Goal: Task Accomplishment & Management: Complete application form

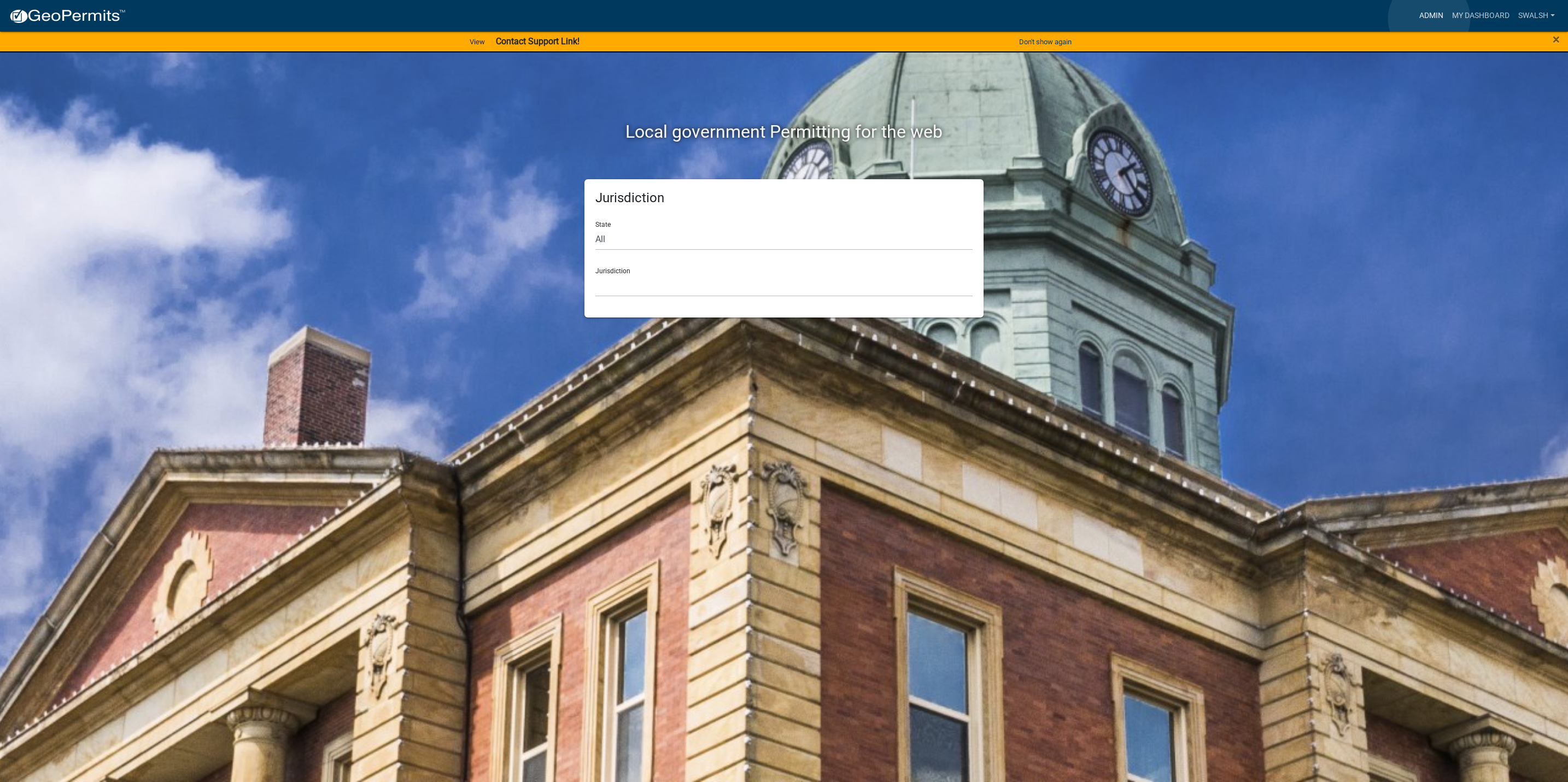
click at [1429, 19] on link "Admin" at bounding box center [1431, 16] width 33 height 21
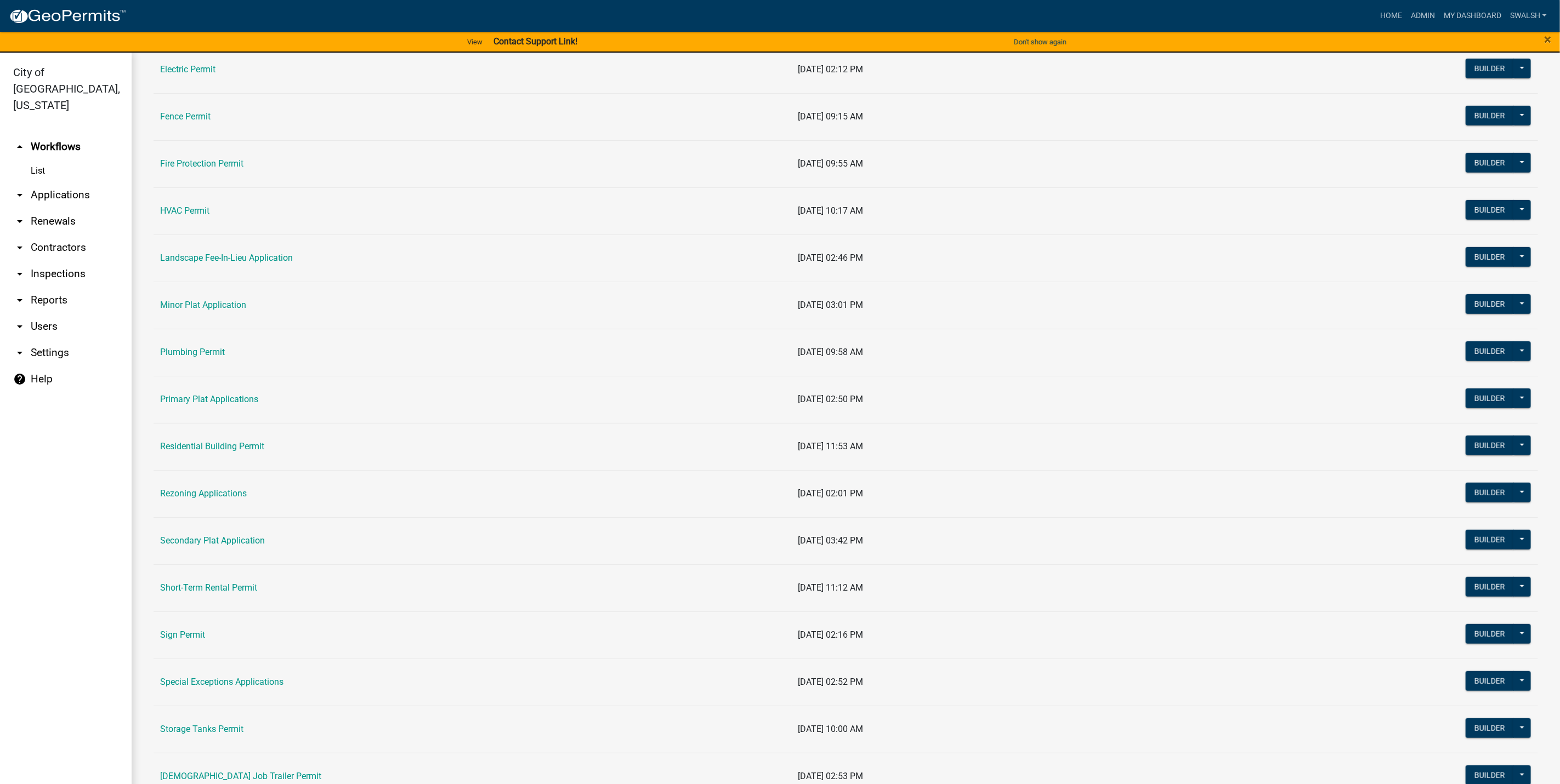
scroll to position [411, 0]
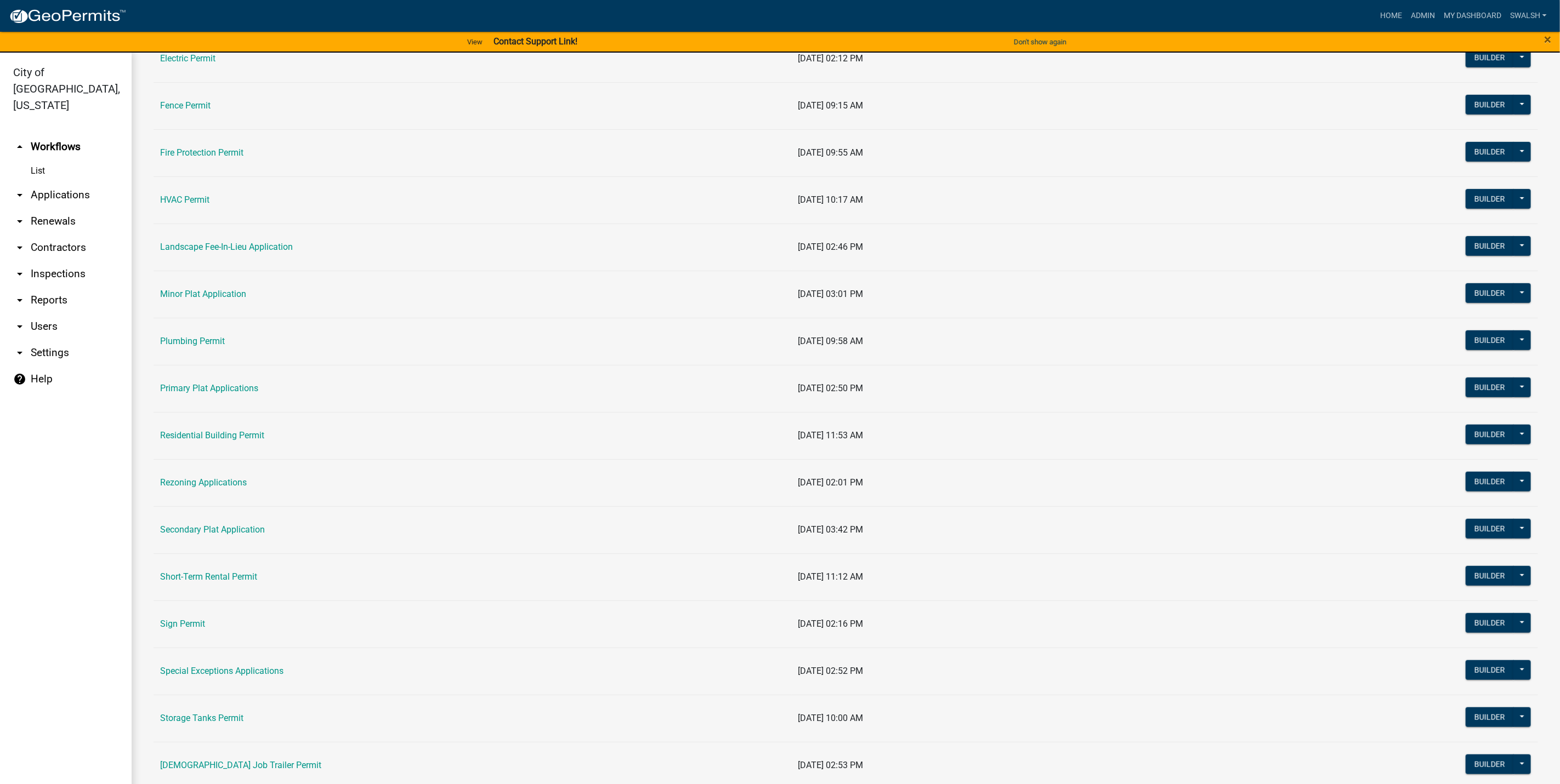
click at [176, 627] on link "Sign Permit" at bounding box center [183, 624] width 45 height 11
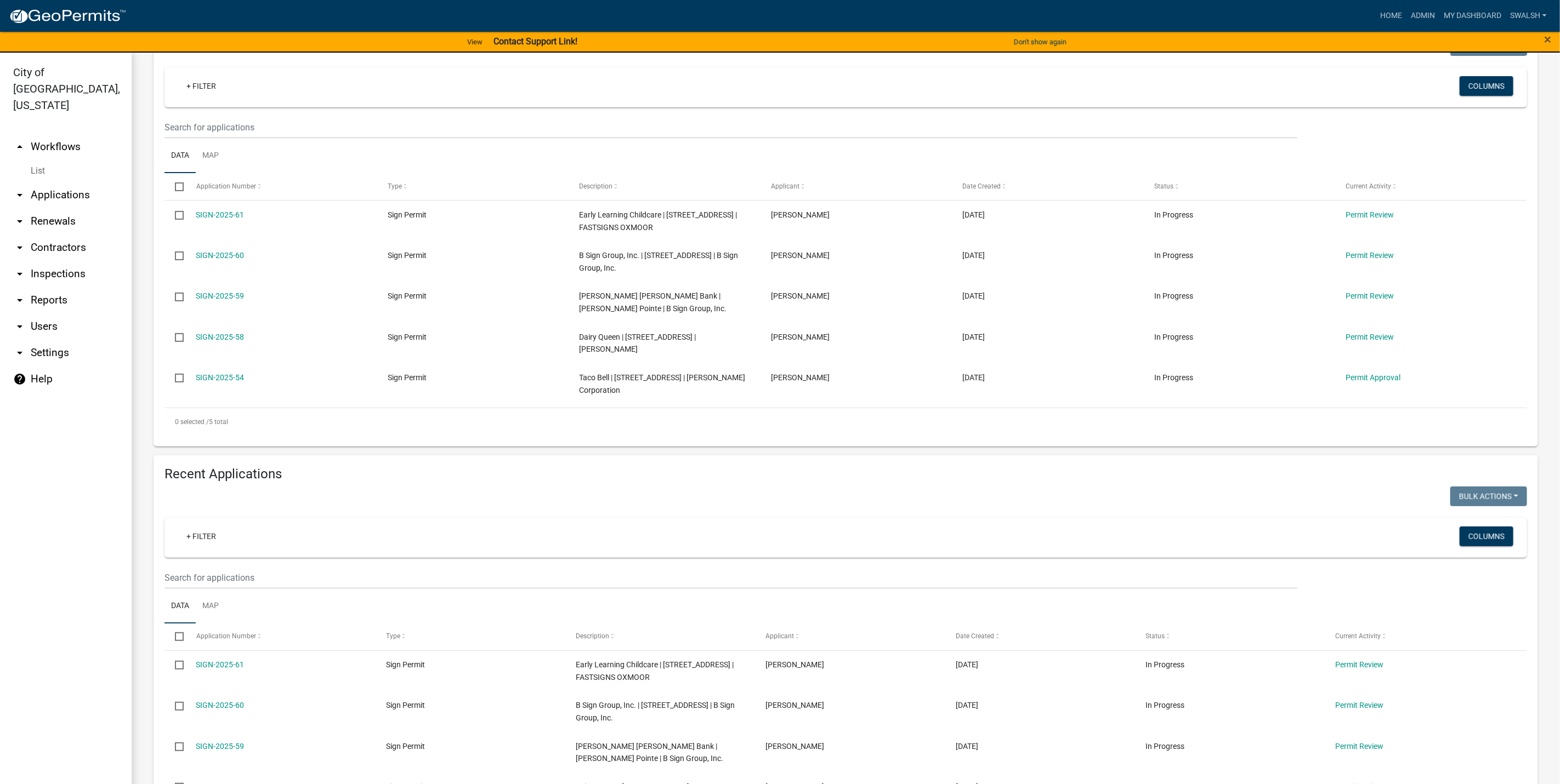
scroll to position [165, 0]
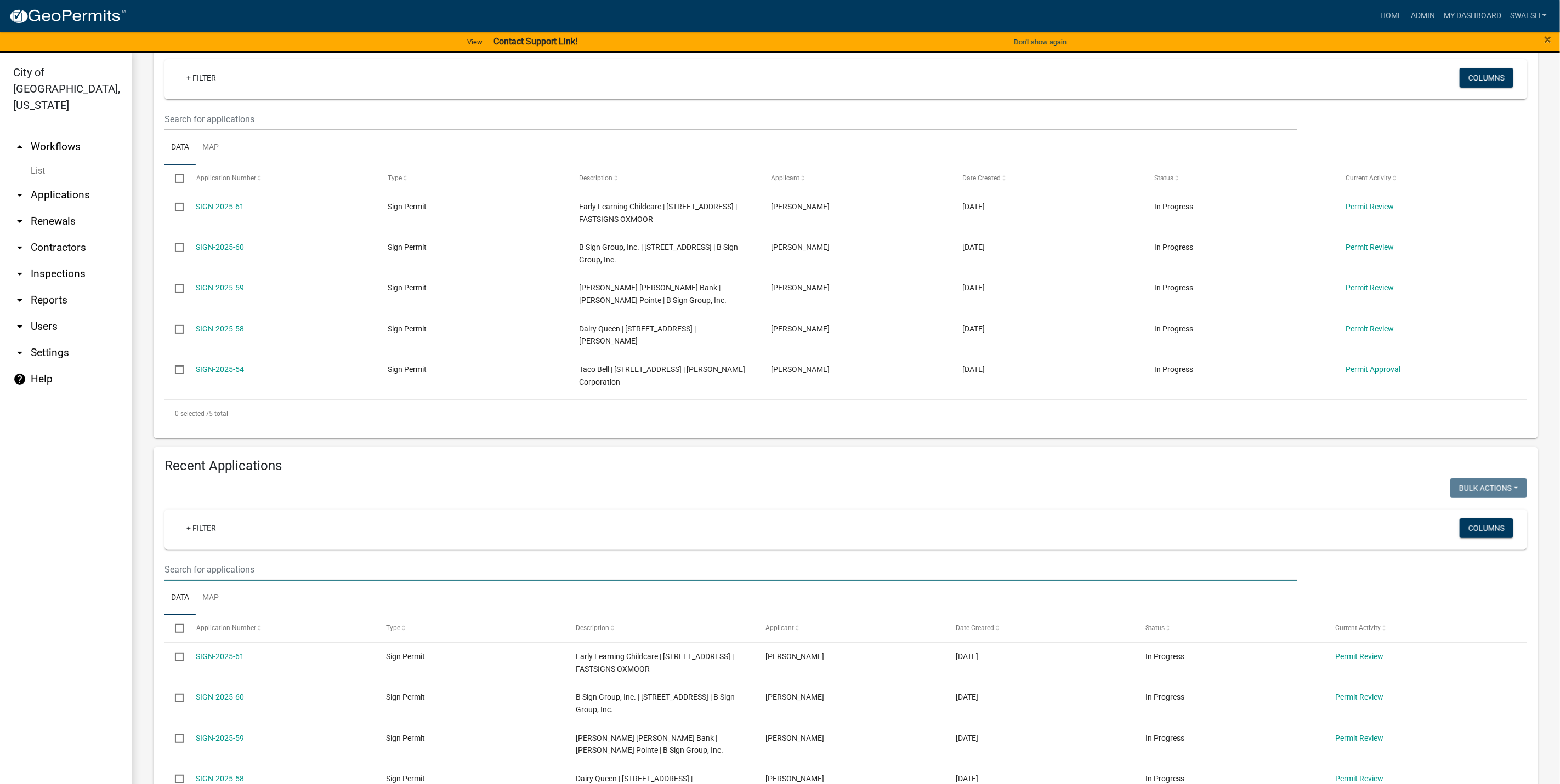
click at [257, 581] on input "text" at bounding box center [731, 569] width 1133 height 22
click at [256, 581] on input "text" at bounding box center [731, 569] width 1133 height 22
type input "sign-2025-50"
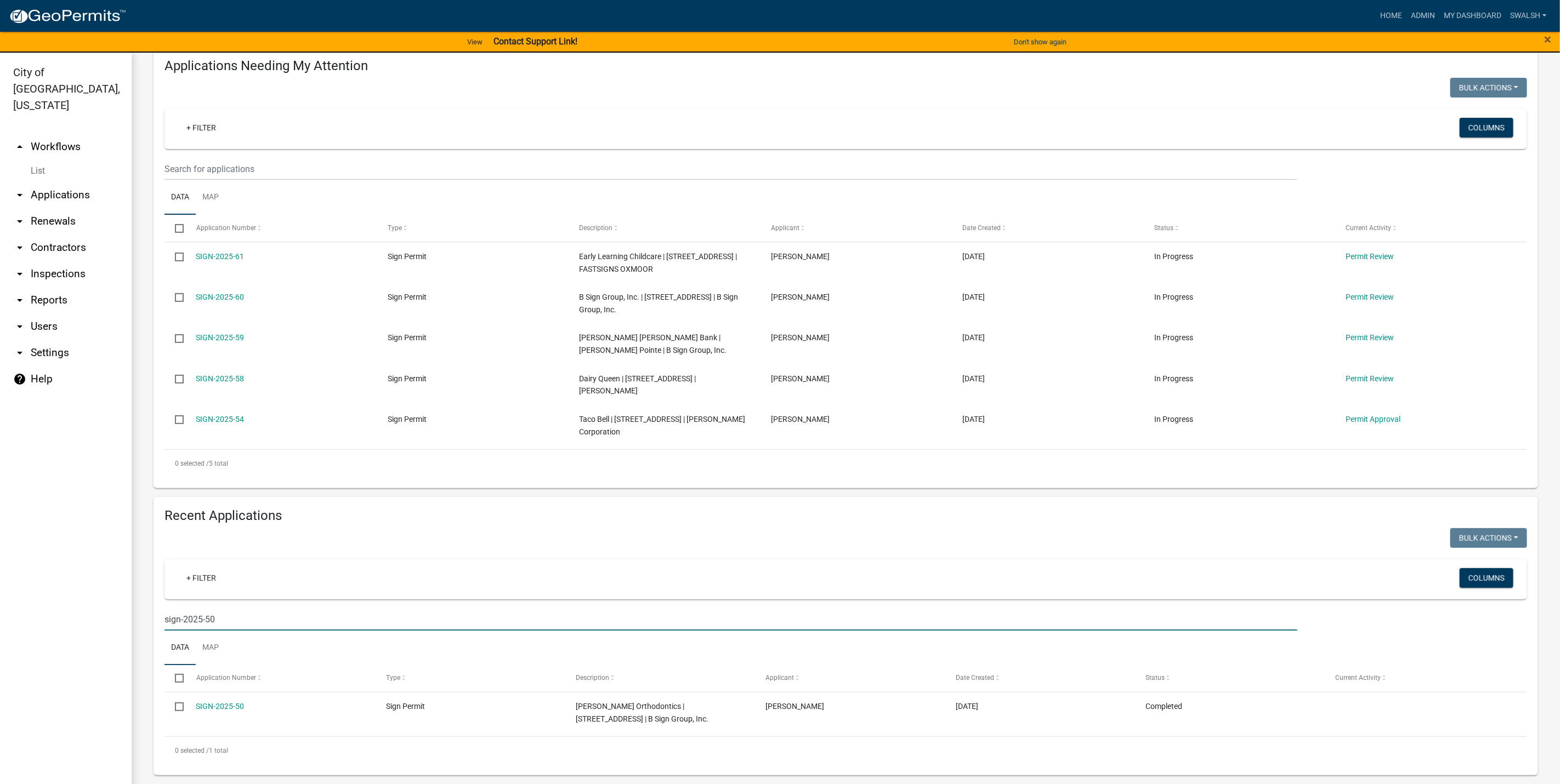
scroll to position [132, 0]
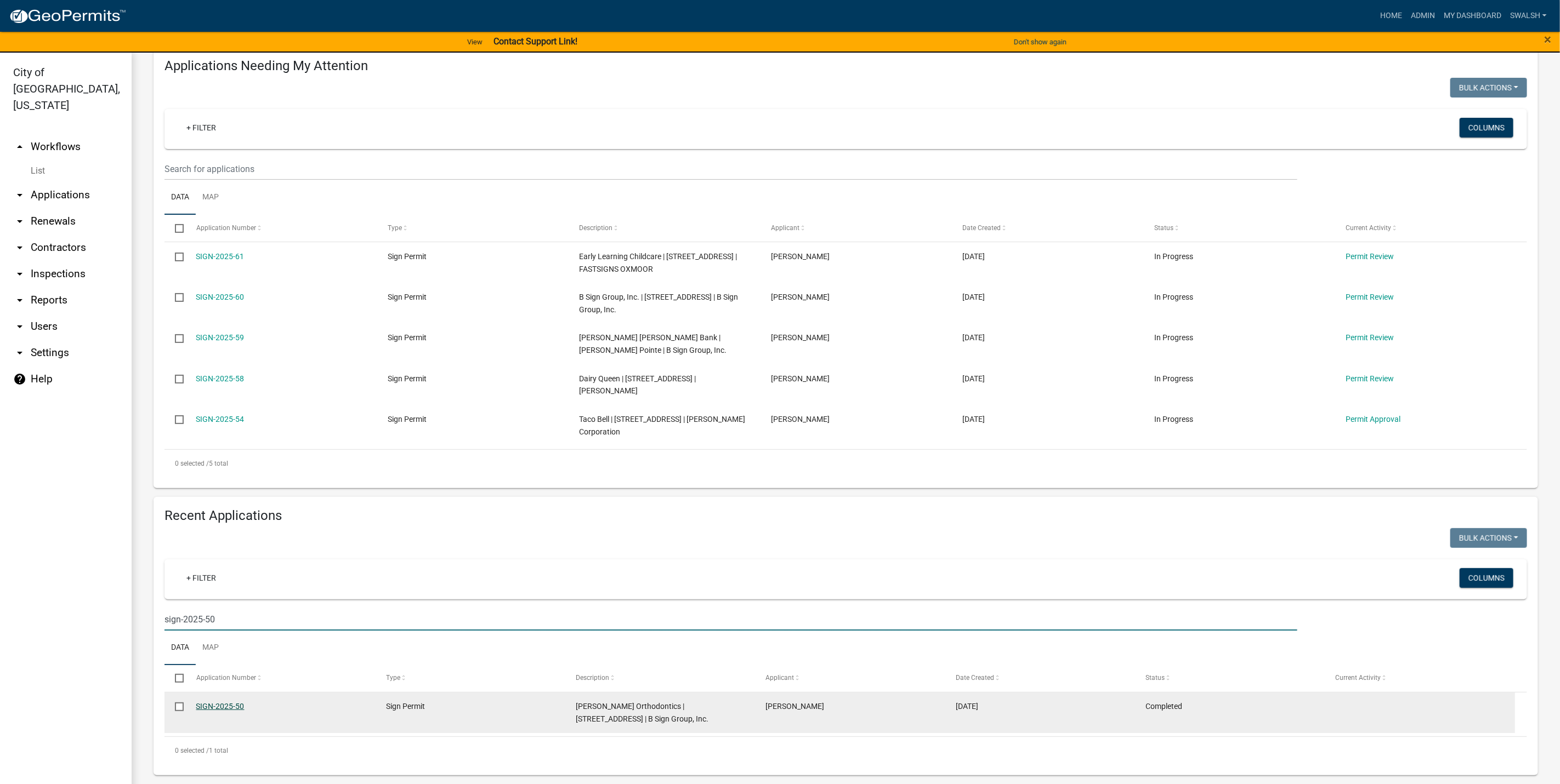
click at [215, 704] on link "SIGN-2025-50" at bounding box center [220, 707] width 48 height 9
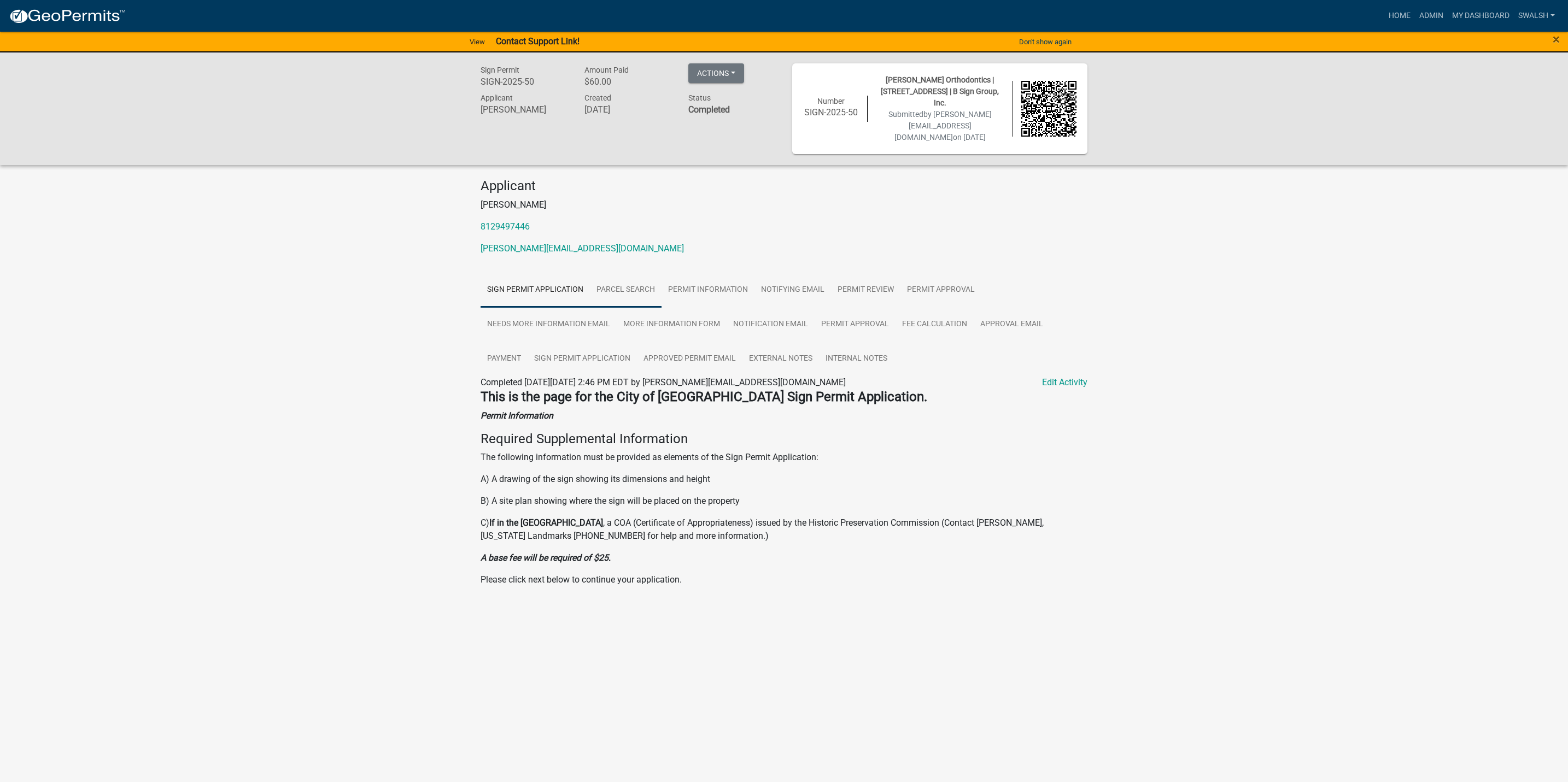
click at [622, 273] on link "Parcel search" at bounding box center [626, 290] width 72 height 35
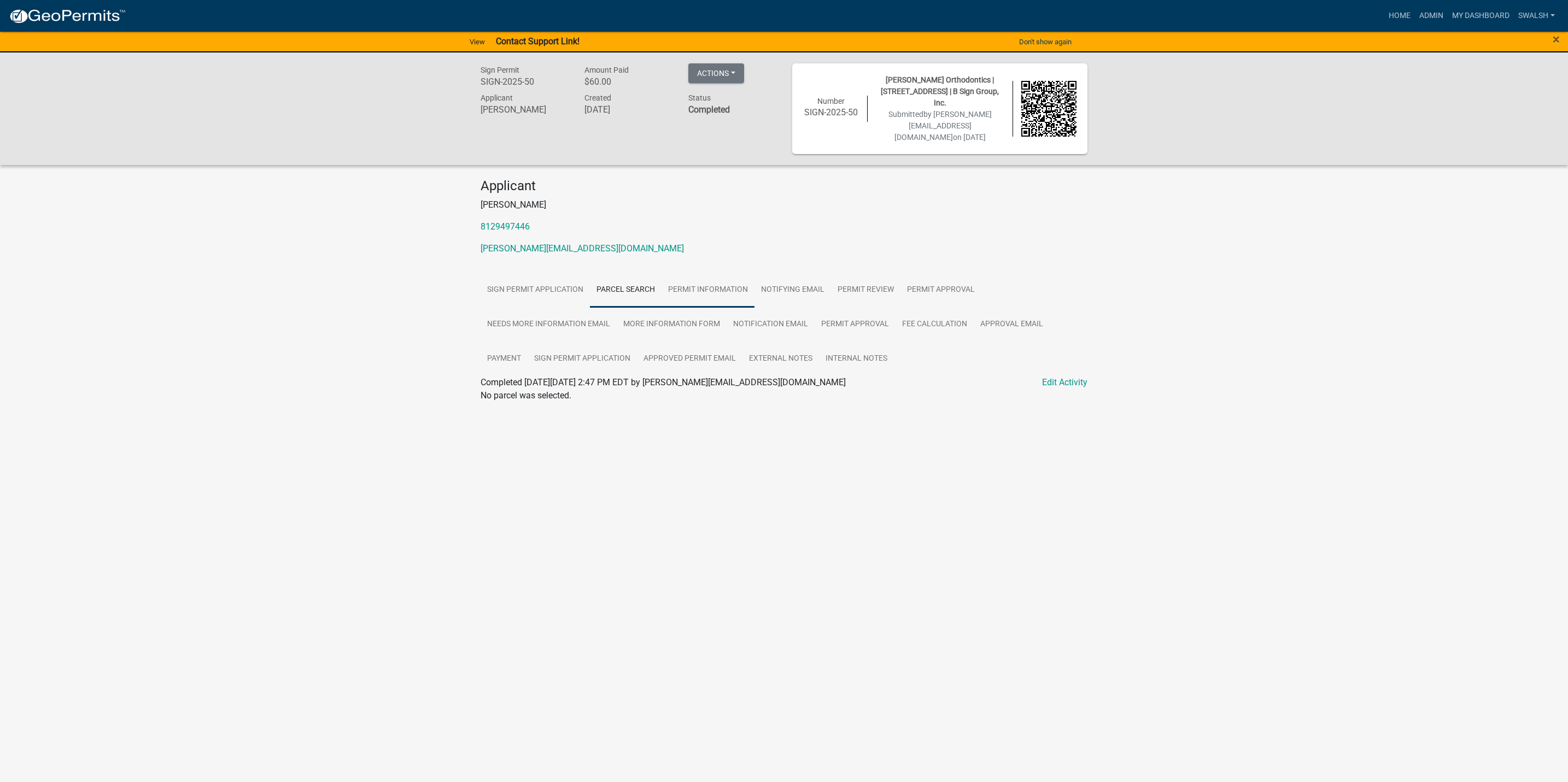
click at [701, 273] on link "Permit Information" at bounding box center [708, 290] width 93 height 35
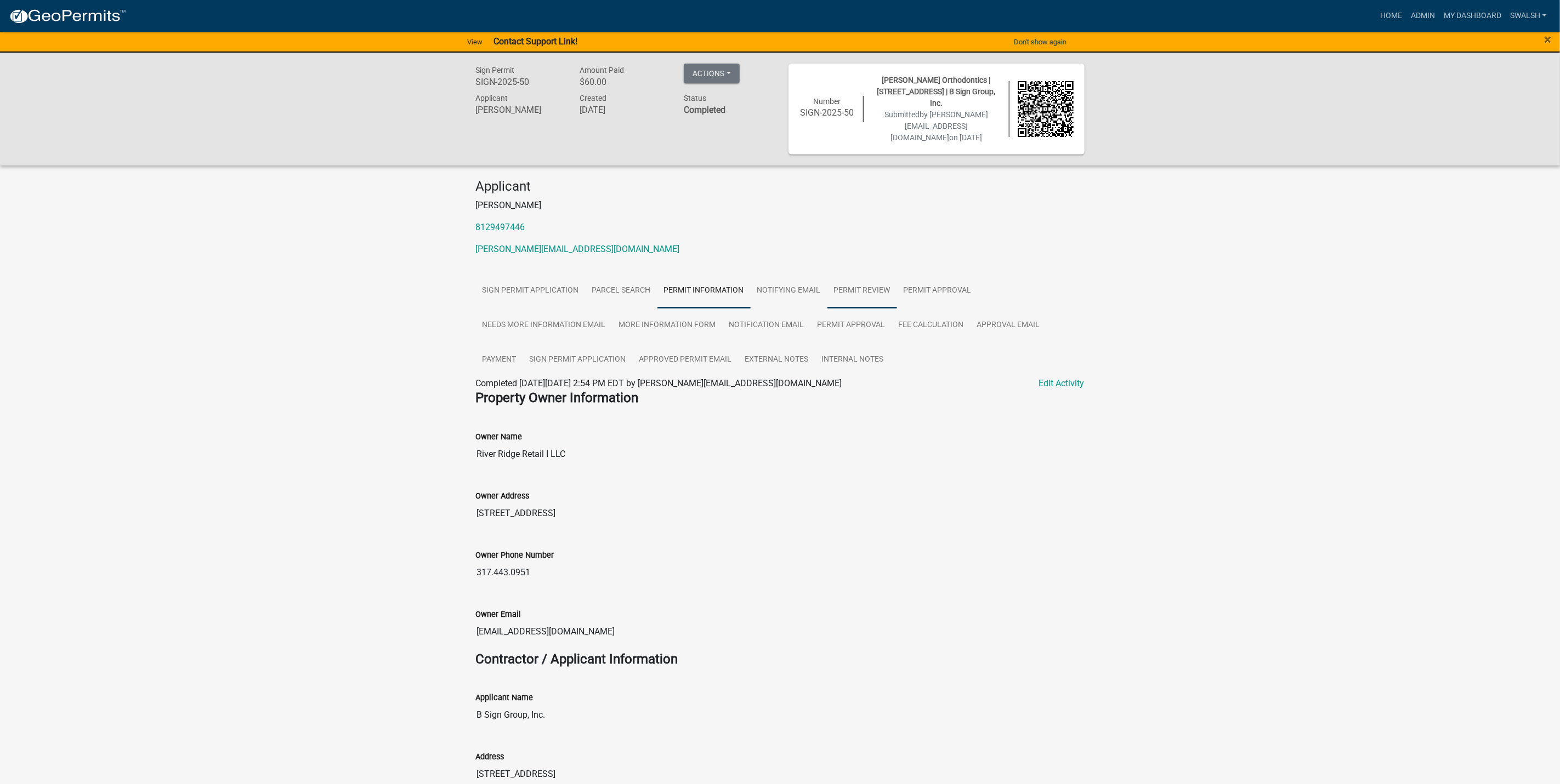
click at [827, 274] on link "Permit Review" at bounding box center [862, 291] width 69 height 35
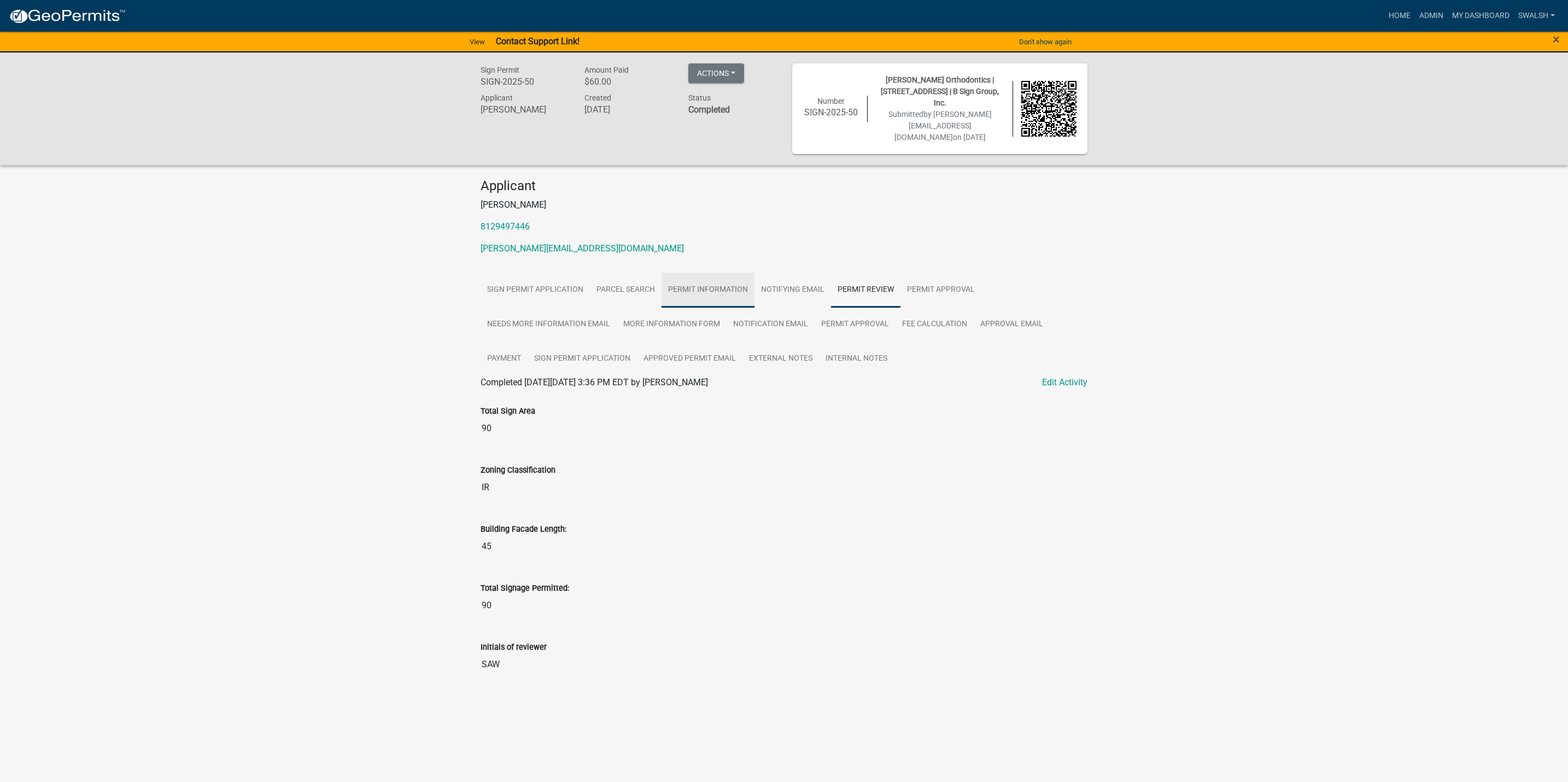
click at [715, 276] on link "Permit Information" at bounding box center [708, 290] width 93 height 35
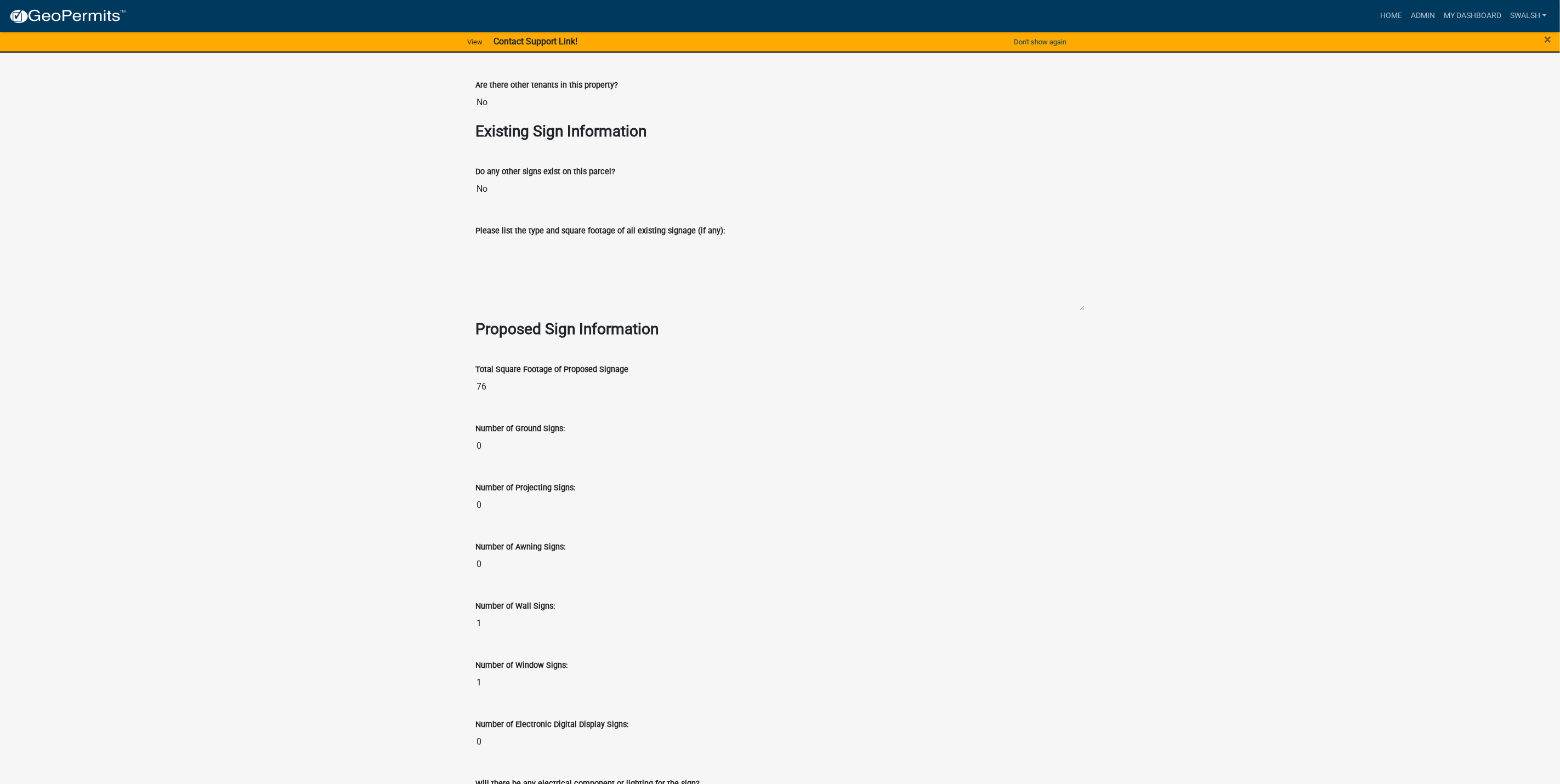
scroll to position [1562, 0]
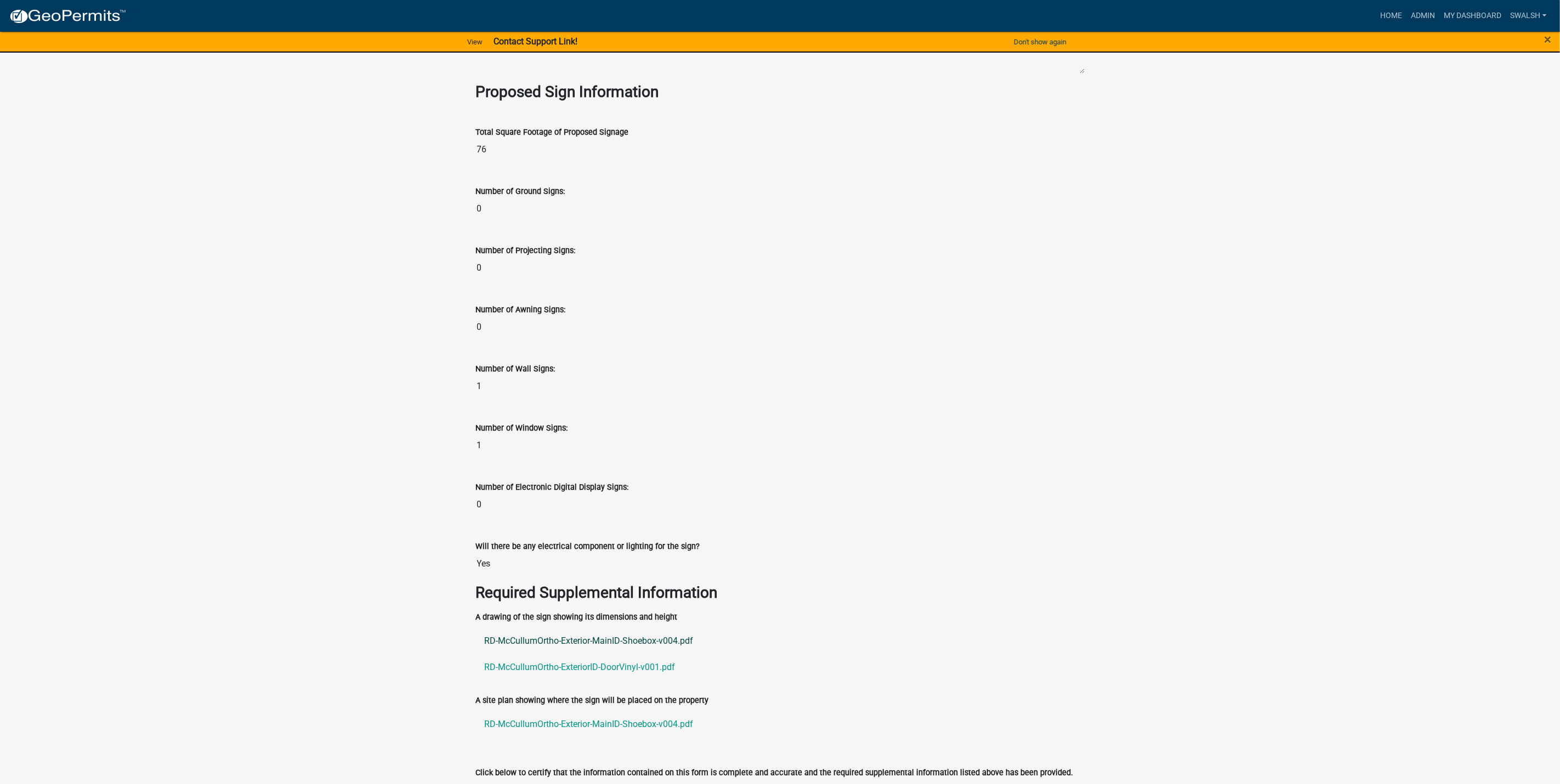
click at [659, 628] on link "RD-McCullumOrtho-Exterior-MainID-Shoebox-v004.pdf" at bounding box center [780, 641] width 609 height 27
click at [635, 715] on link "RD-McCullumOrtho-Exterior-MainID-Shoebox-v004.pdf" at bounding box center [780, 725] width 609 height 27
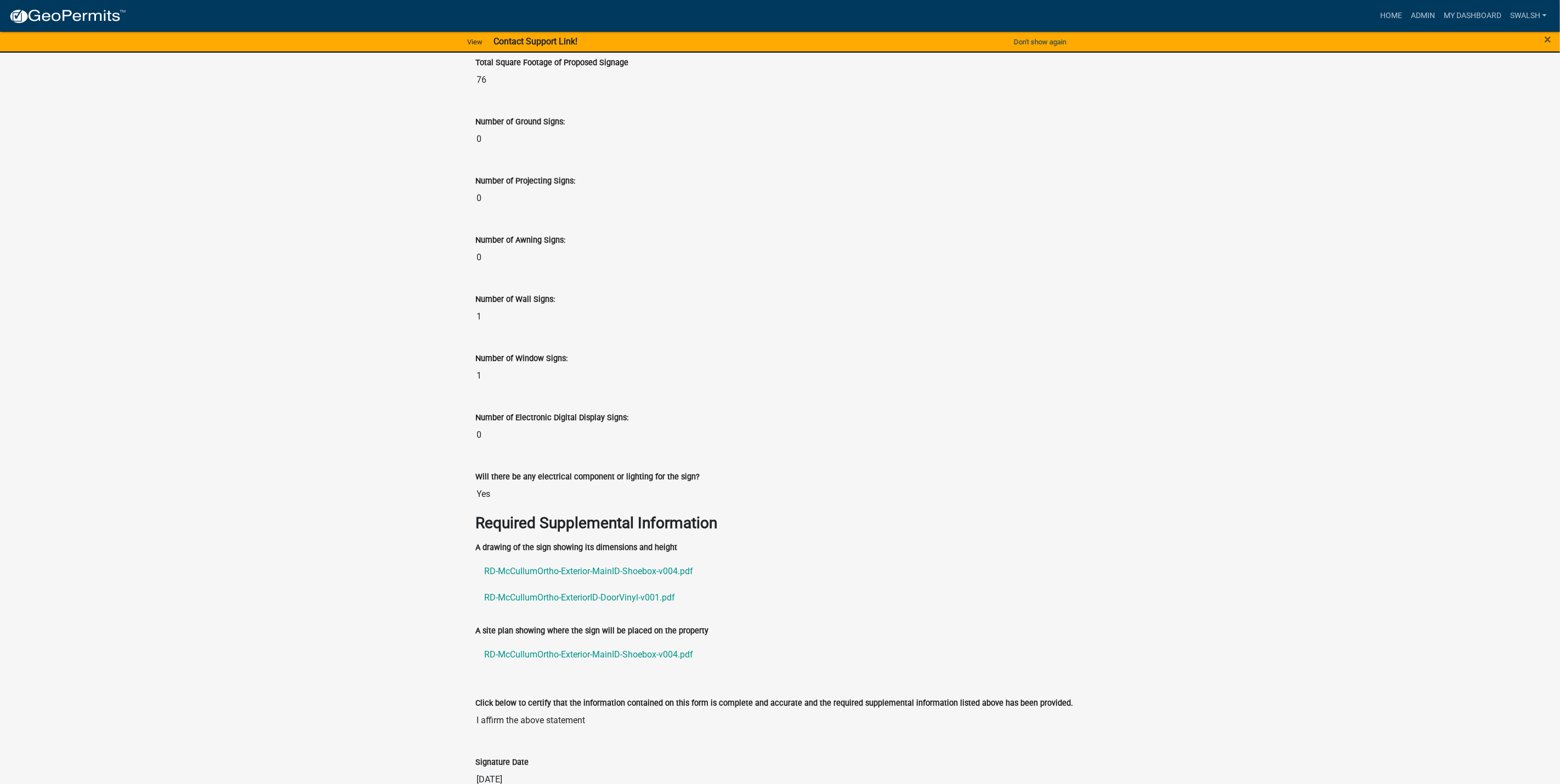
scroll to position [1684, 0]
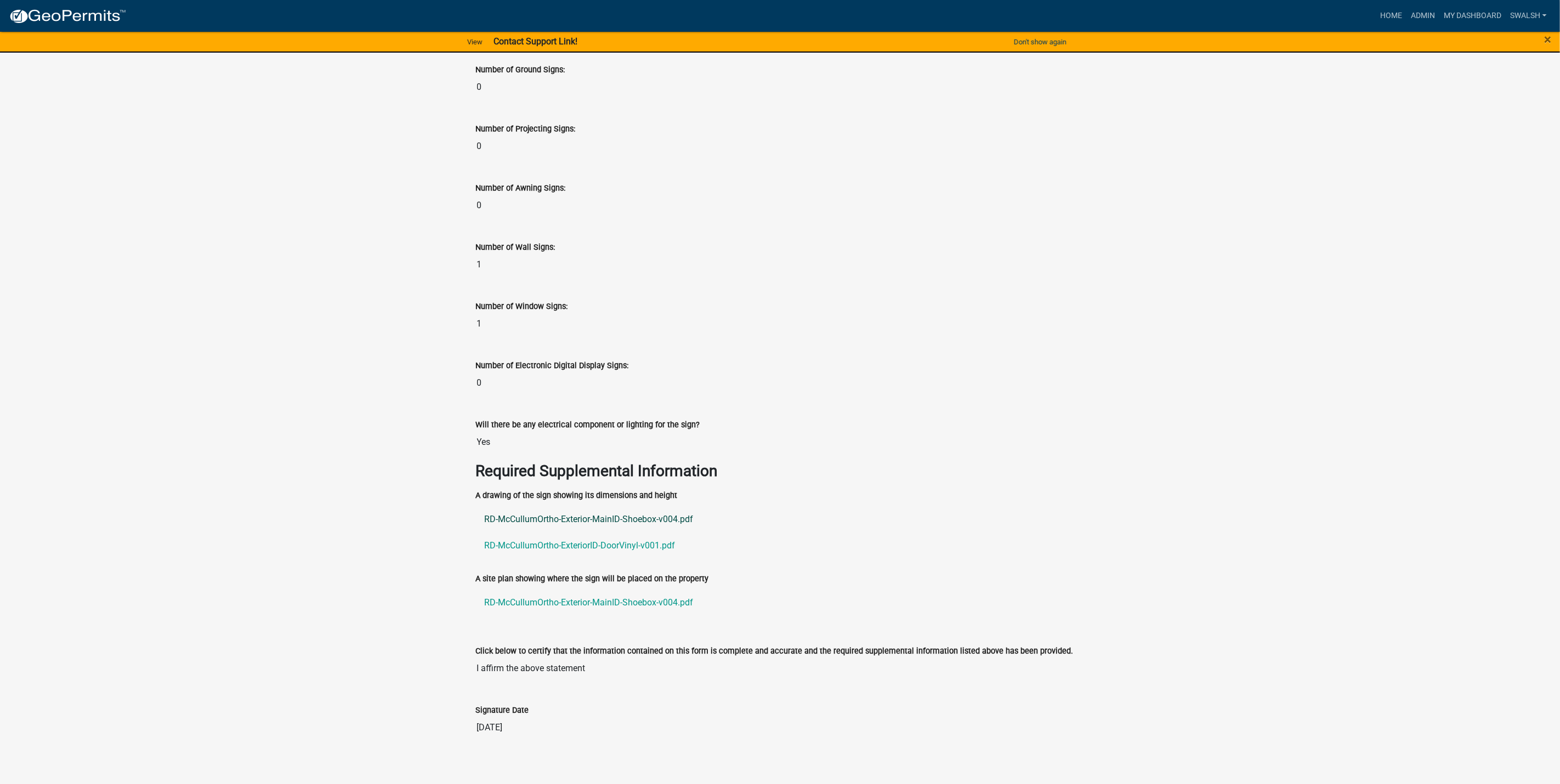
click at [558, 510] on link "RD-McCullumOrtho-Exterior-MainID-Shoebox-v004.pdf" at bounding box center [780, 519] width 609 height 27
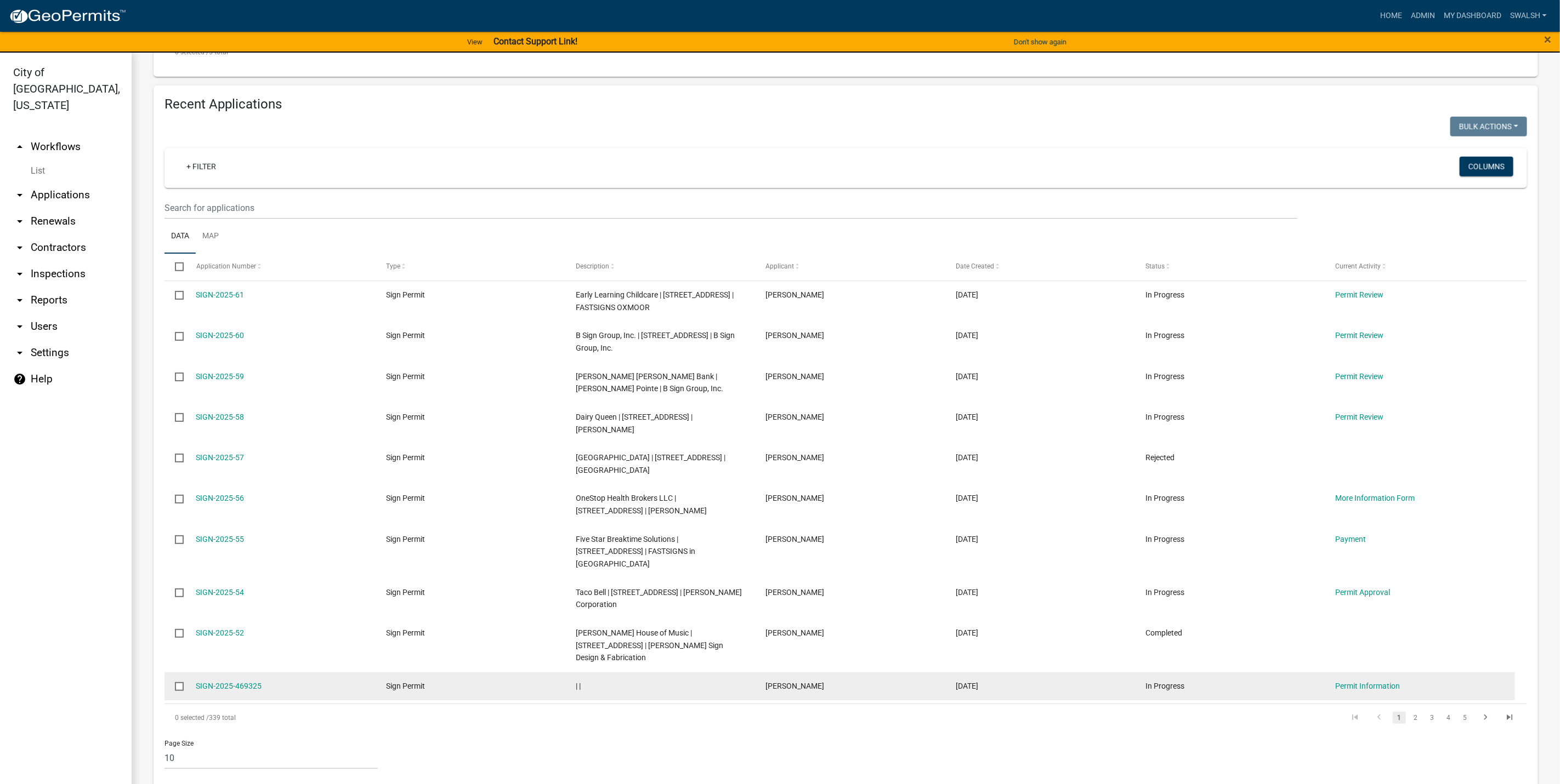
scroll to position [544, 0]
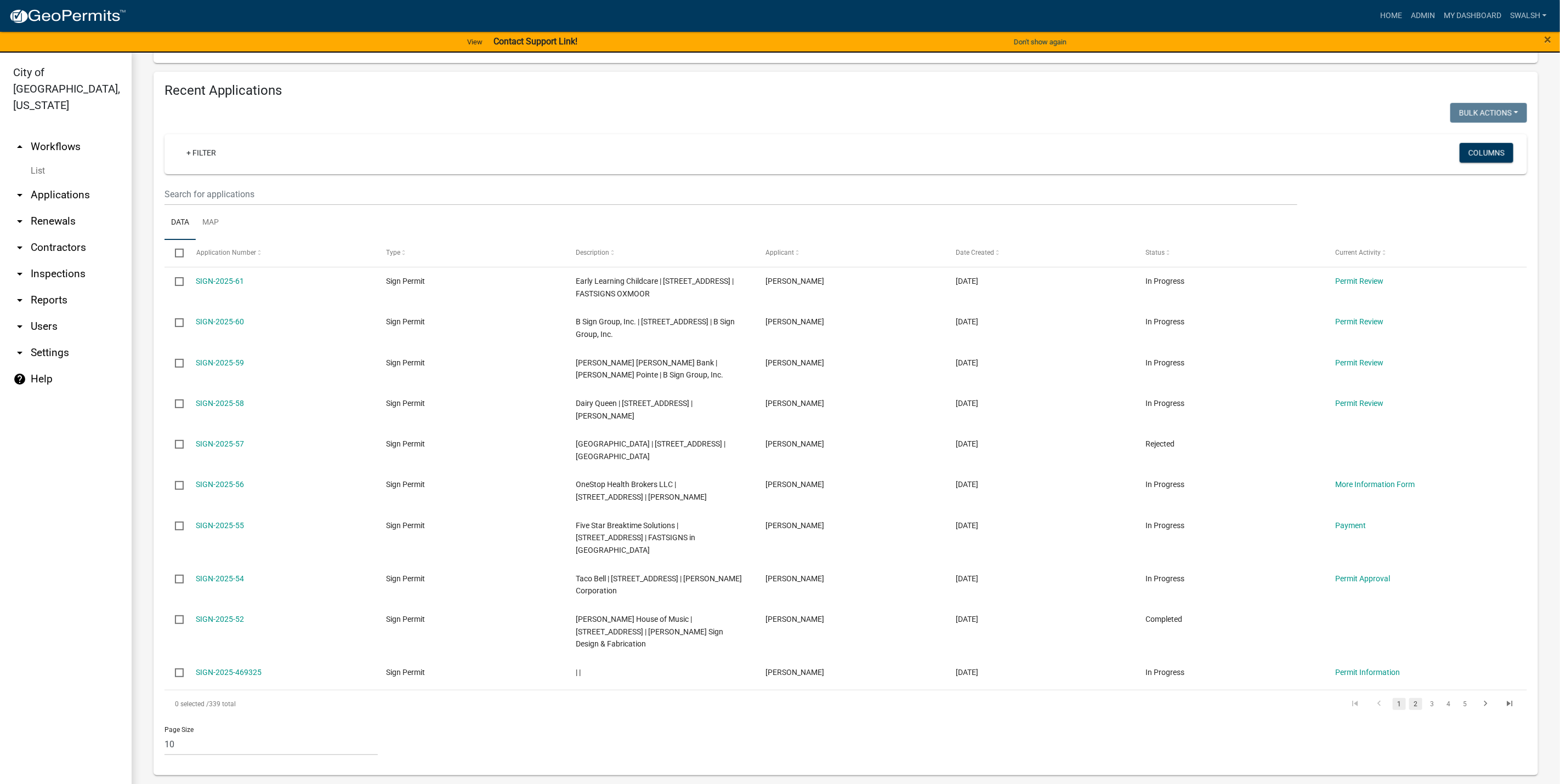
click at [1409, 707] on link "2" at bounding box center [1415, 704] width 13 height 12
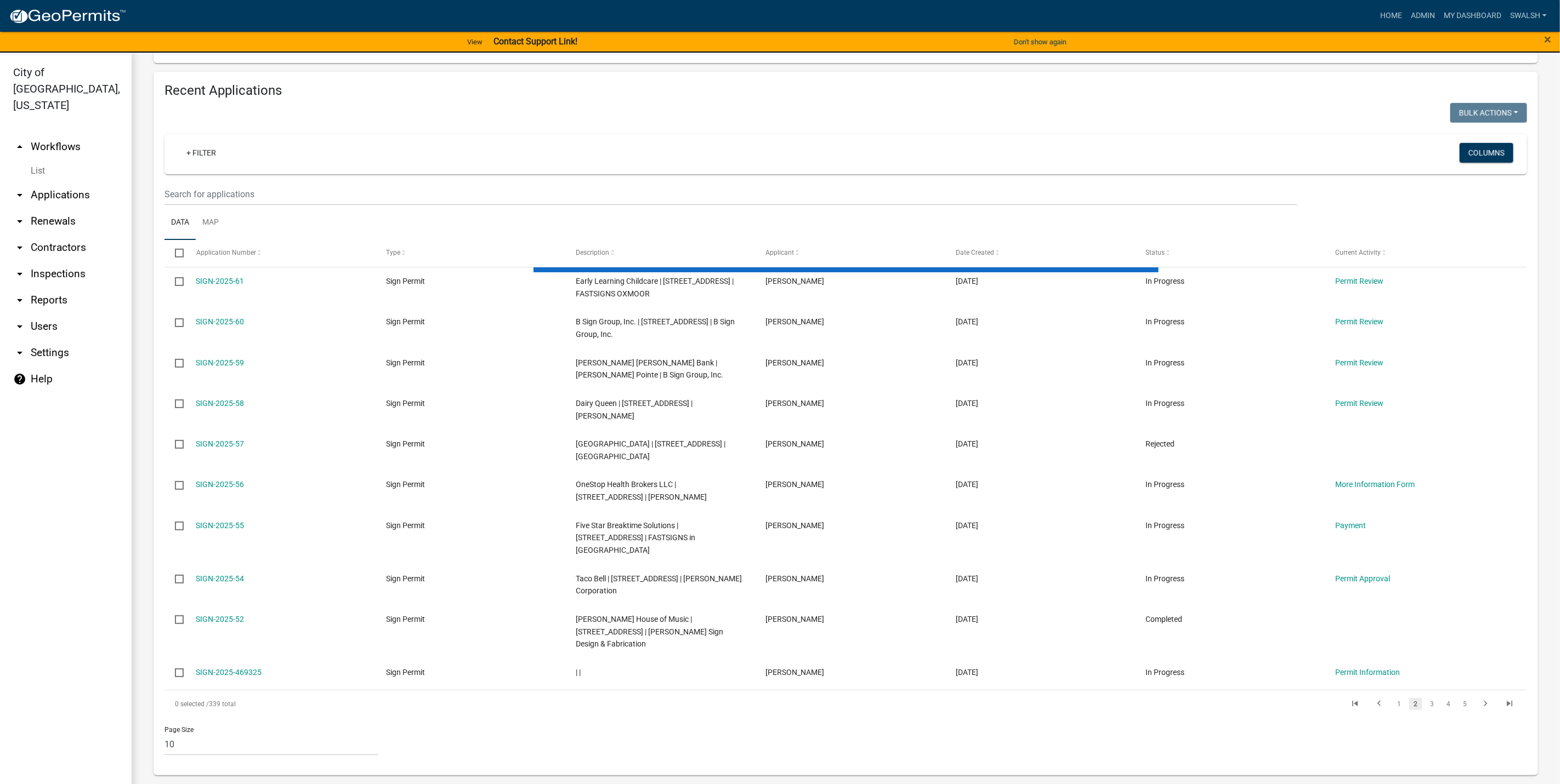
scroll to position [520, 0]
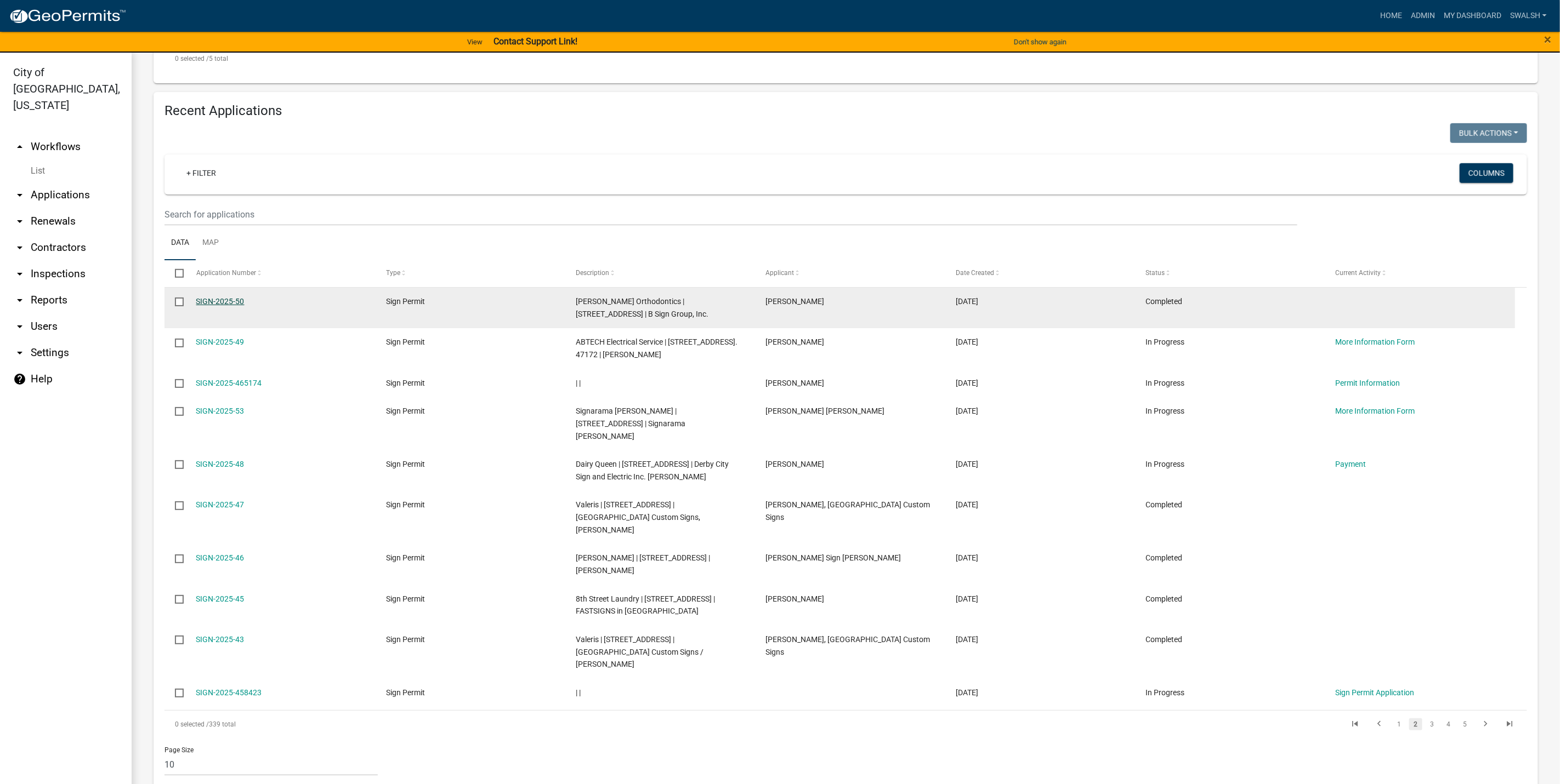
click at [239, 306] on link "SIGN-2025-50" at bounding box center [220, 301] width 48 height 9
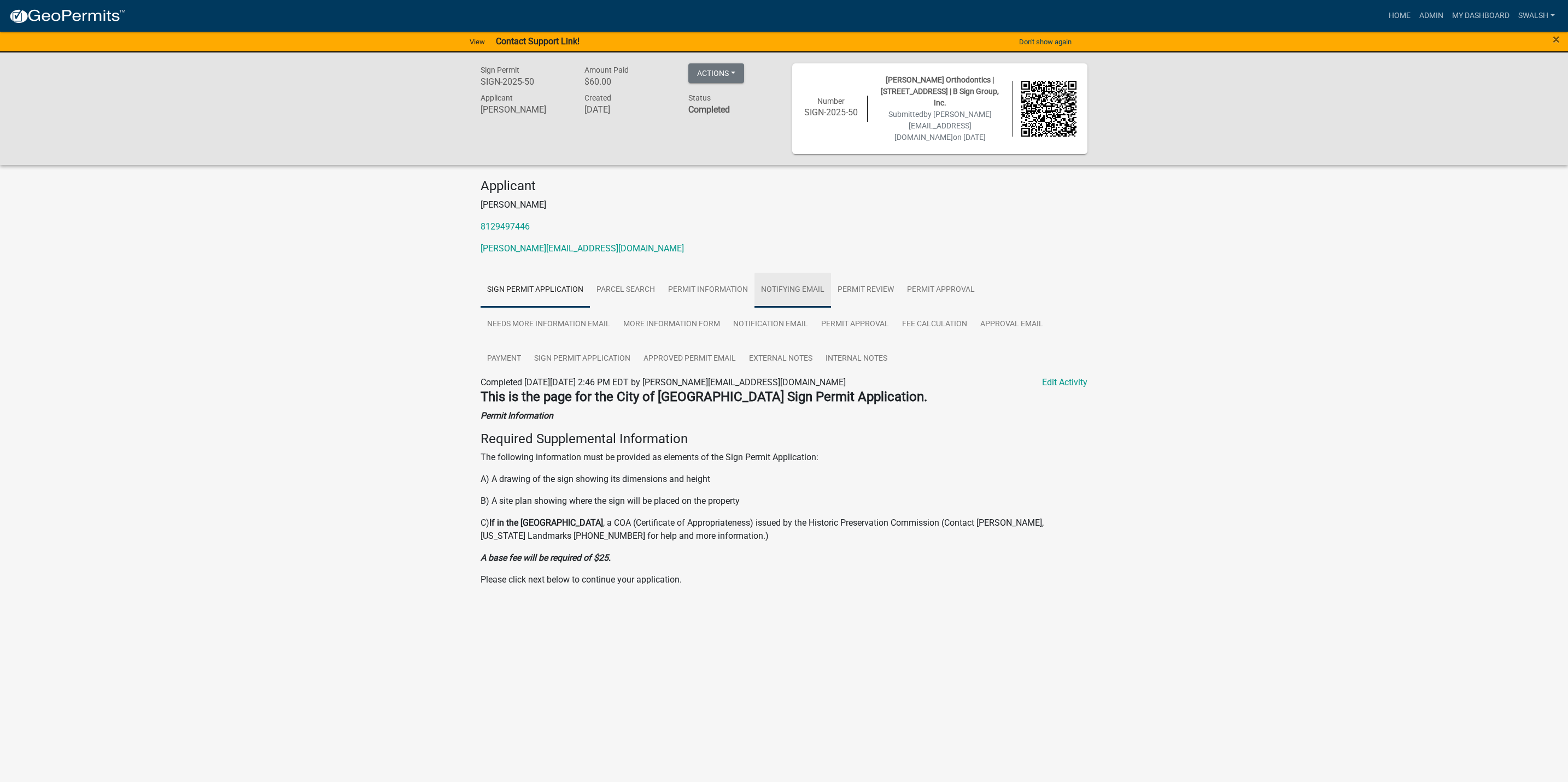
click at [755, 273] on link "Notifying Email" at bounding box center [793, 290] width 77 height 35
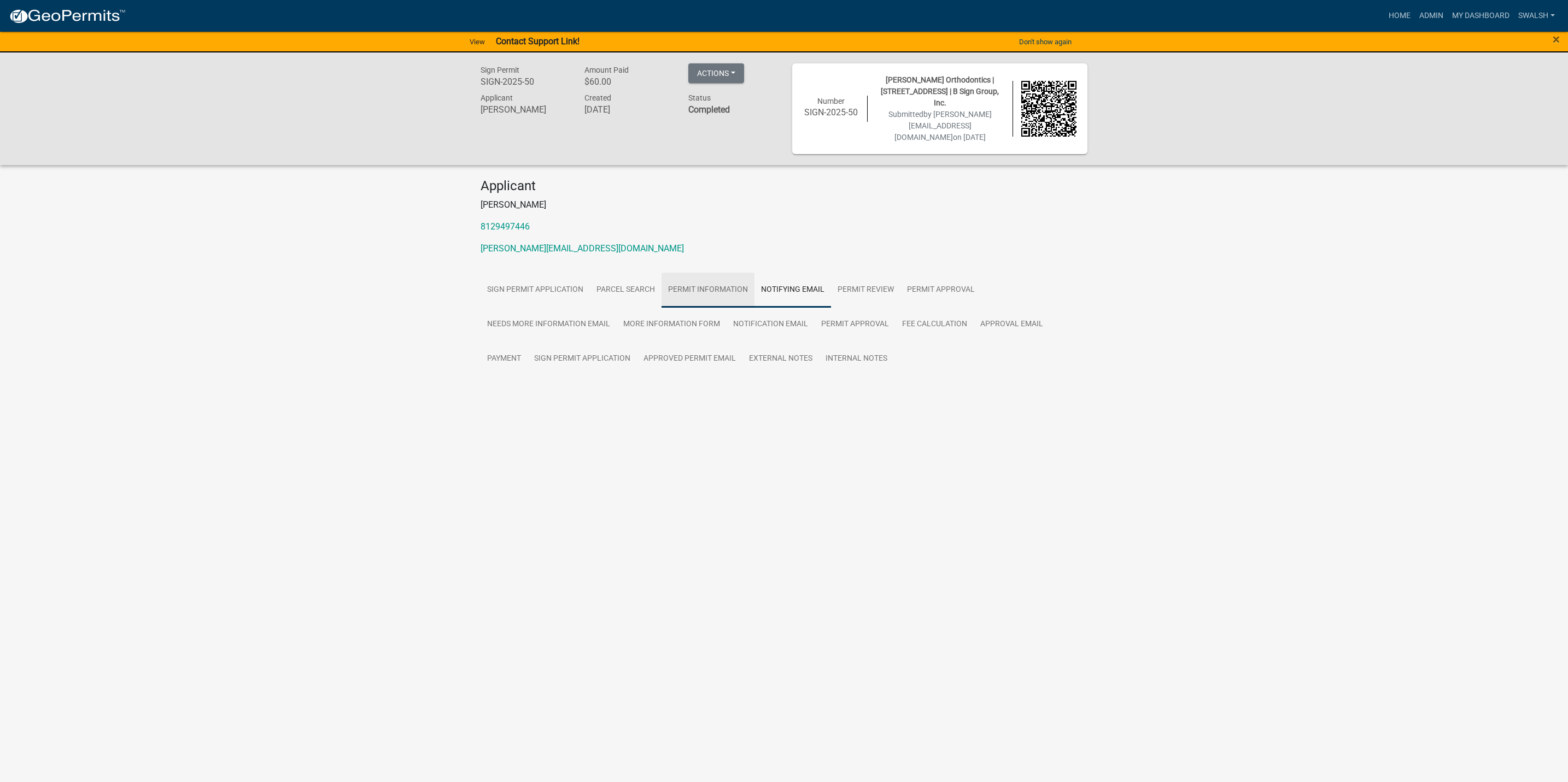
click at [725, 274] on link "Permit Information" at bounding box center [708, 290] width 93 height 35
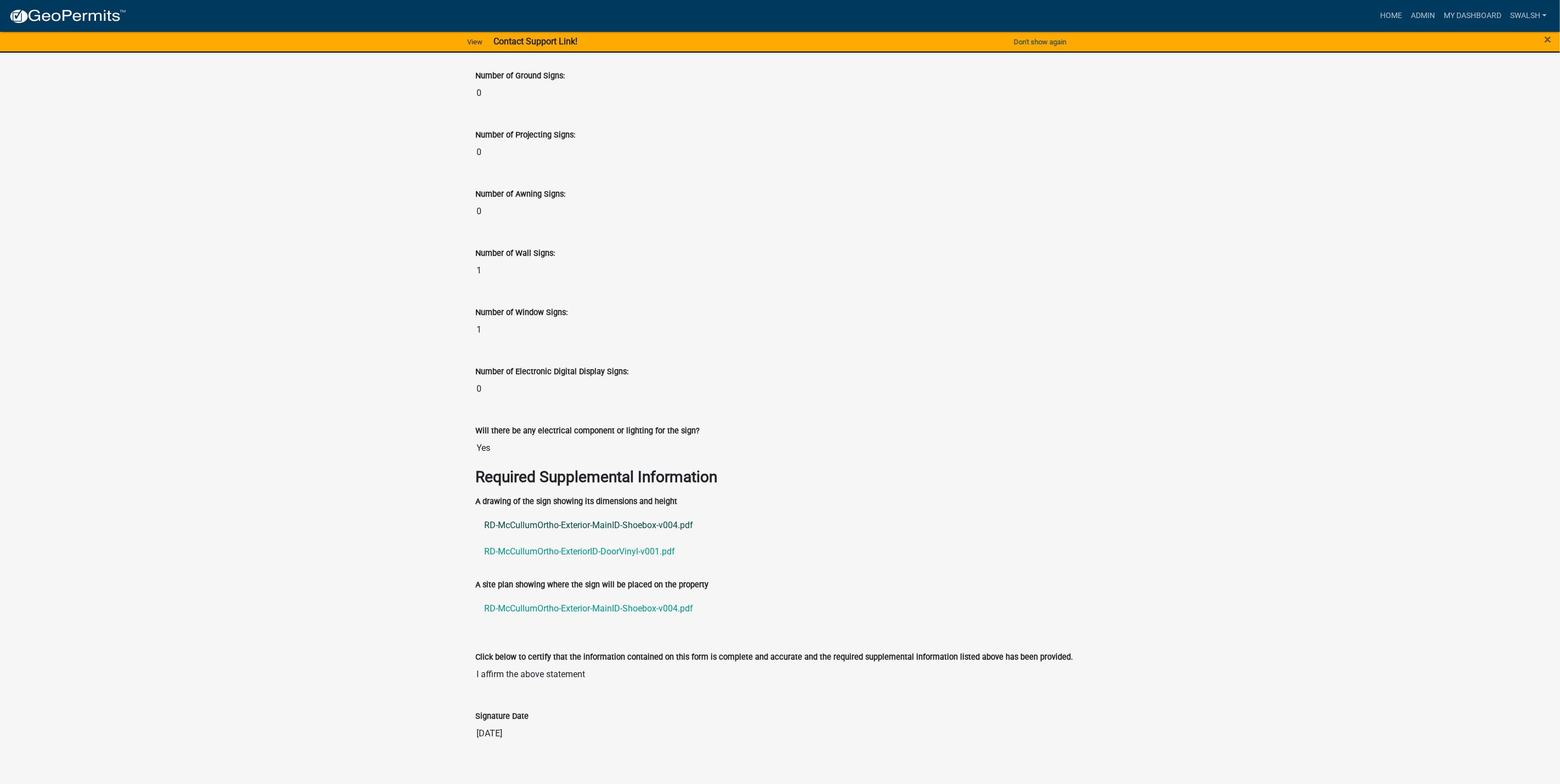
scroll to position [1694, 0]
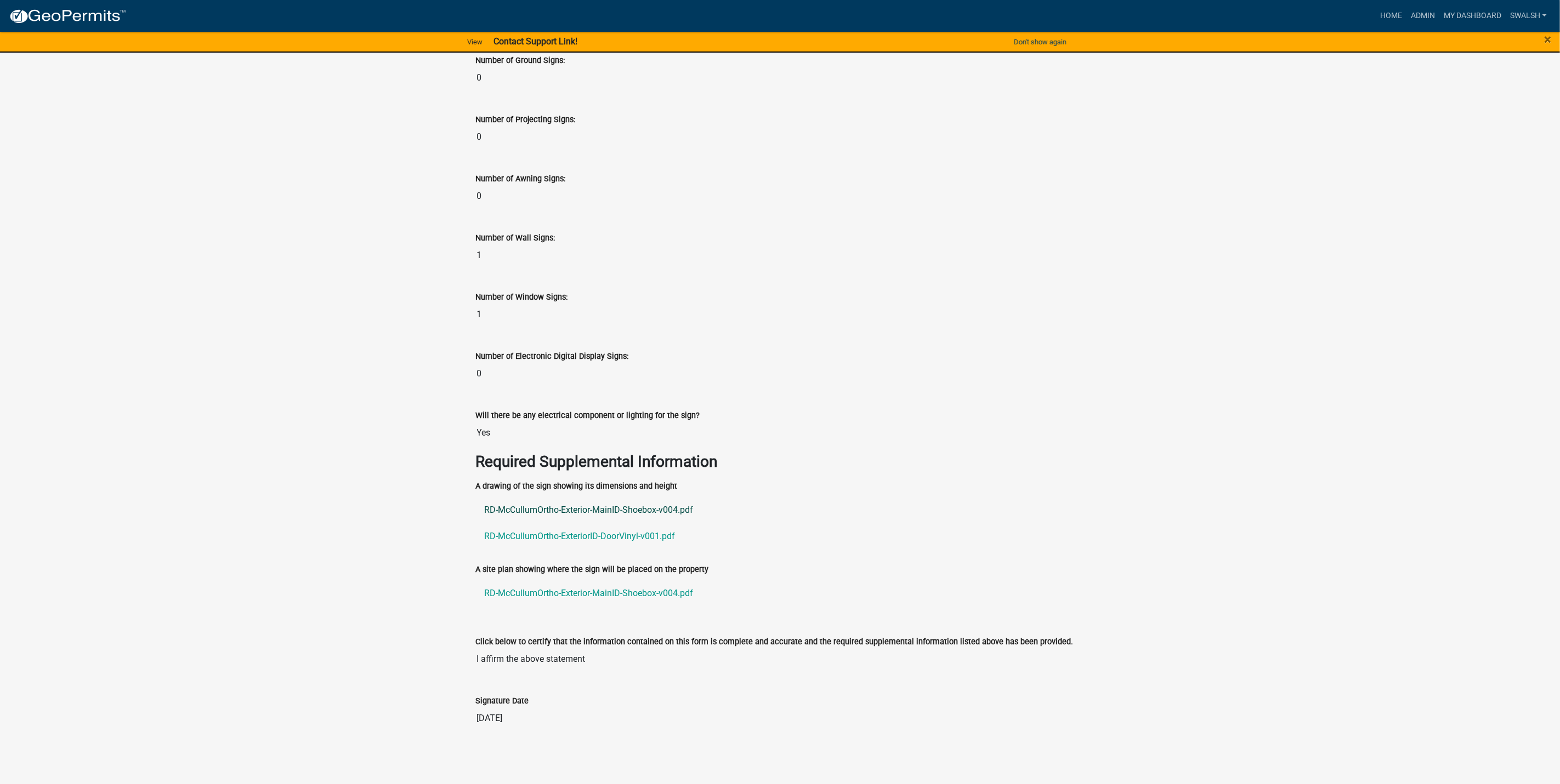
click at [574, 510] on link "RD-McCullumOrtho-Exterior-MainID-Shoebox-v004.pdf" at bounding box center [780, 510] width 609 height 27
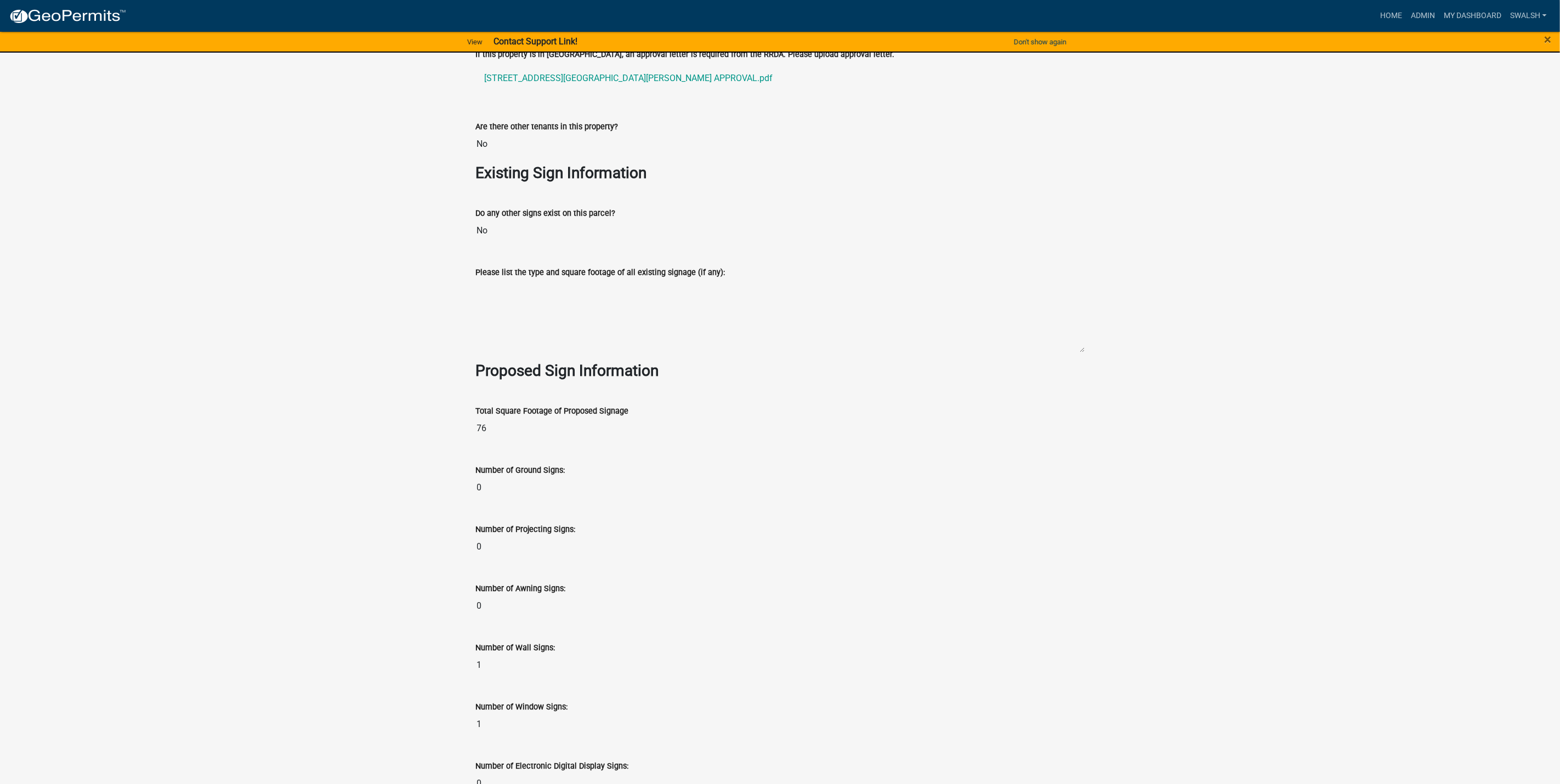
scroll to position [1036, 0]
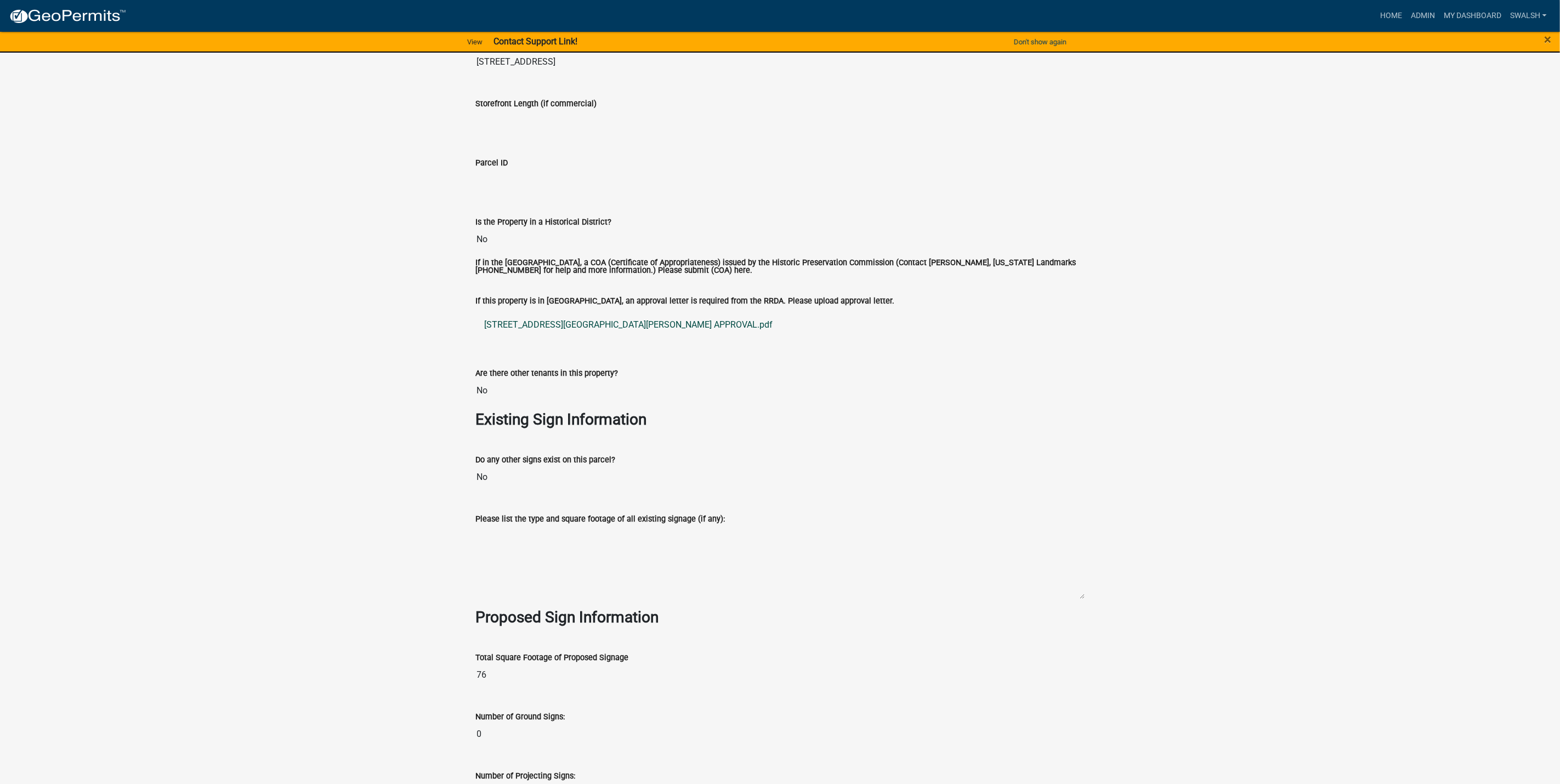
click at [557, 314] on link "[STREET_ADDRESS][GEOGRAPHIC_DATA][PERSON_NAME] APPROVAL.pdf" at bounding box center [780, 325] width 609 height 27
click at [1434, 22] on link "Admin" at bounding box center [1423, 16] width 33 height 21
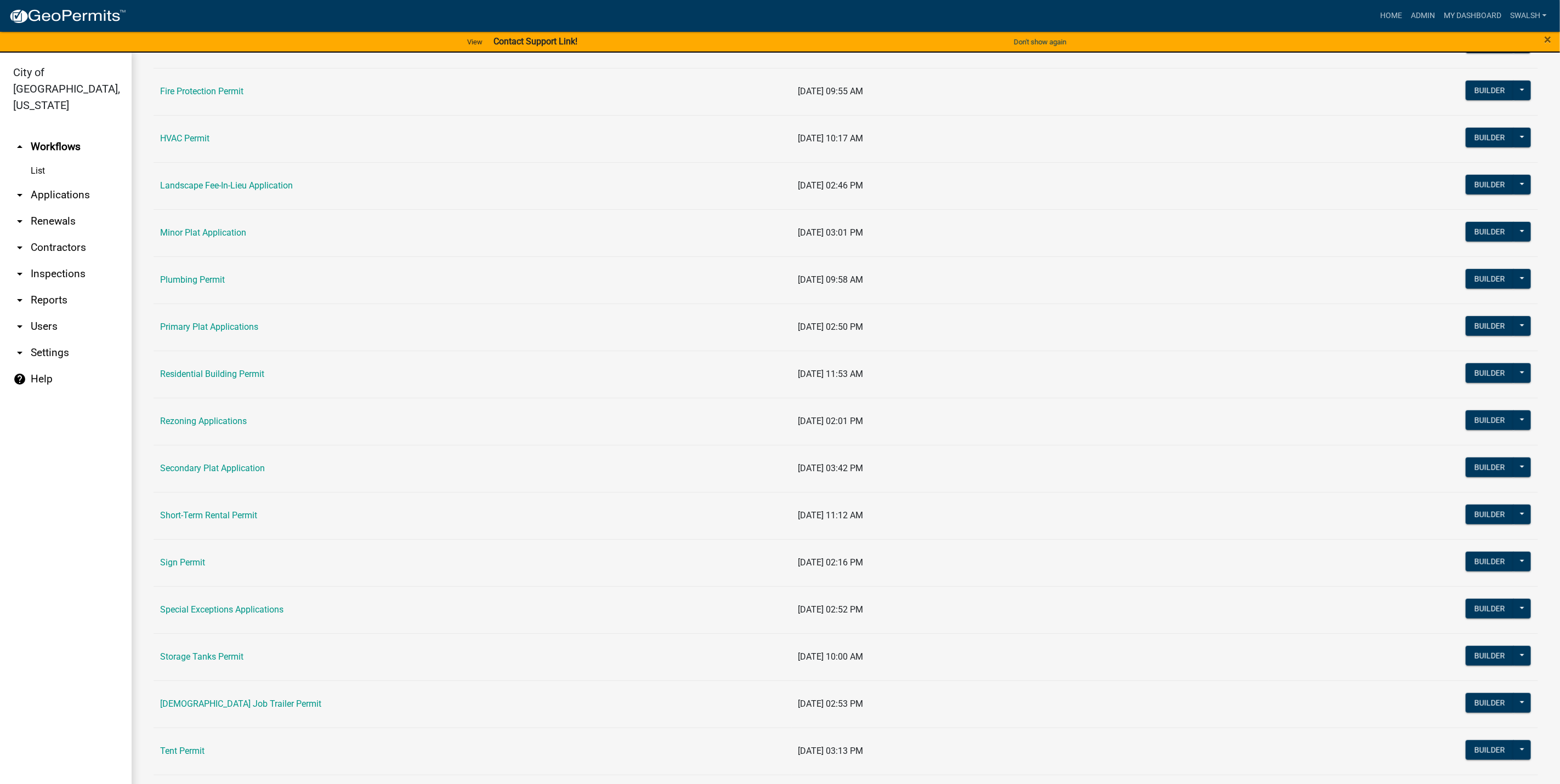
scroll to position [493, 0]
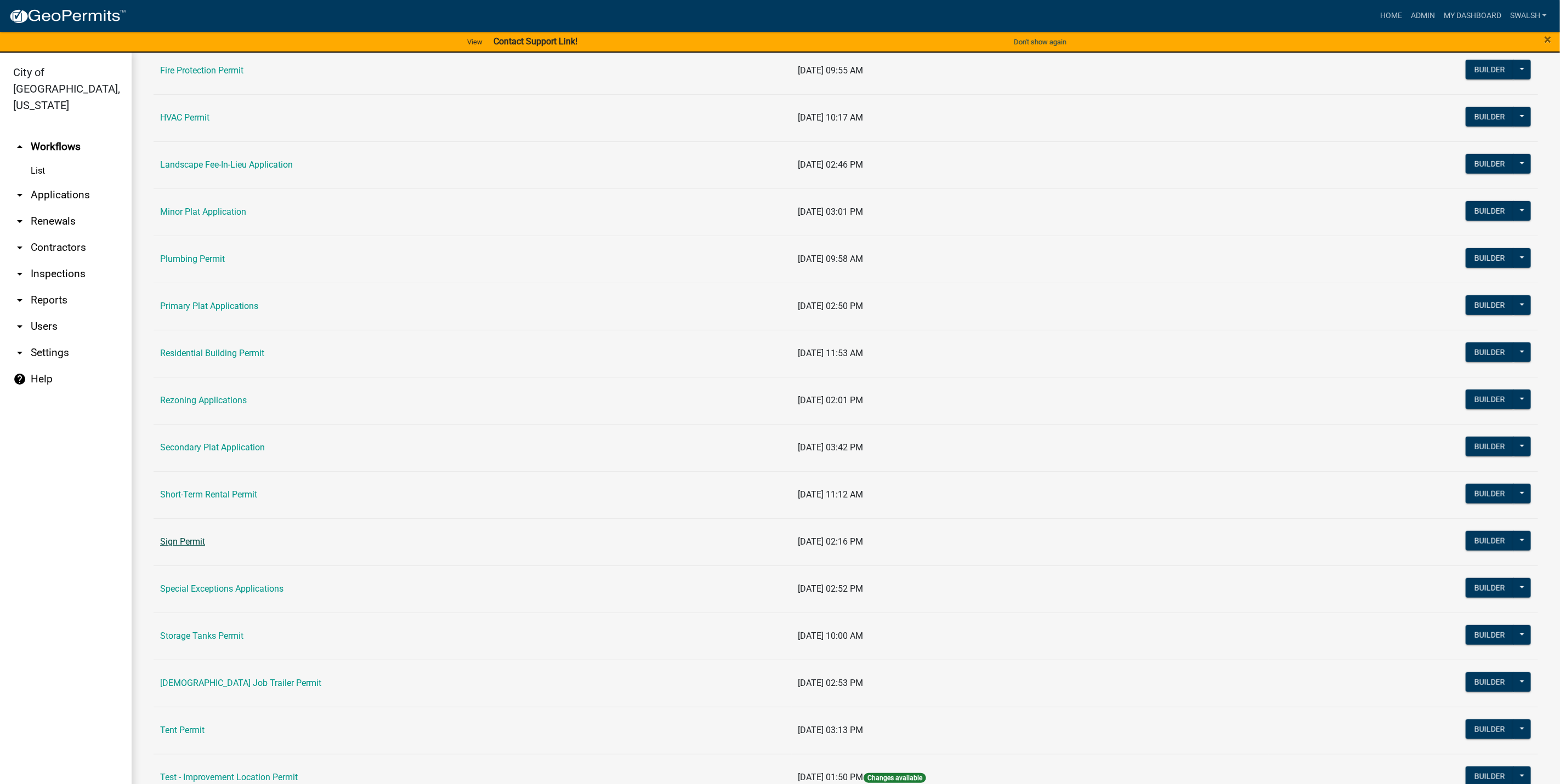
click at [196, 547] on link "Sign Permit" at bounding box center [183, 541] width 45 height 11
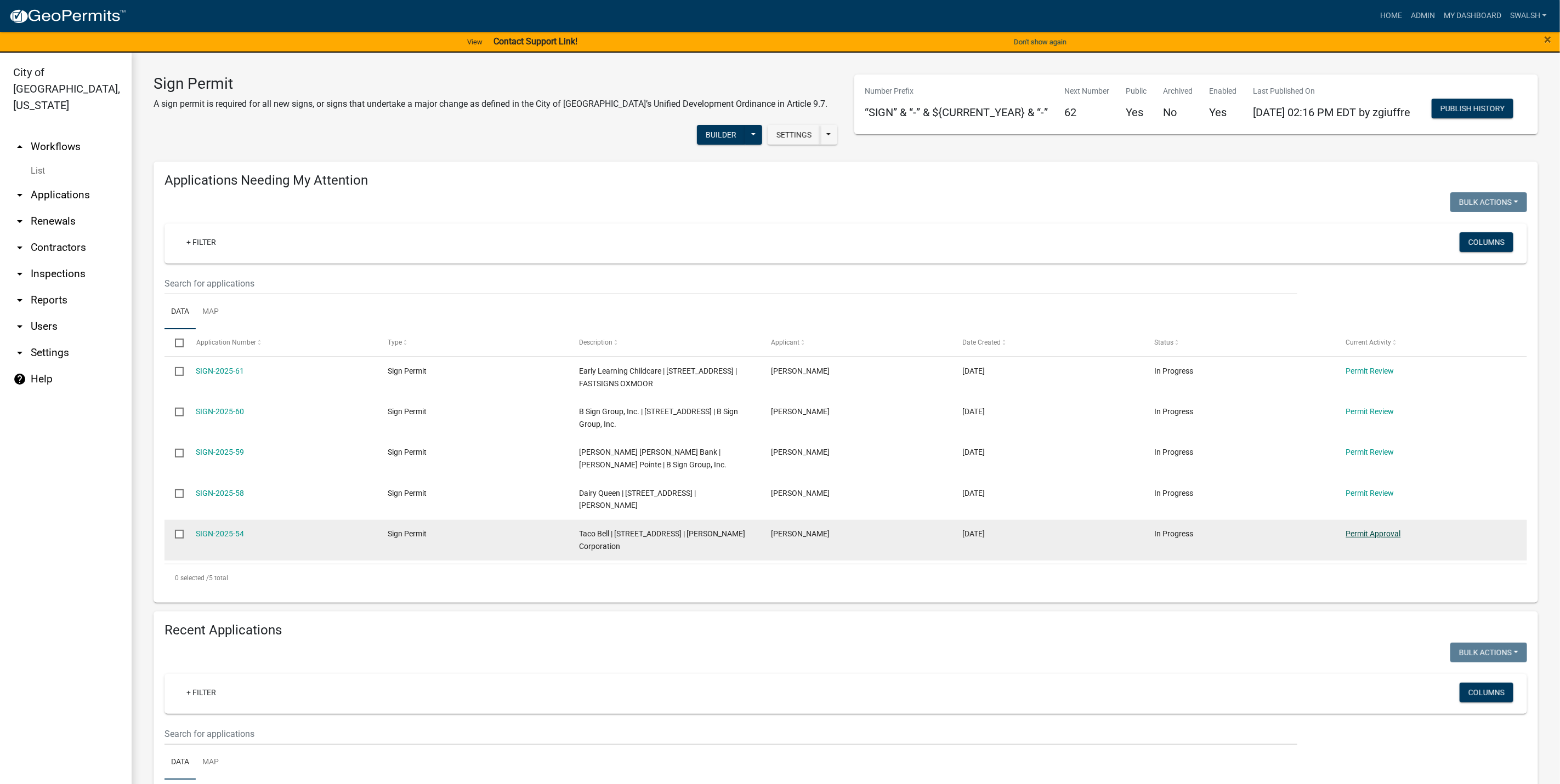
click at [1374, 538] on link "Permit Approval" at bounding box center [1373, 534] width 55 height 9
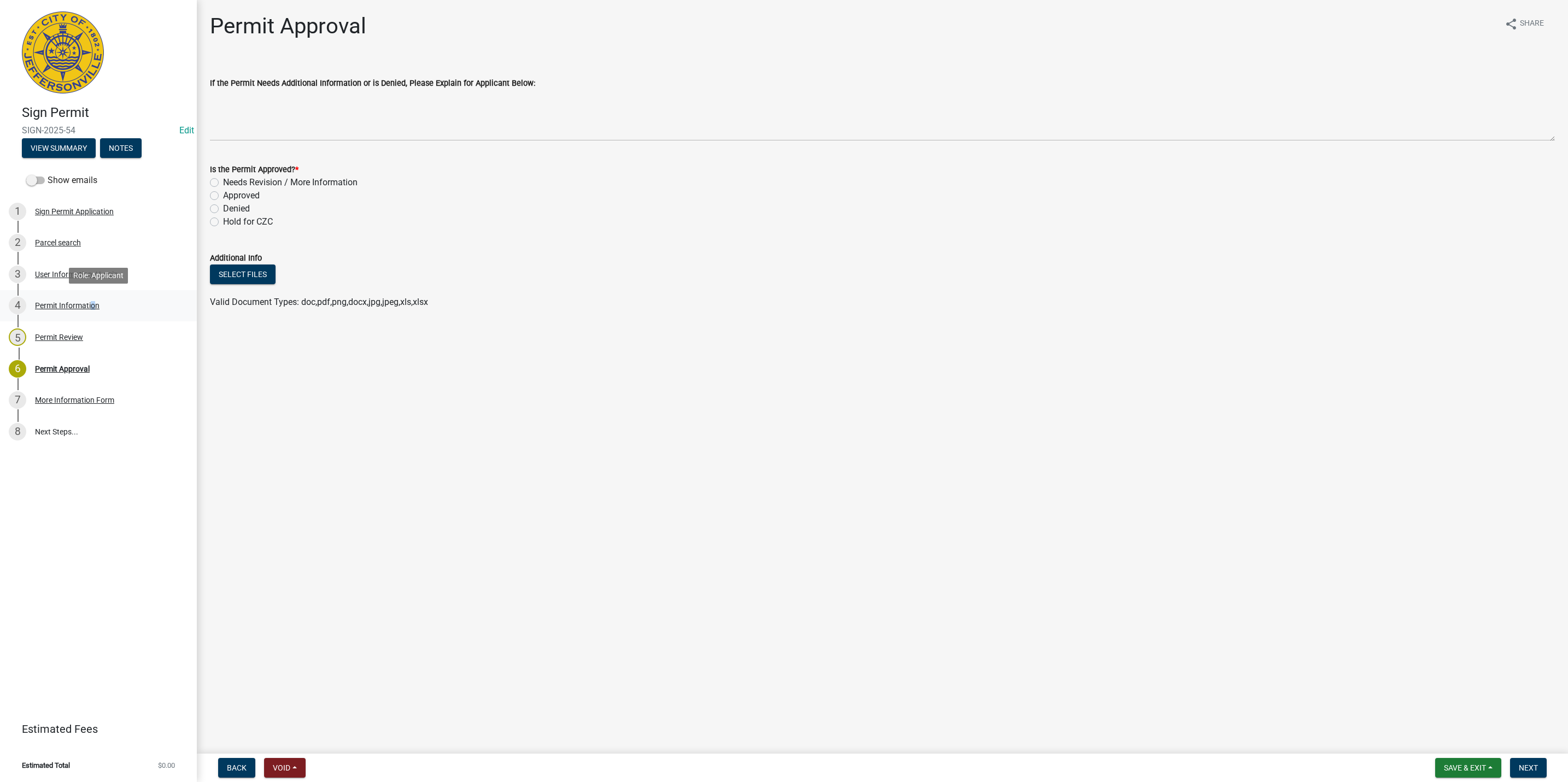
click at [89, 307] on div "Permit Information" at bounding box center [67, 306] width 65 height 7
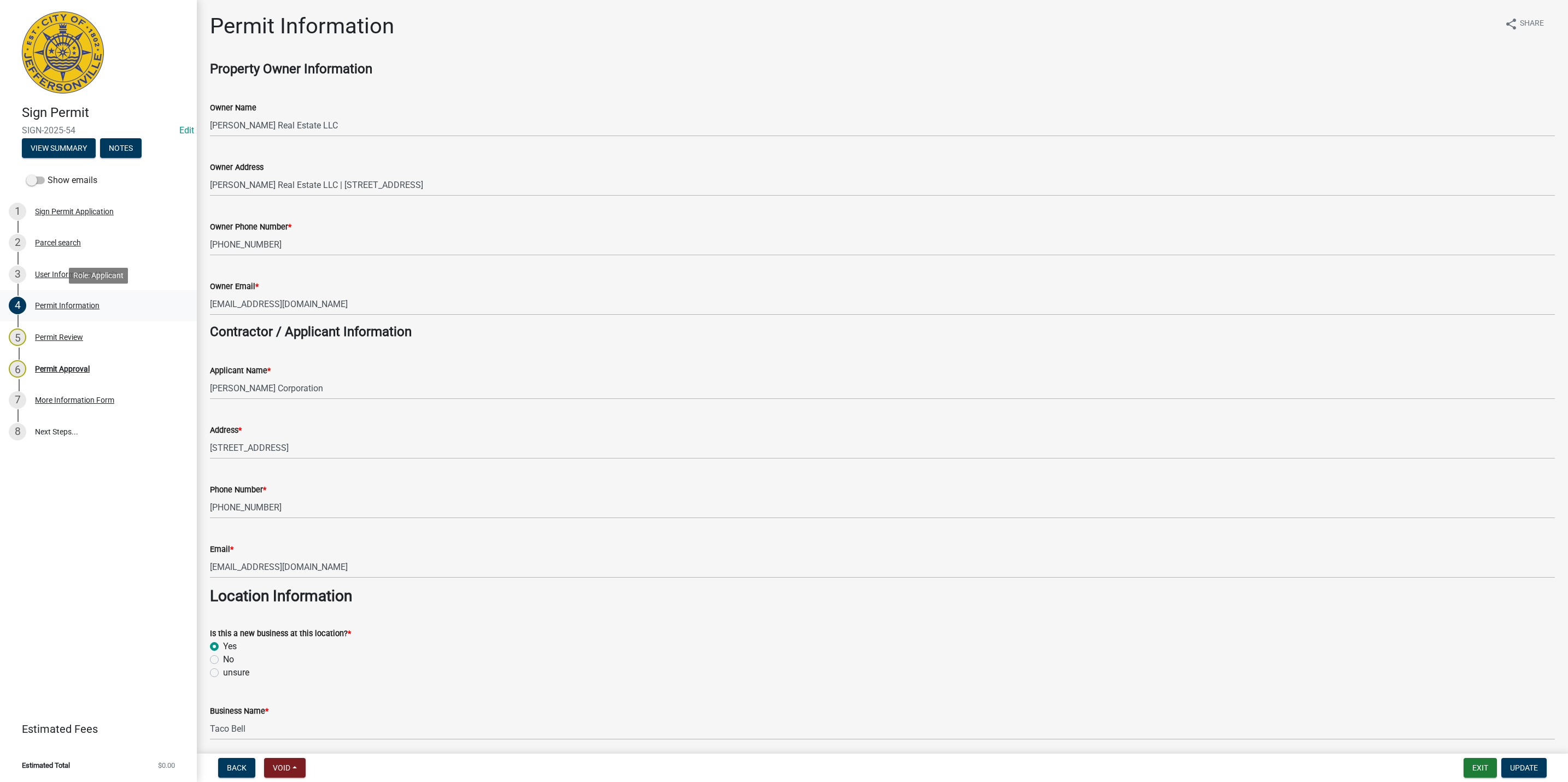
drag, startPoint x: 89, startPoint y: 307, endPoint x: 70, endPoint y: 306, distance: 19.0
click at [70, 306] on div "Permit Information" at bounding box center [67, 306] width 65 height 7
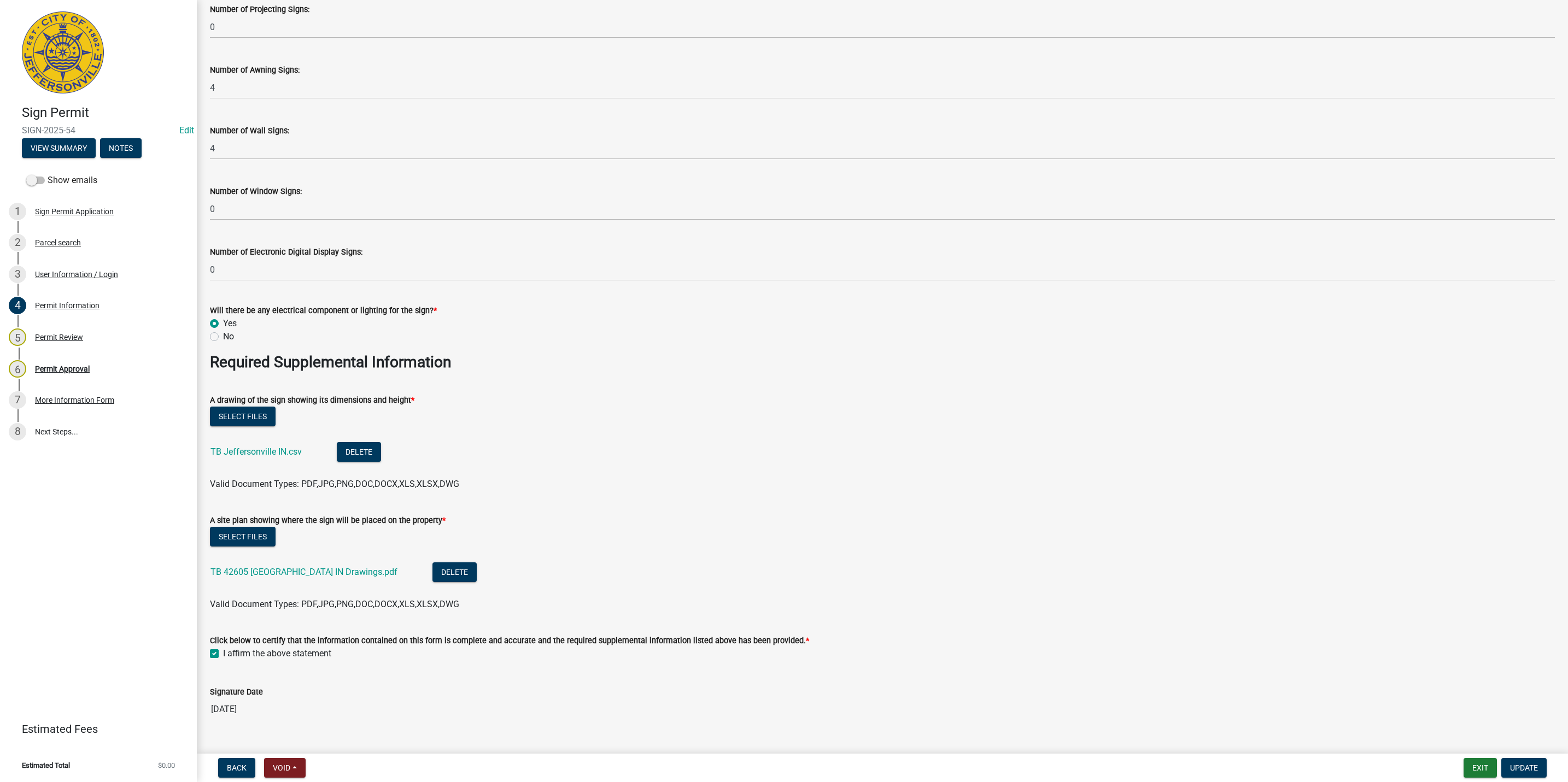
scroll to position [1558, 0]
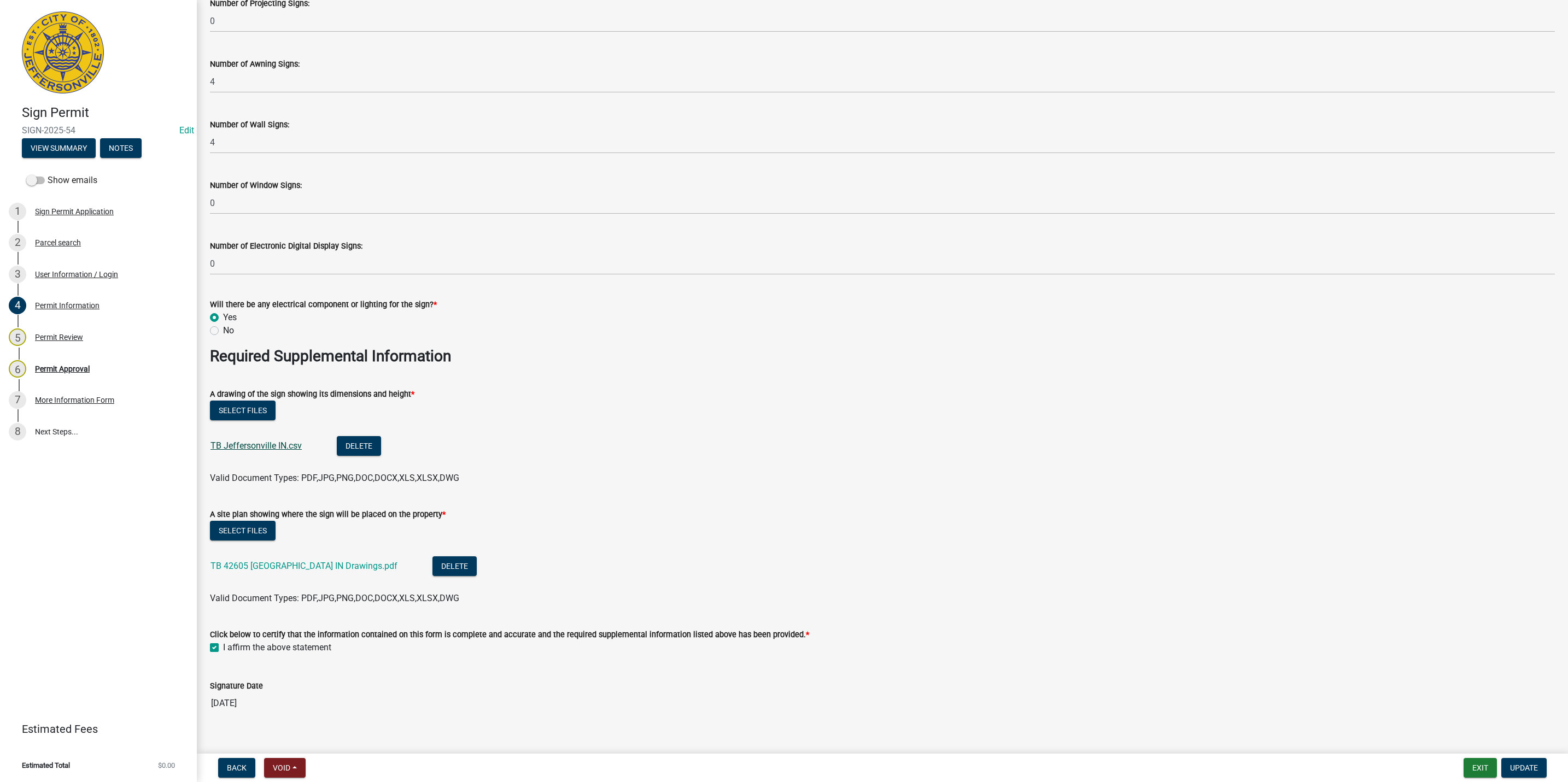
click at [285, 448] on link "TB Jeffersonville IN.csv" at bounding box center [256, 446] width 91 height 10
click at [305, 569] on link "TB 42605 Jeffersonville IN Drawings.pdf" at bounding box center [304, 566] width 187 height 10
click at [238, 762] on button "Back" at bounding box center [236, 768] width 37 height 20
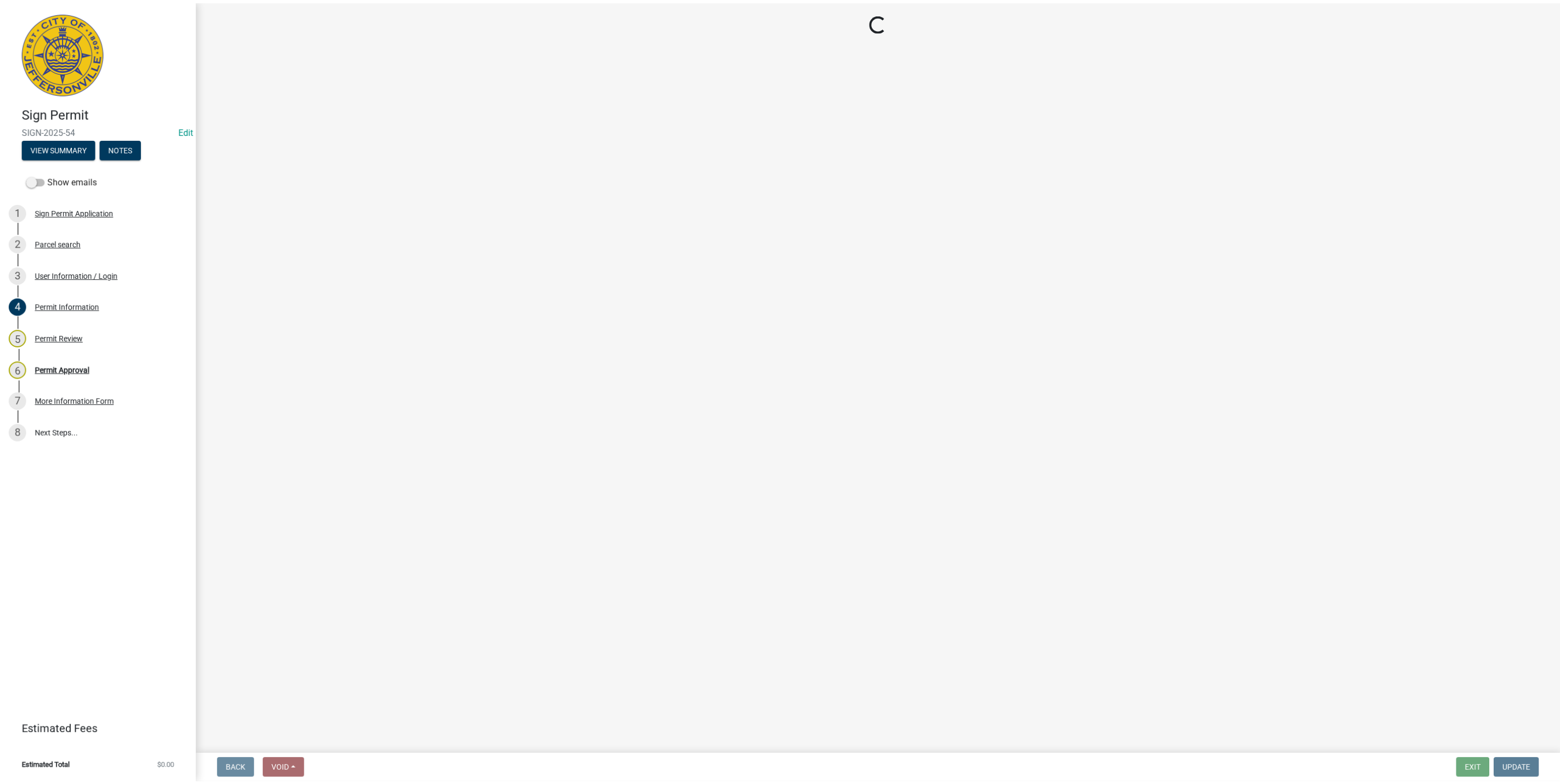
scroll to position [0, 0]
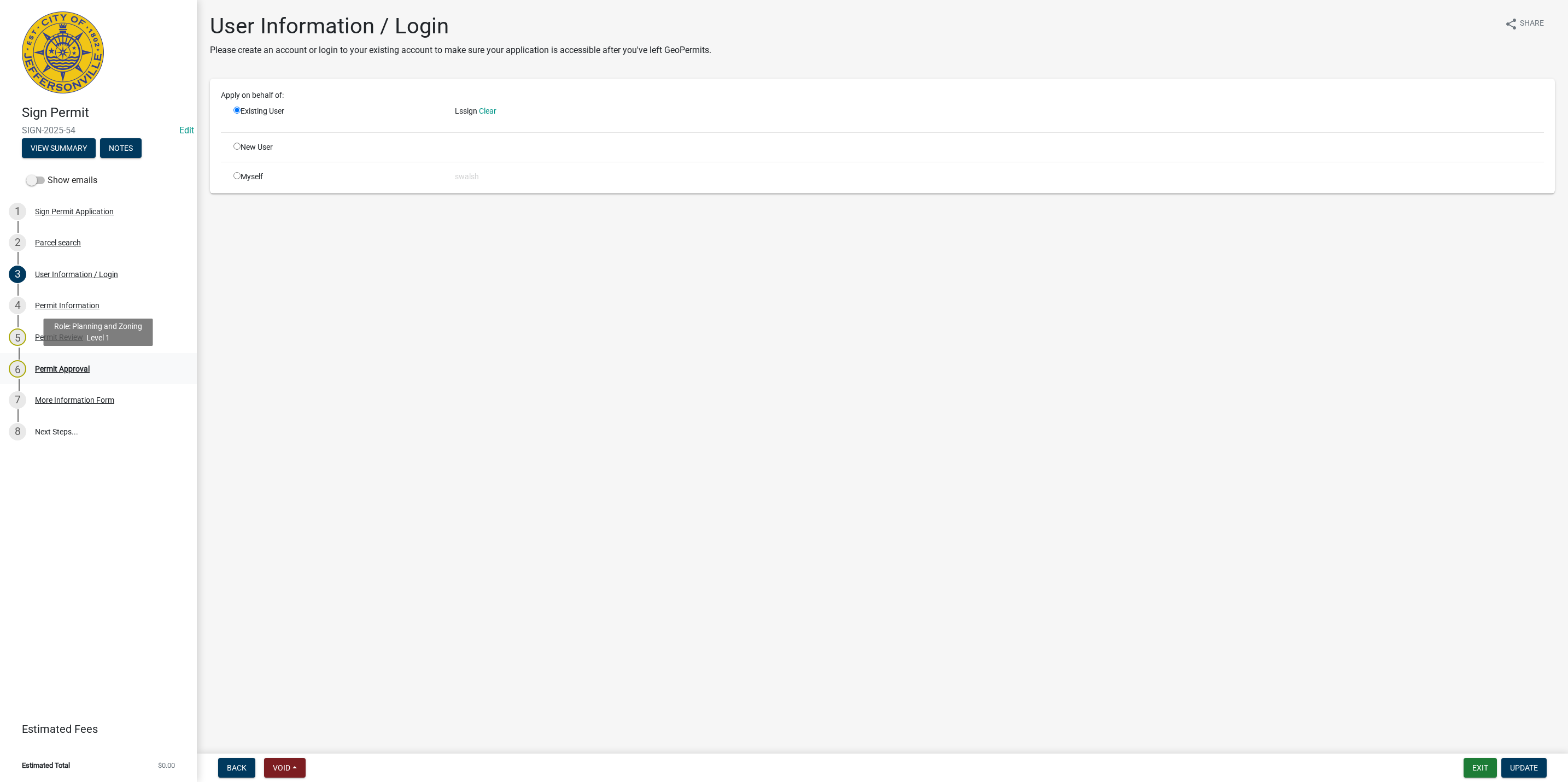
click at [89, 374] on div "6 Permit Approval" at bounding box center [94, 369] width 170 height 17
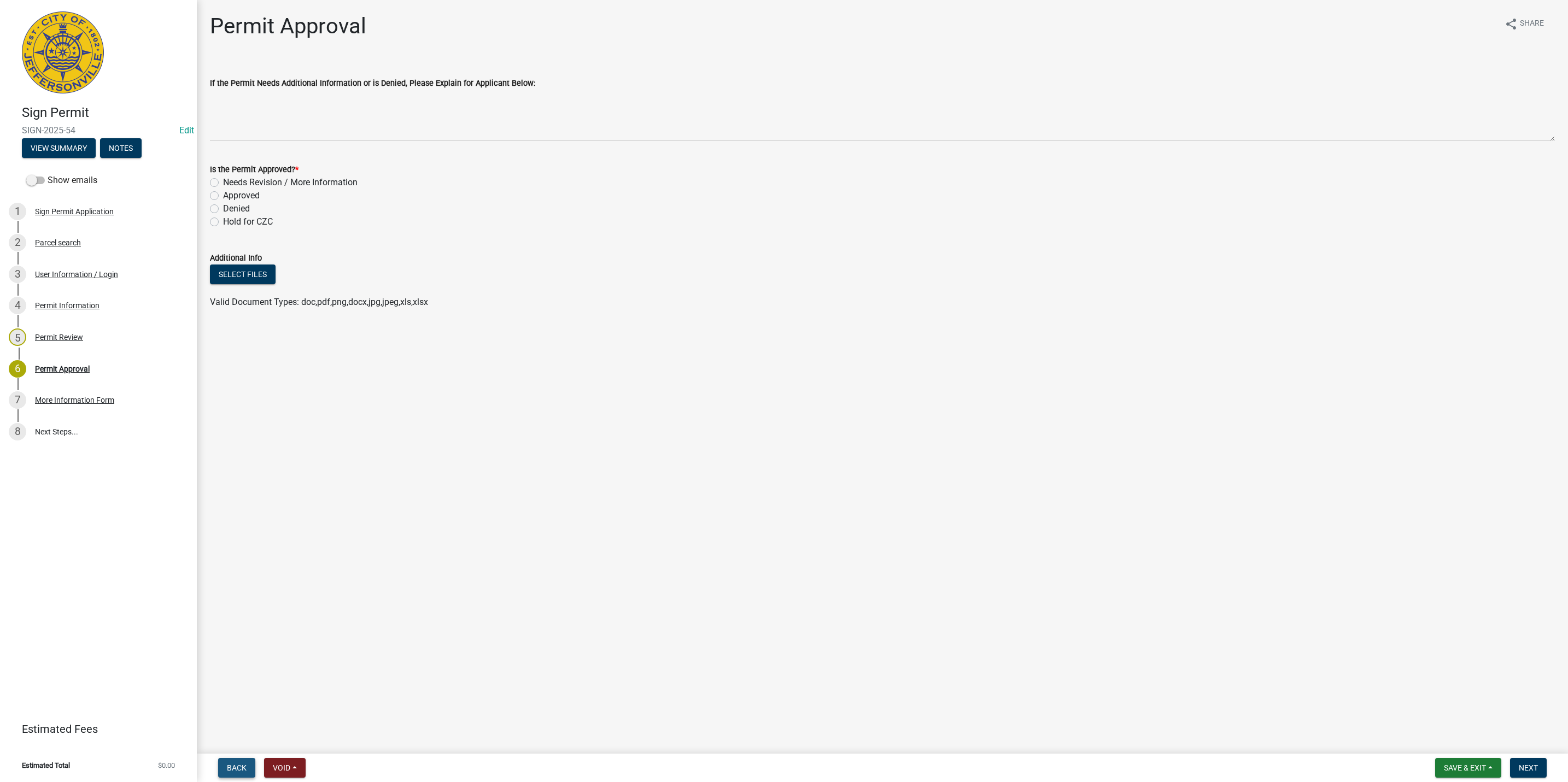
click at [227, 768] on span "Back" at bounding box center [237, 768] width 20 height 9
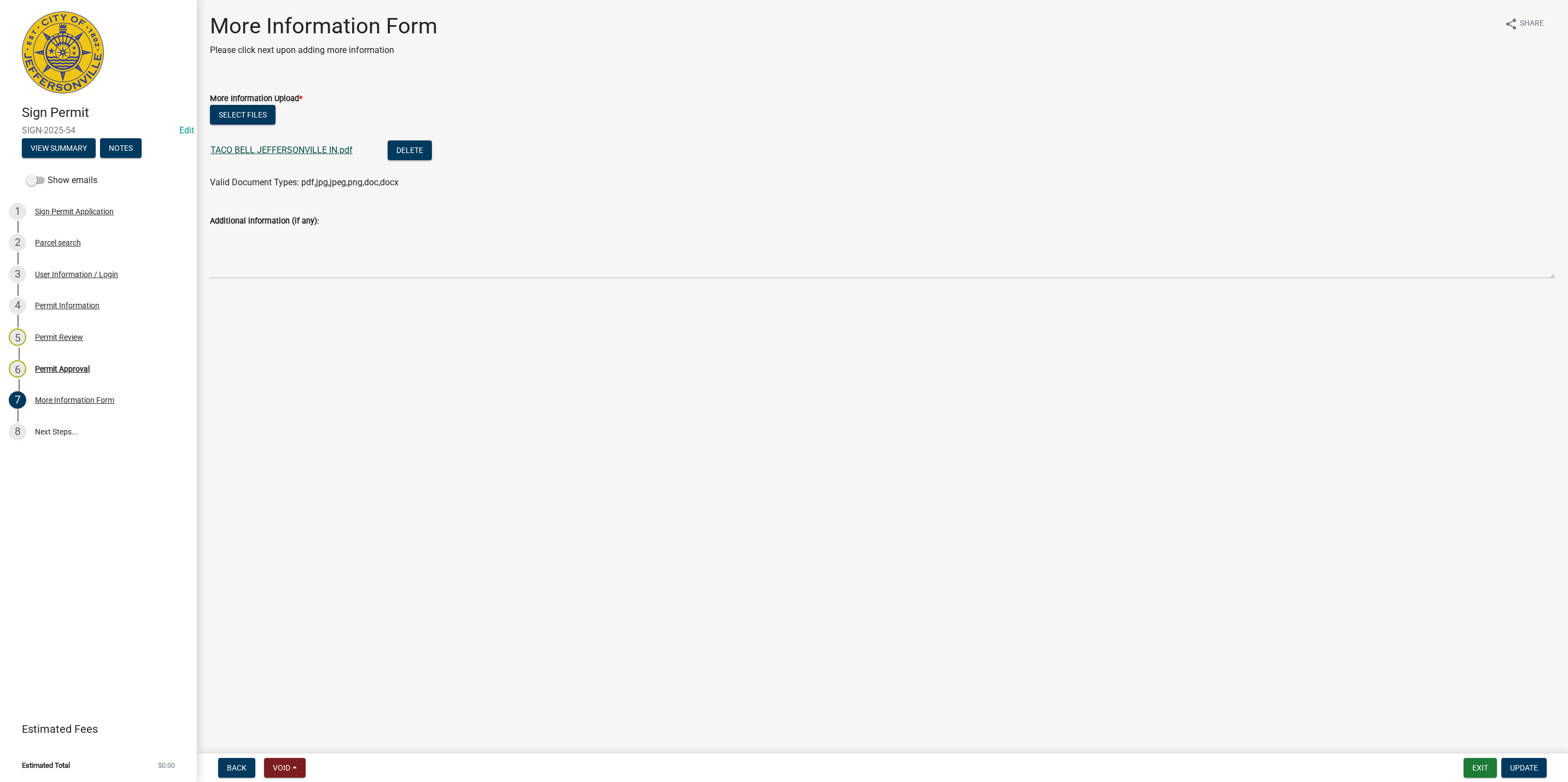
click at [295, 151] on link "TACO BELL JEFFERSONVILLE IN.pdf" at bounding box center [281, 150] width 142 height 10
click at [130, 330] on div "5 Permit Review" at bounding box center [94, 337] width 170 height 17
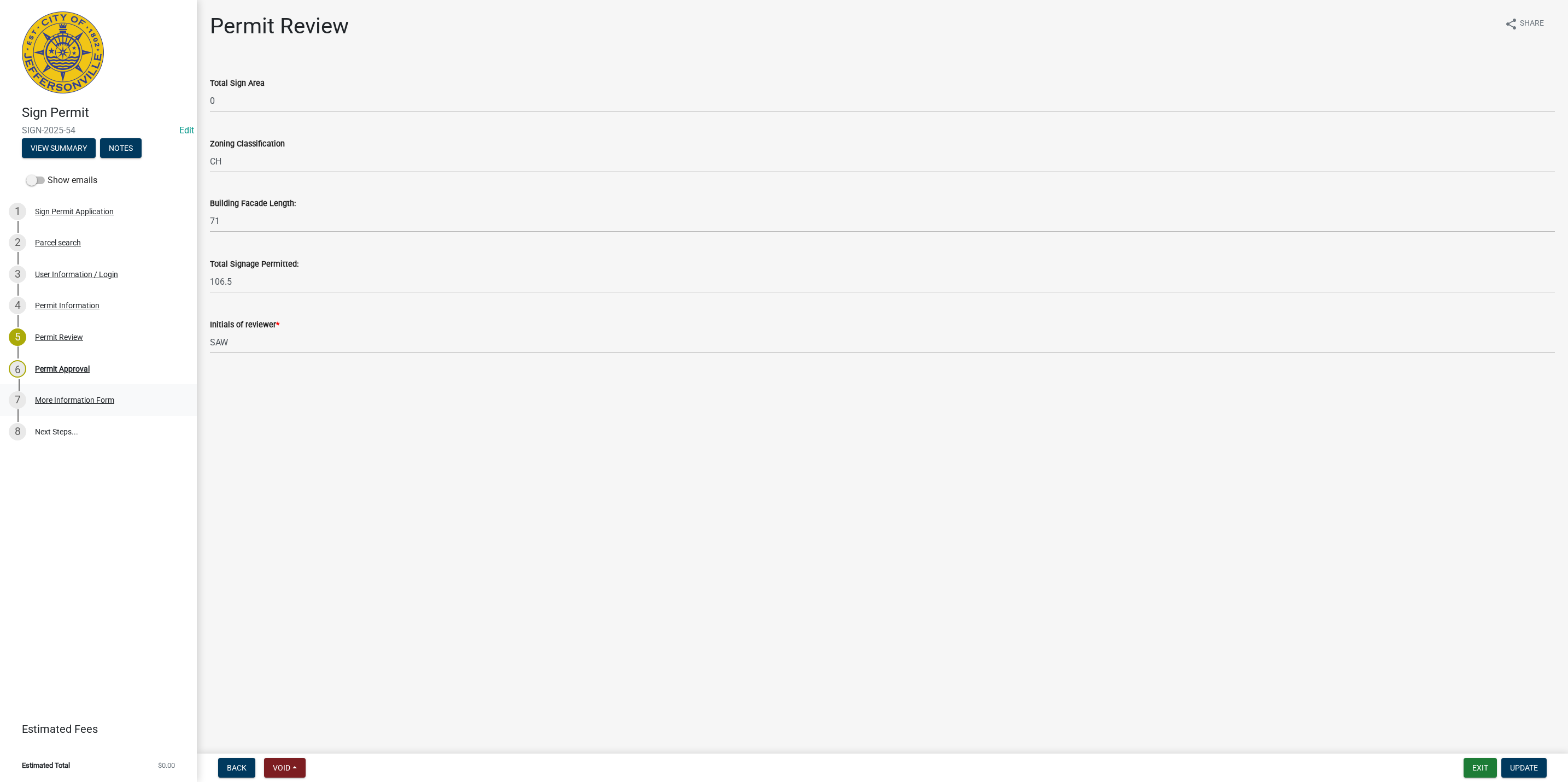
click at [125, 410] on link "7 More Information Form" at bounding box center [98, 400] width 197 height 31
click at [328, 586] on main "Permit Review share Share Total Sign Area 0 Zoning Classification CH Building F…" at bounding box center [882, 375] width 1371 height 749
click at [1374, 674] on main "Permit Review share Share Total Sign Area 0 Zoning Classification CH Building F…" at bounding box center [882, 375] width 1371 height 749
click at [55, 349] on link "5 Permit Review" at bounding box center [98, 337] width 197 height 31
click at [66, 370] on div "Permit Approval" at bounding box center [62, 369] width 55 height 7
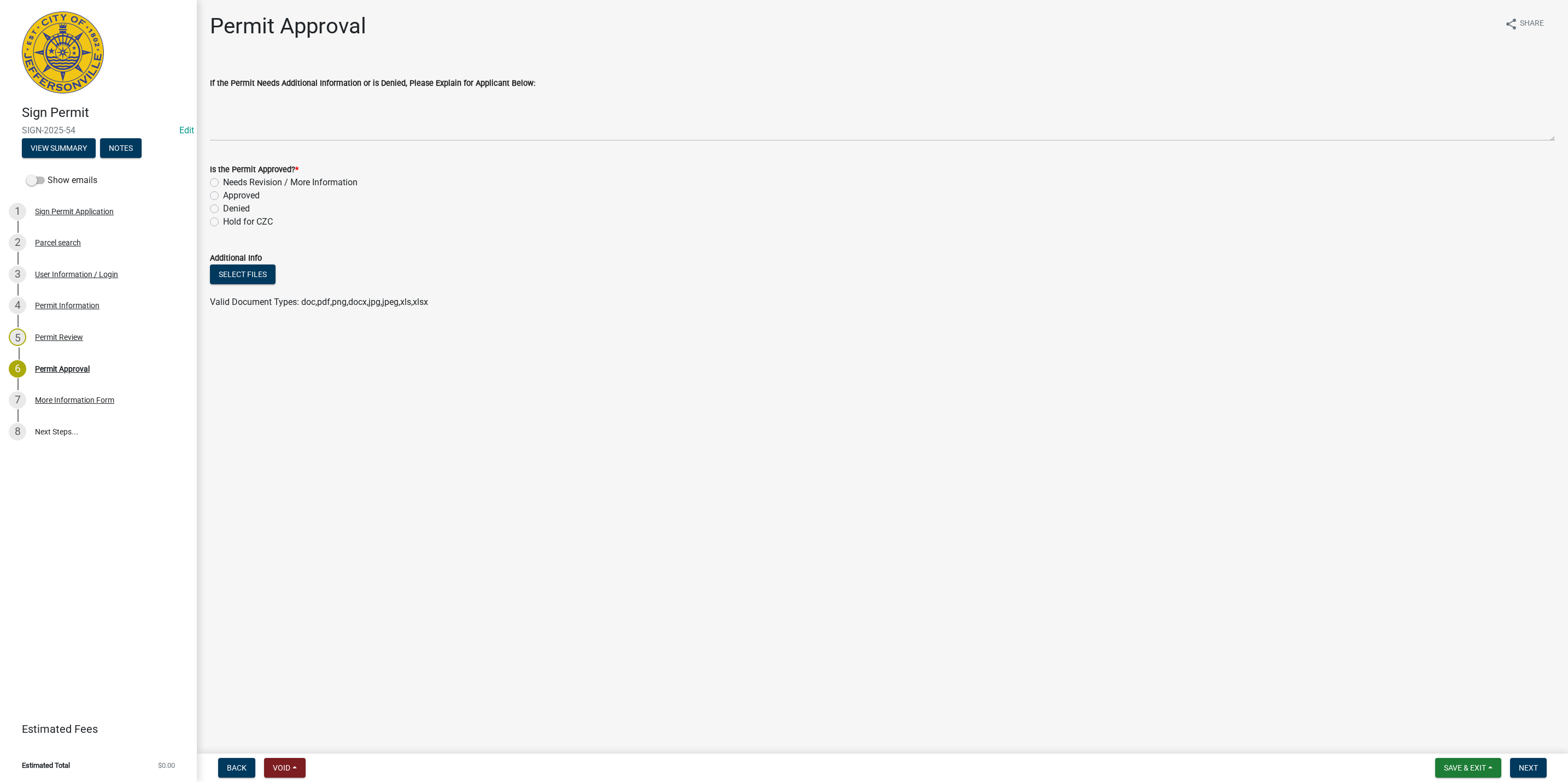
click at [238, 191] on label "Approved" at bounding box center [241, 195] width 36 height 13
click at [230, 191] on input "Approved" at bounding box center [227, 193] width 7 height 7
radio input "true"
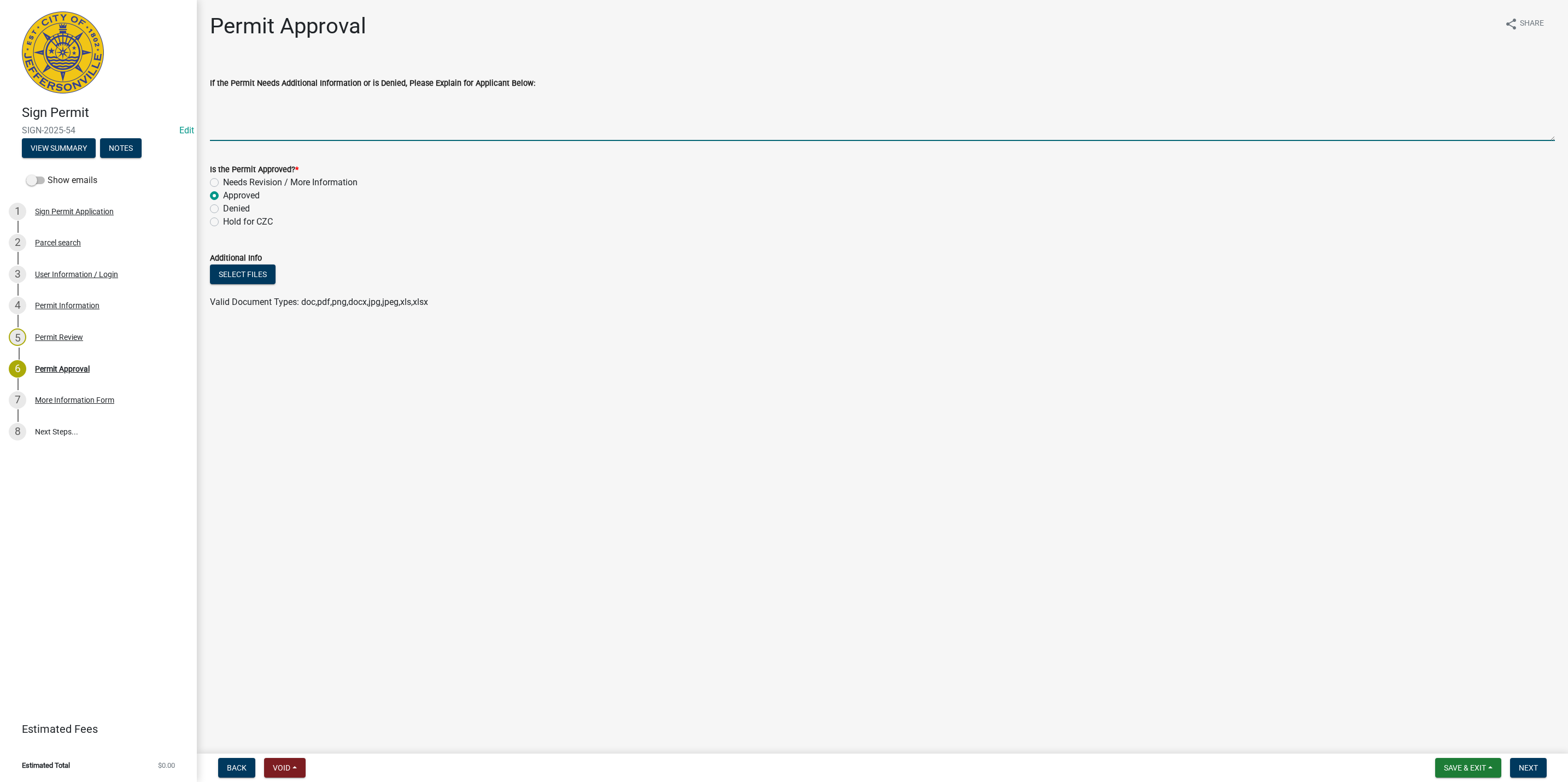
click at [267, 119] on textarea "If the Permit Needs Additional Information or is Denied, Please Explain for App…" at bounding box center [882, 115] width 1345 height 51
click at [114, 402] on div "7 More Information Form" at bounding box center [94, 400] width 170 height 17
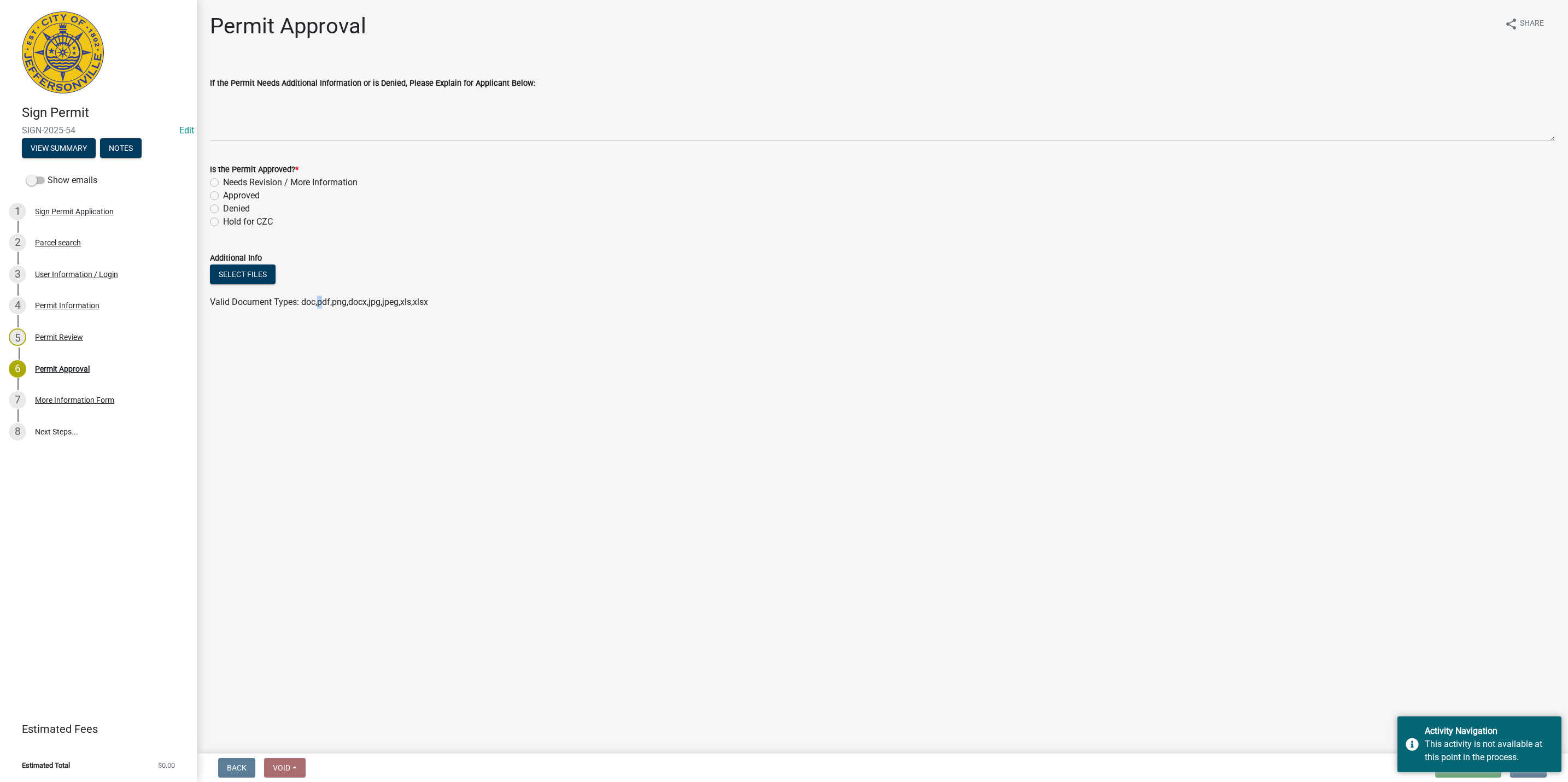
click at [320, 549] on main "Permit Approval share Share If the Permit Needs Additional Information or is De…" at bounding box center [882, 375] width 1371 height 749
drag, startPoint x: 346, startPoint y: 543, endPoint x: 365, endPoint y: 548, distance: 19.6
click at [348, 543] on main "Permit Approval share Share If the Permit Needs Additional Information or is De…" at bounding box center [882, 375] width 1371 height 749
drag, startPoint x: 365, startPoint y: 548, endPoint x: 345, endPoint y: 542, distance: 20.9
click at [345, 542] on main "Permit Approval share Share If the Permit Needs Additional Information or is De…" at bounding box center [882, 375] width 1371 height 749
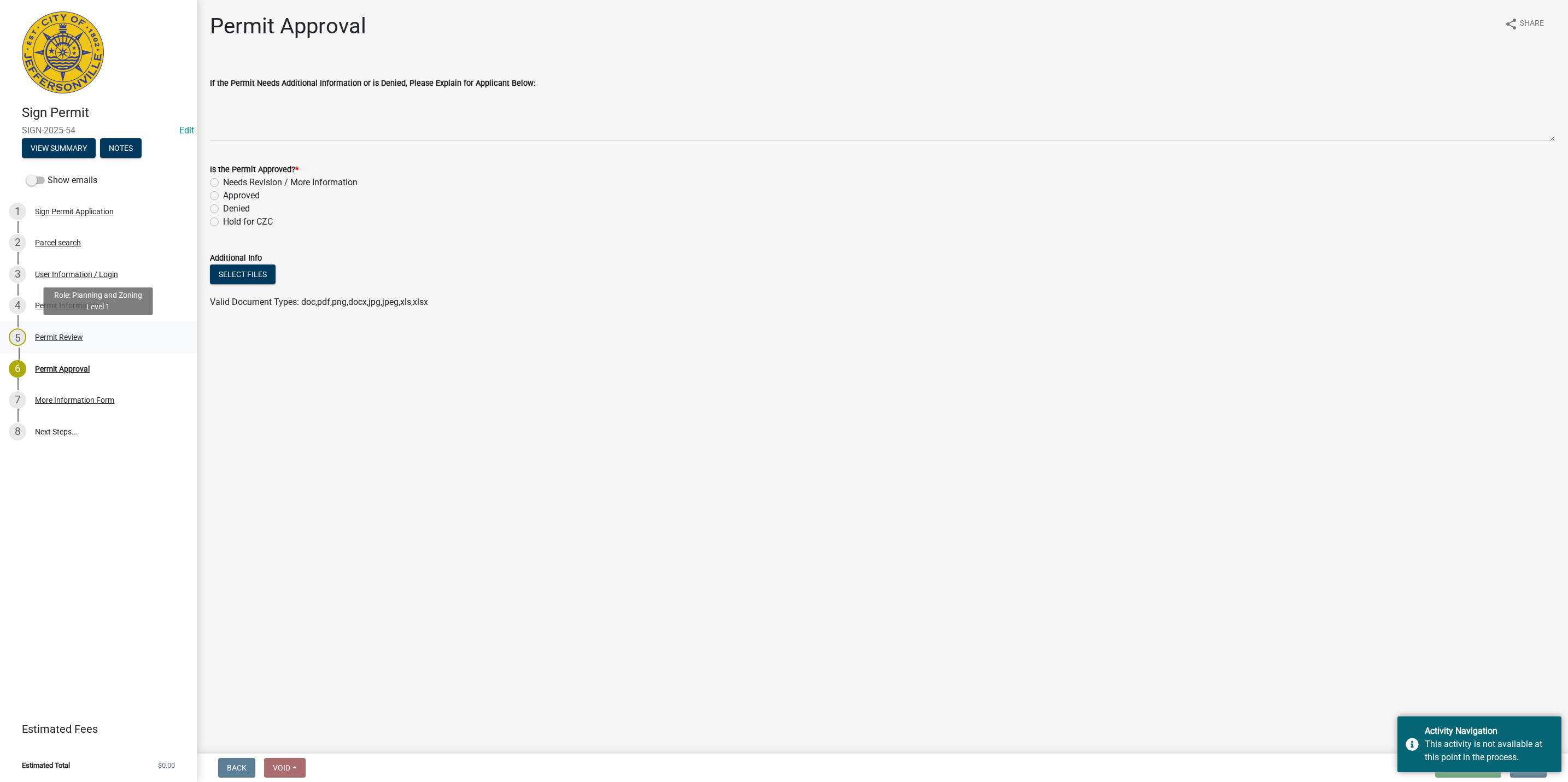
click at [44, 323] on link "5 Permit Review" at bounding box center [98, 337] width 197 height 31
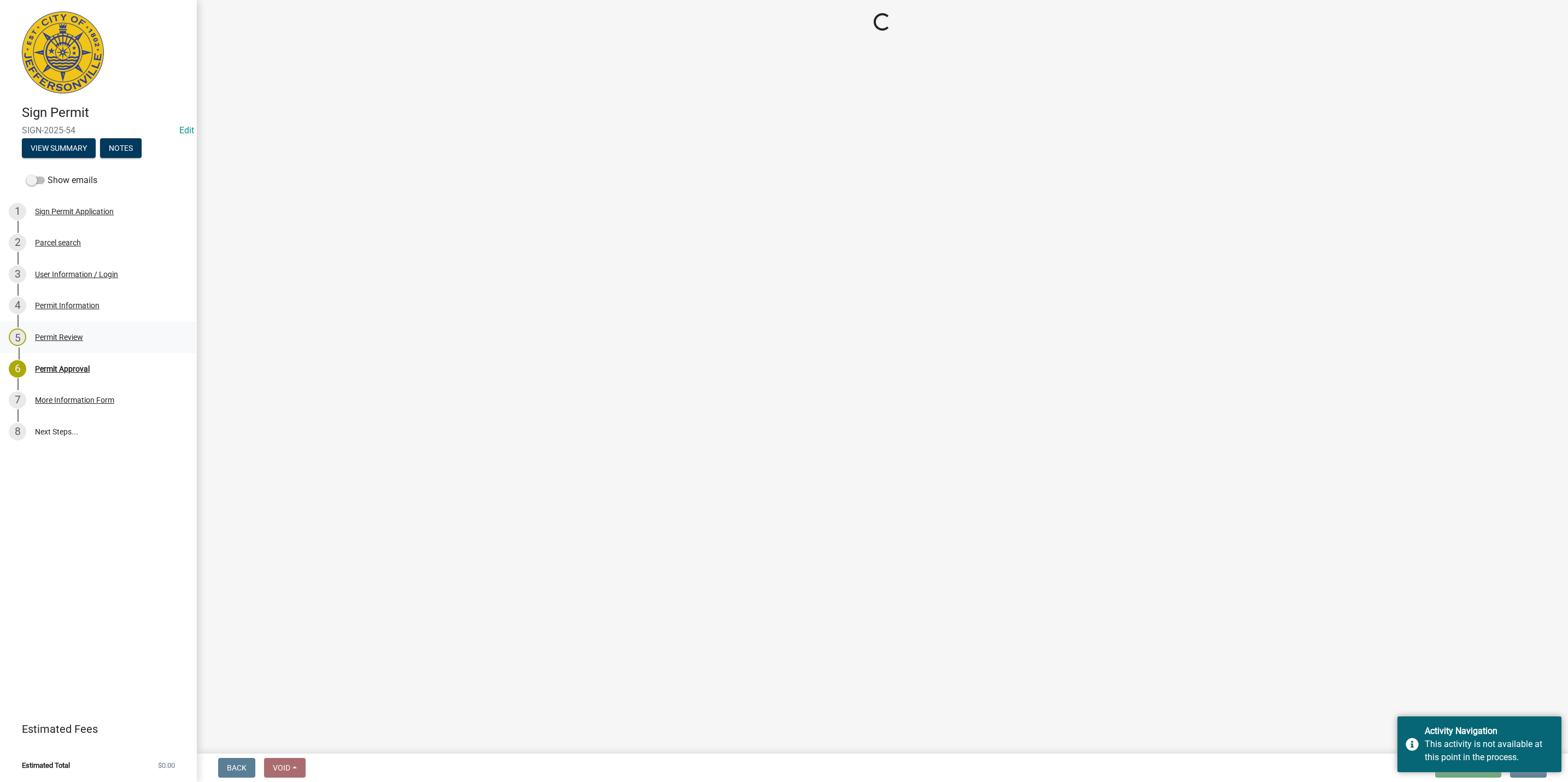
click at [53, 333] on div "5 Permit Review" at bounding box center [94, 337] width 170 height 17
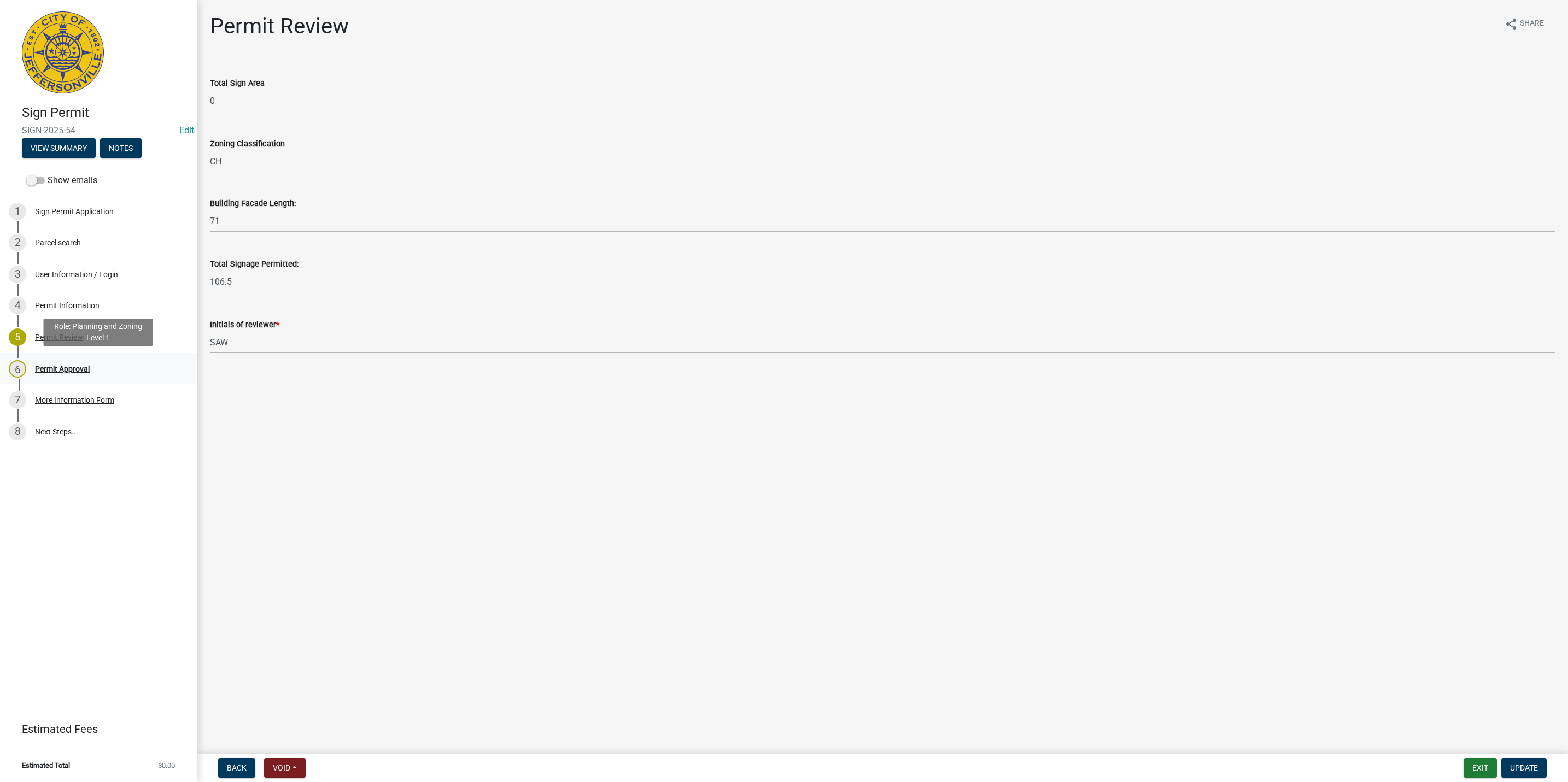
click at [90, 360] on div "6 Permit Approval" at bounding box center [94, 369] width 170 height 17
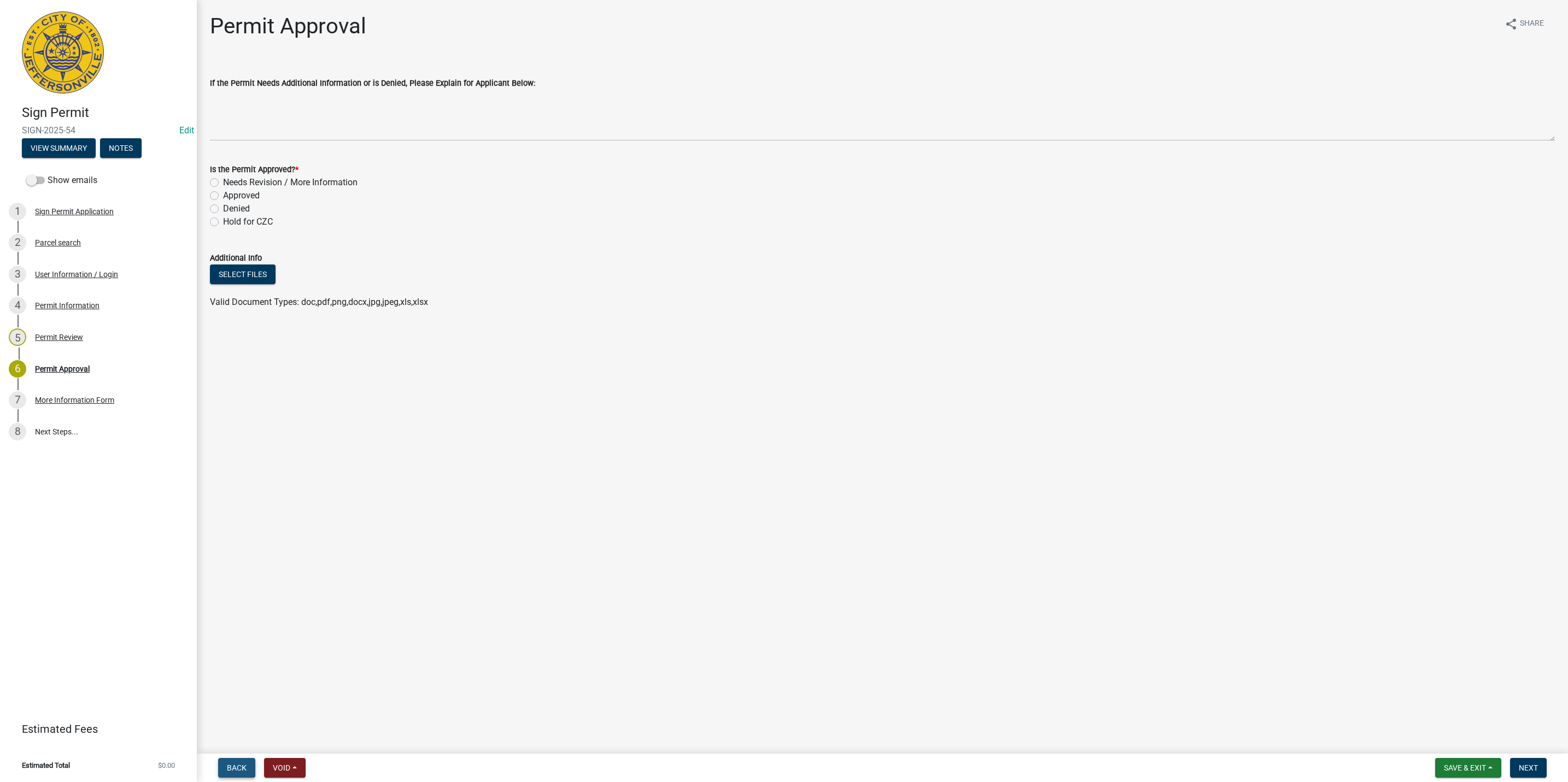
click at [243, 763] on span "Back" at bounding box center [237, 768] width 20 height 9
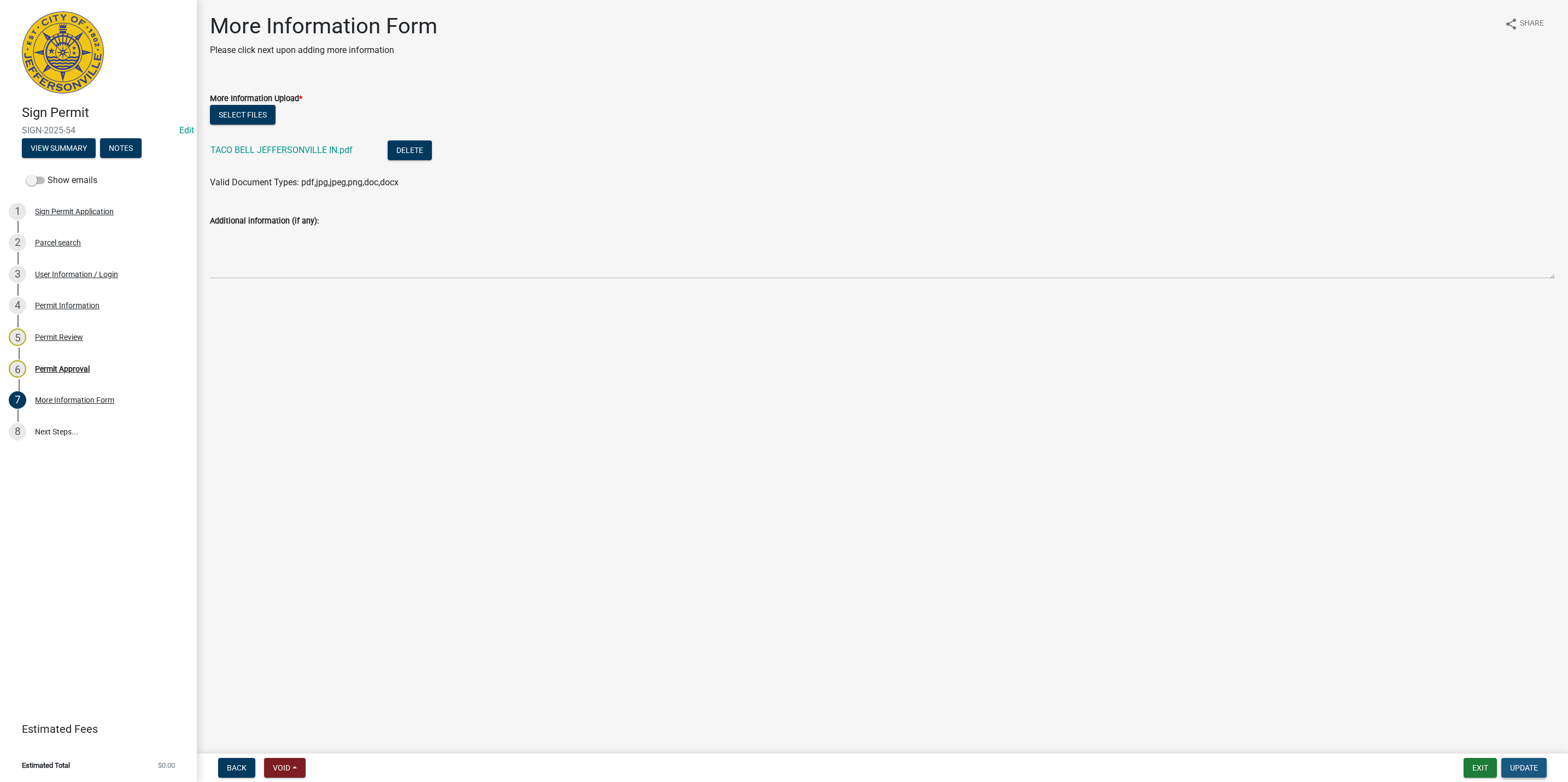
click at [1530, 768] on span "Update" at bounding box center [1524, 768] width 28 height 9
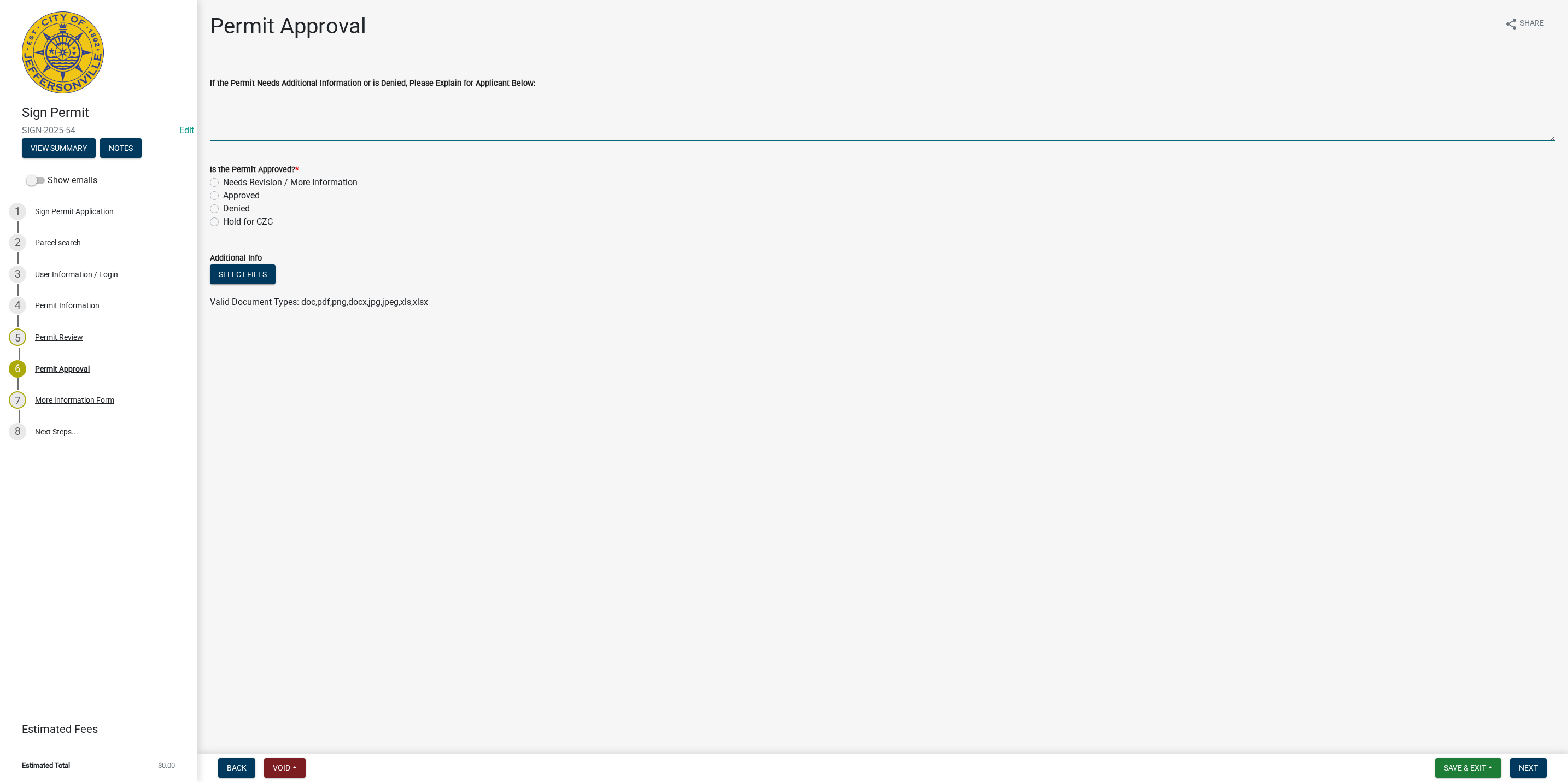
click at [396, 128] on textarea "If the Permit Needs Additional Information or is Denied, Please Explain for App…" at bounding box center [882, 115] width 1345 height 51
click at [252, 197] on label "Approved" at bounding box center [241, 195] width 36 height 13
click at [230, 196] on input "Approved" at bounding box center [227, 193] width 7 height 7
radio input "true"
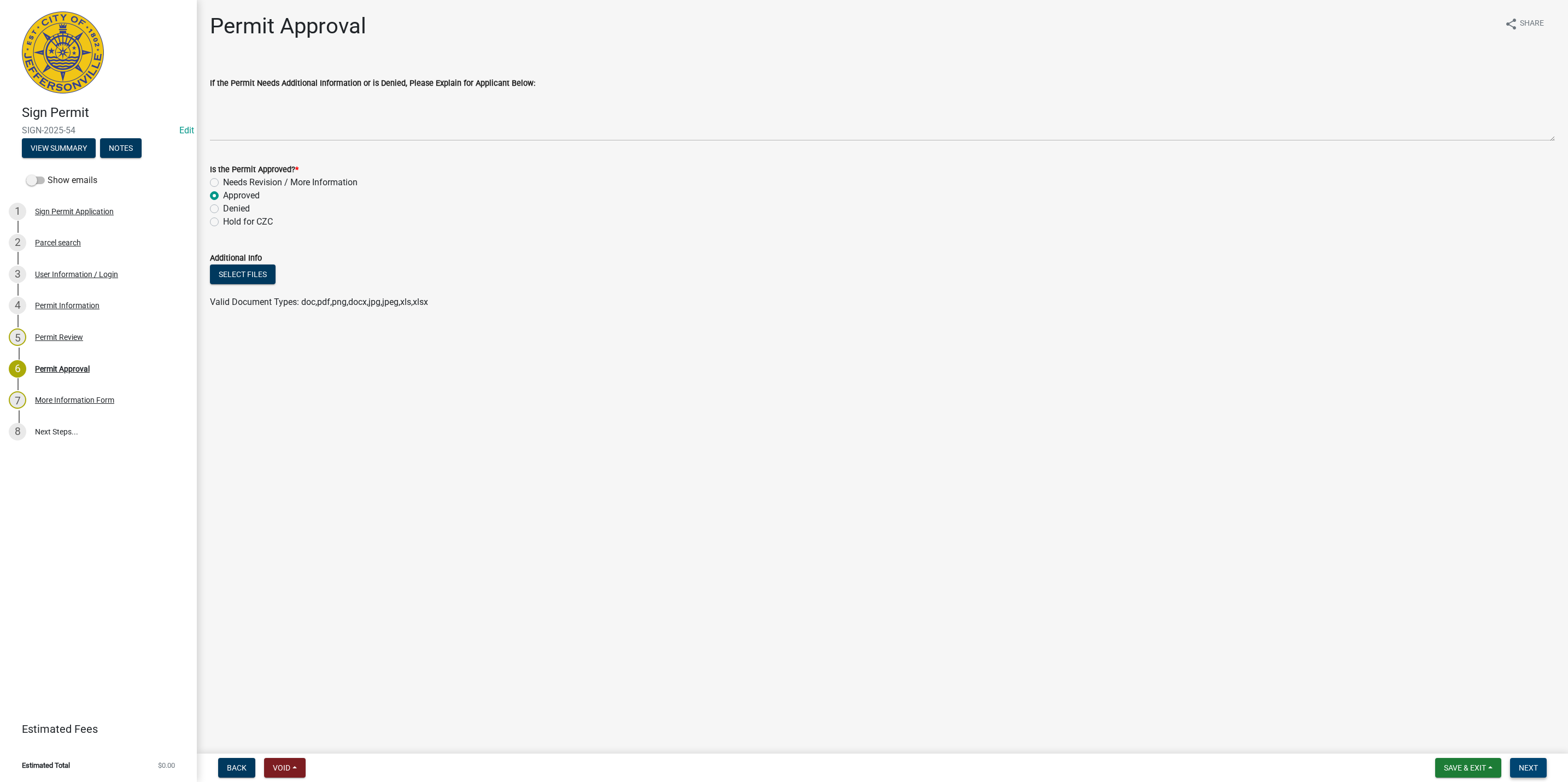
click at [1533, 776] on button "Next" at bounding box center [1528, 768] width 36 height 20
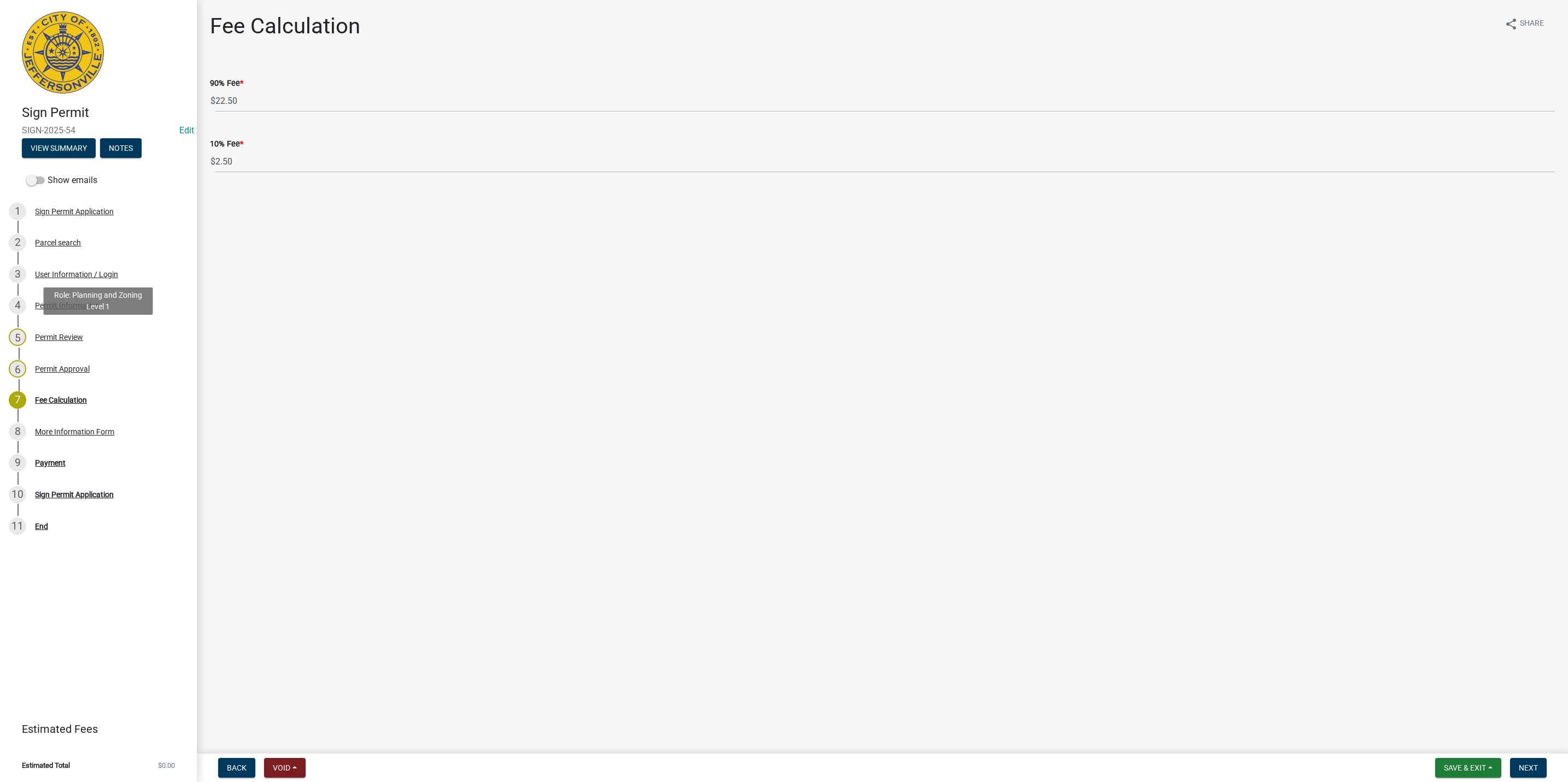
click at [83, 338] on div "Permit Review" at bounding box center [59, 337] width 48 height 7
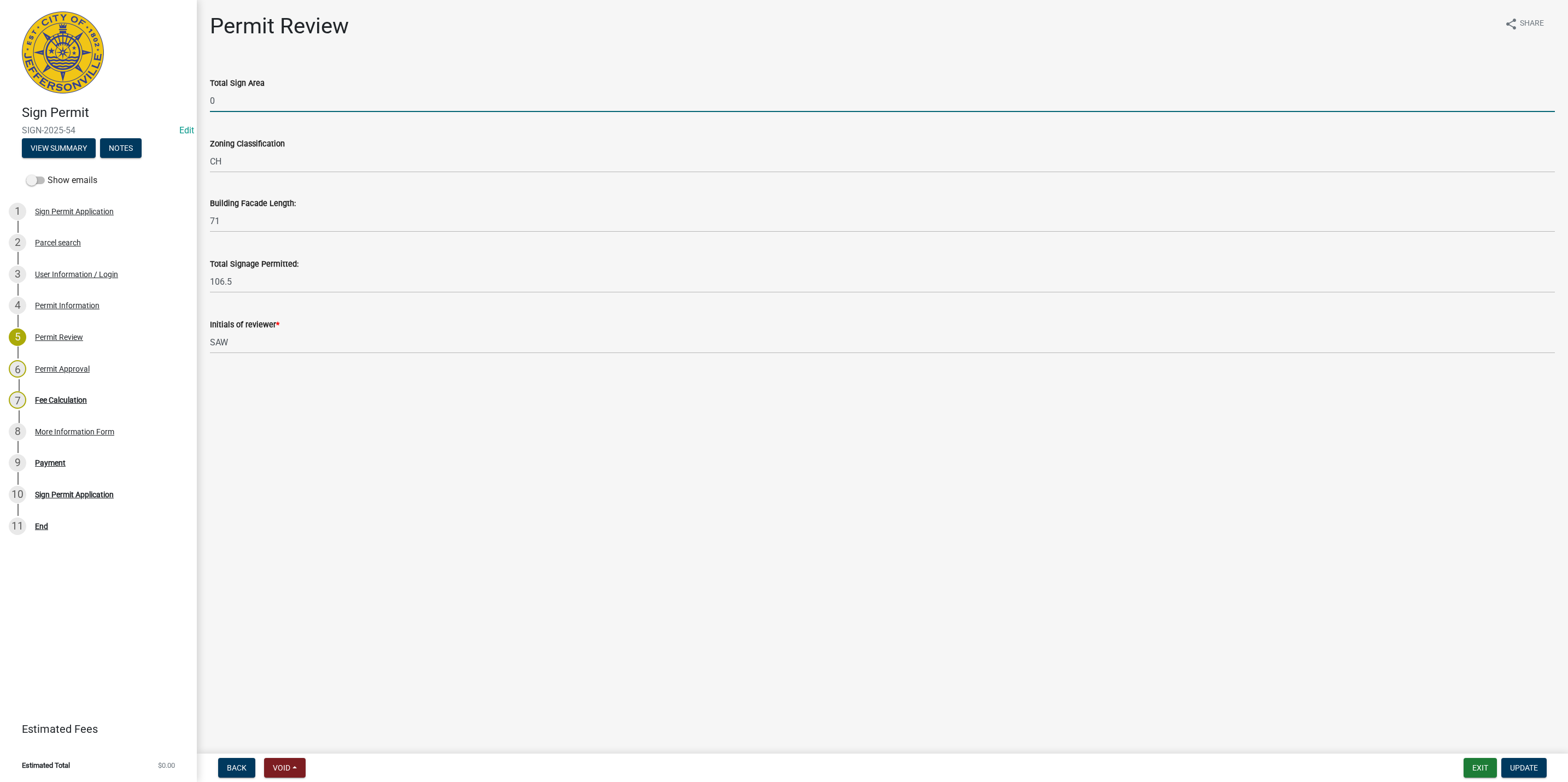
drag, startPoint x: 285, startPoint y: 99, endPoint x: 169, endPoint y: 98, distance: 116.0
click at [169, 98] on div "Sign Permit SIGN-2025-54 Edit View Summary Notes Show emails 1 Sign Permit Appl…" at bounding box center [784, 391] width 1568 height 782
type input "67.8"
click at [1536, 767] on span "Update" at bounding box center [1524, 768] width 28 height 9
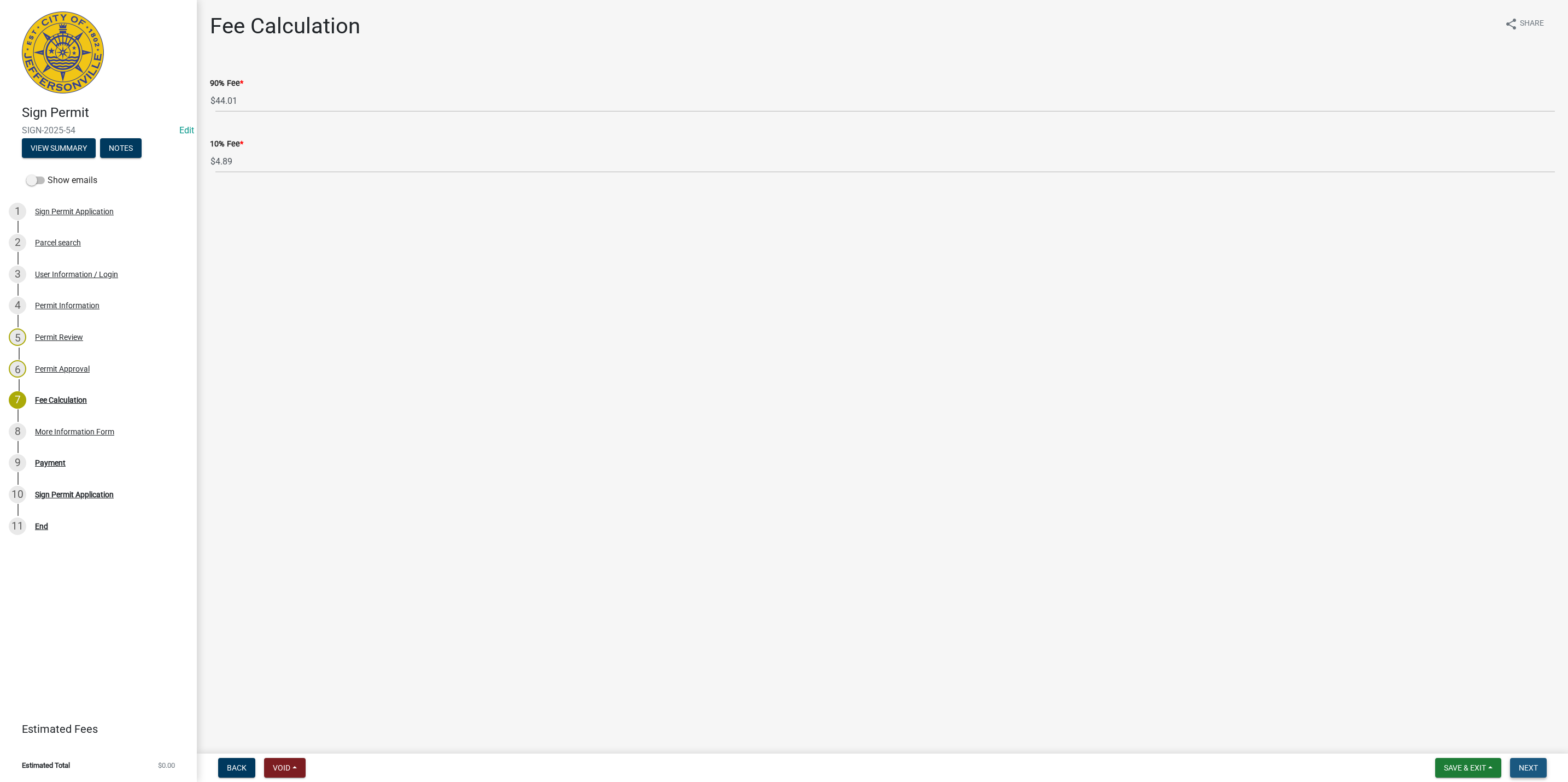
click at [1541, 777] on button "Next" at bounding box center [1528, 768] width 36 height 20
select select "3: 3"
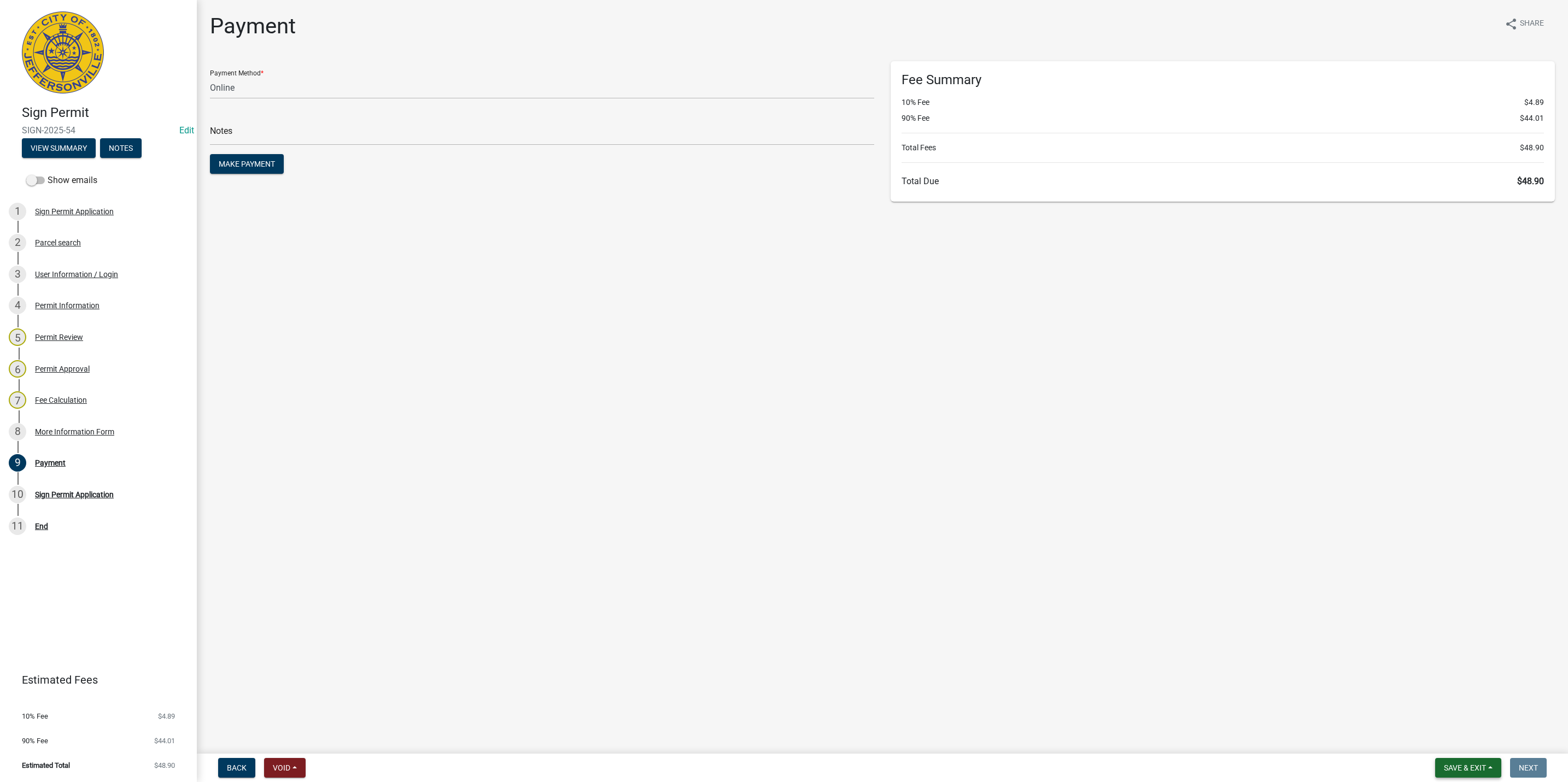
click at [1480, 767] on span "Save & Exit" at bounding box center [1465, 768] width 42 height 9
click at [1470, 743] on button "Save & Exit" at bounding box center [1457, 740] width 88 height 27
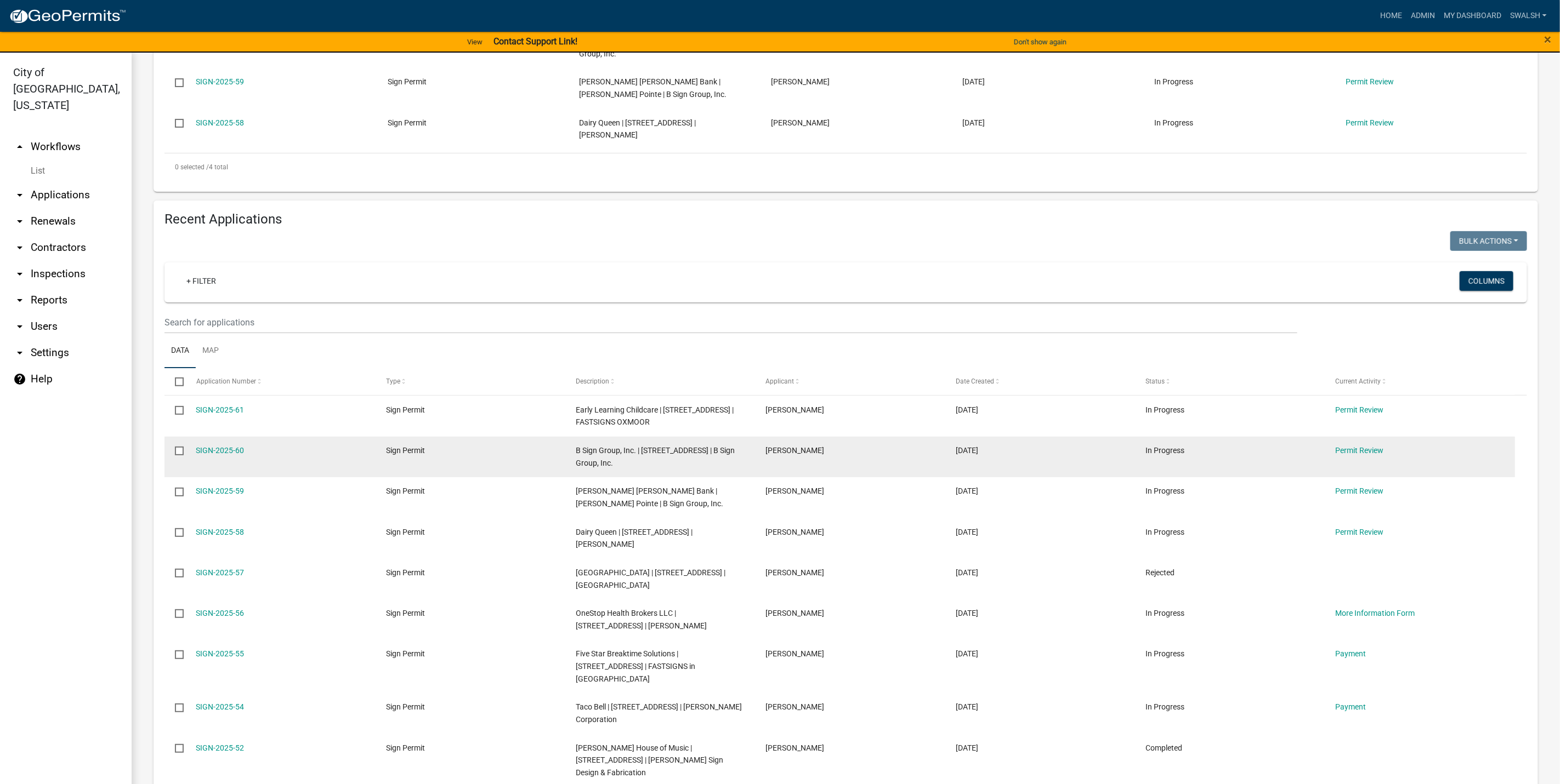
scroll to position [247, 0]
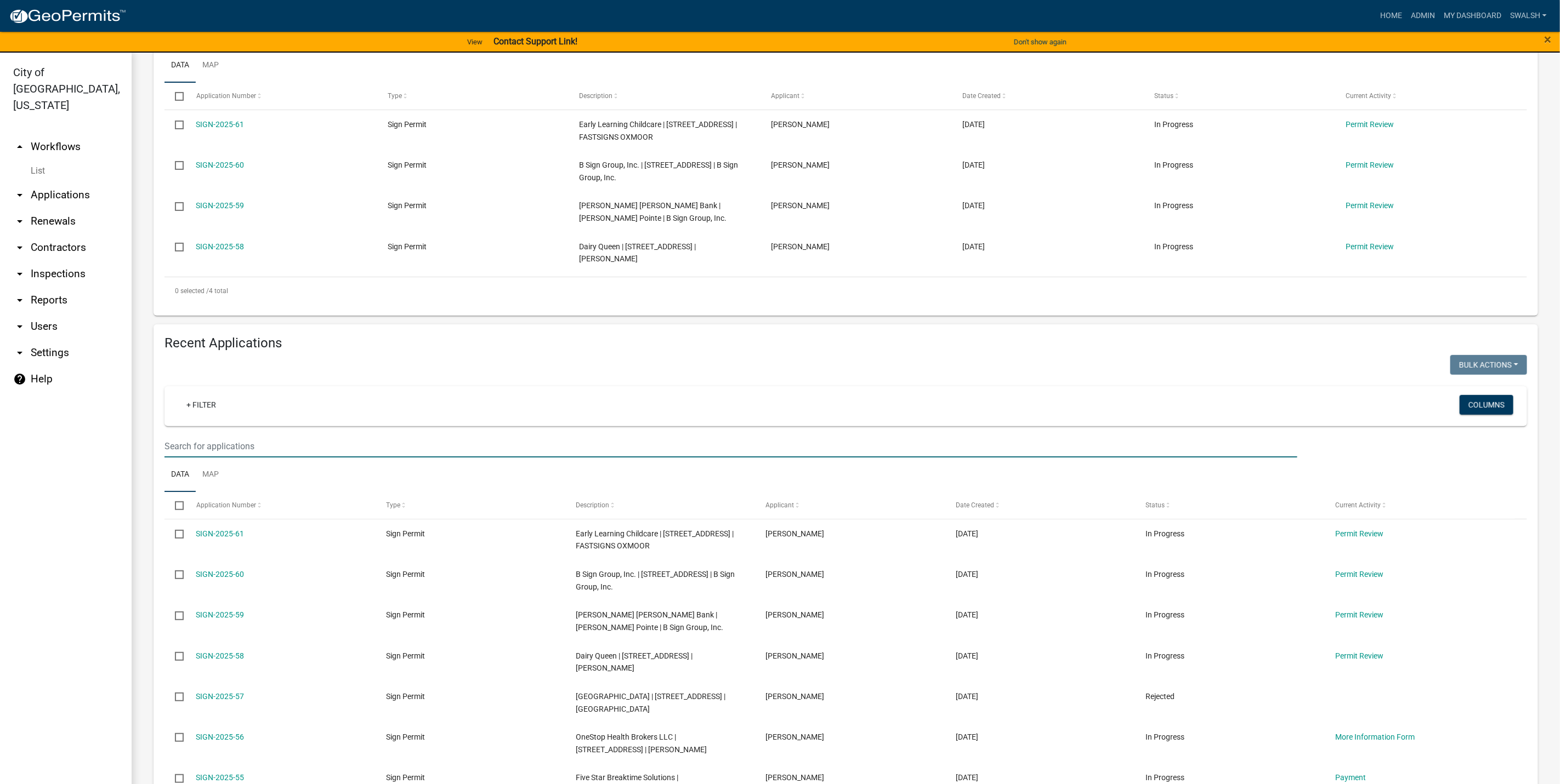
click at [339, 458] on input "text" at bounding box center [731, 446] width 1133 height 22
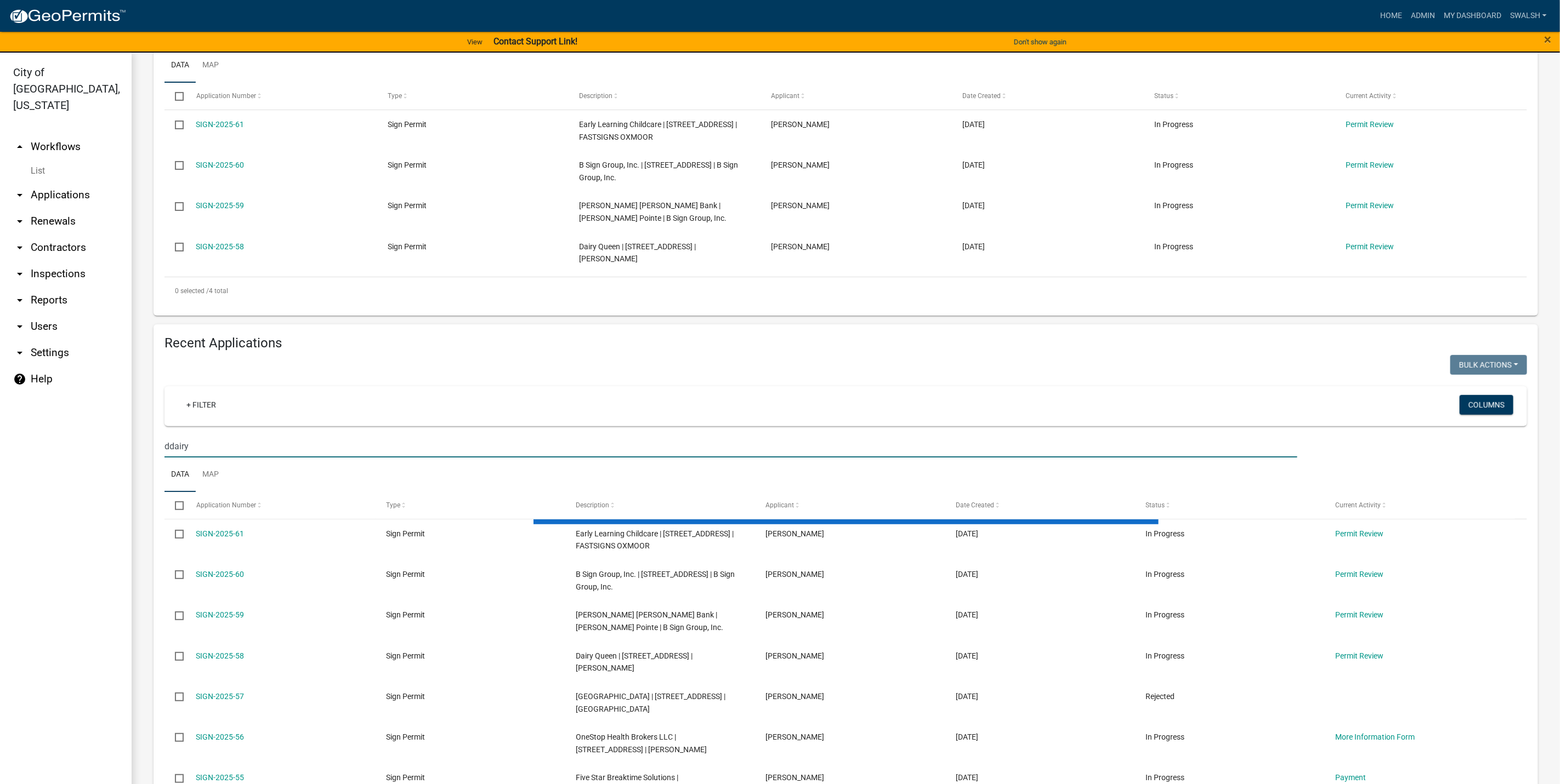
click at [173, 465] on div "Sign Permit A sign permit is required for all new signs, or signs that undertak…" at bounding box center [846, 428] width 1384 height 1200
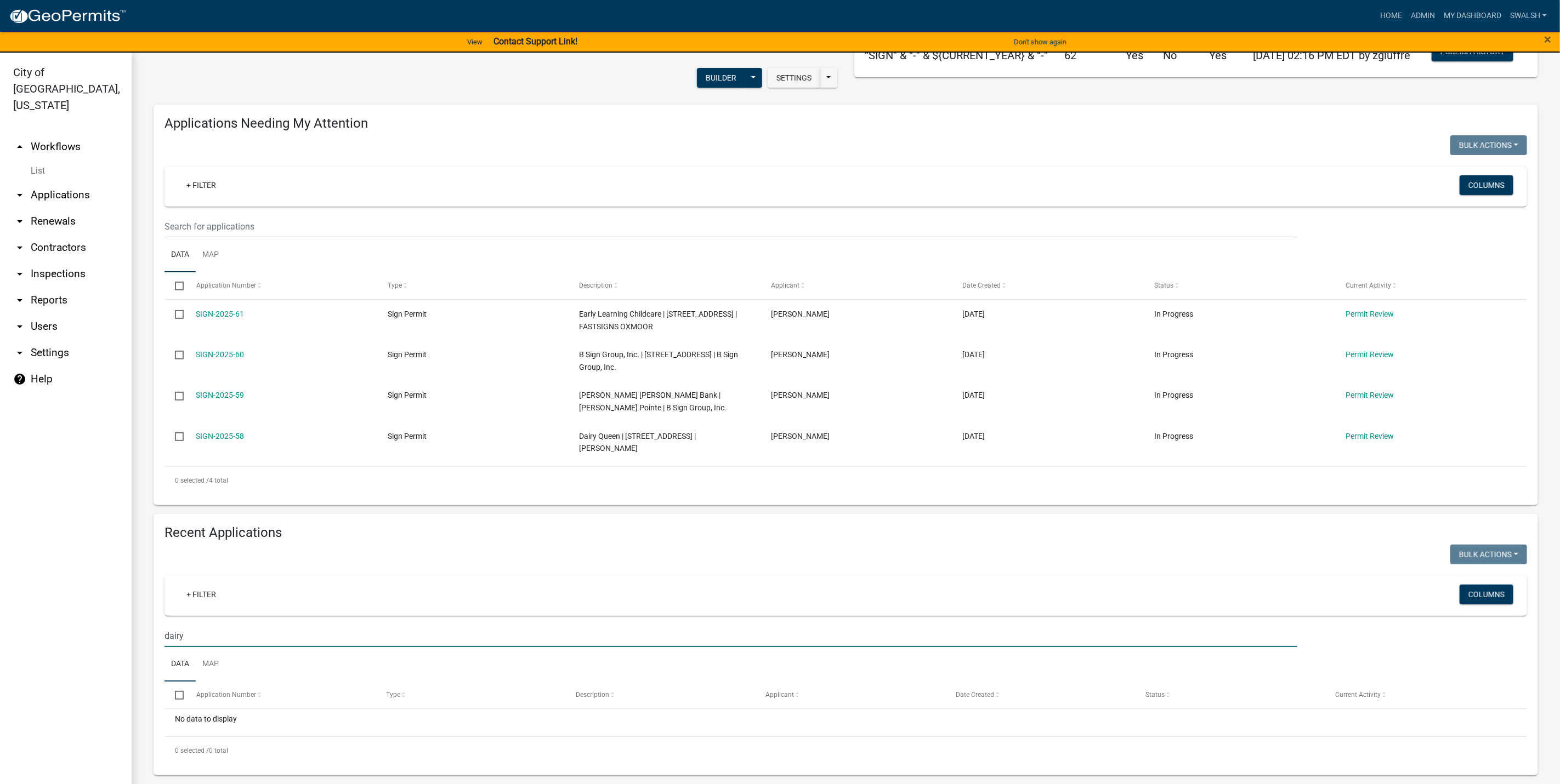
type input "dairy"
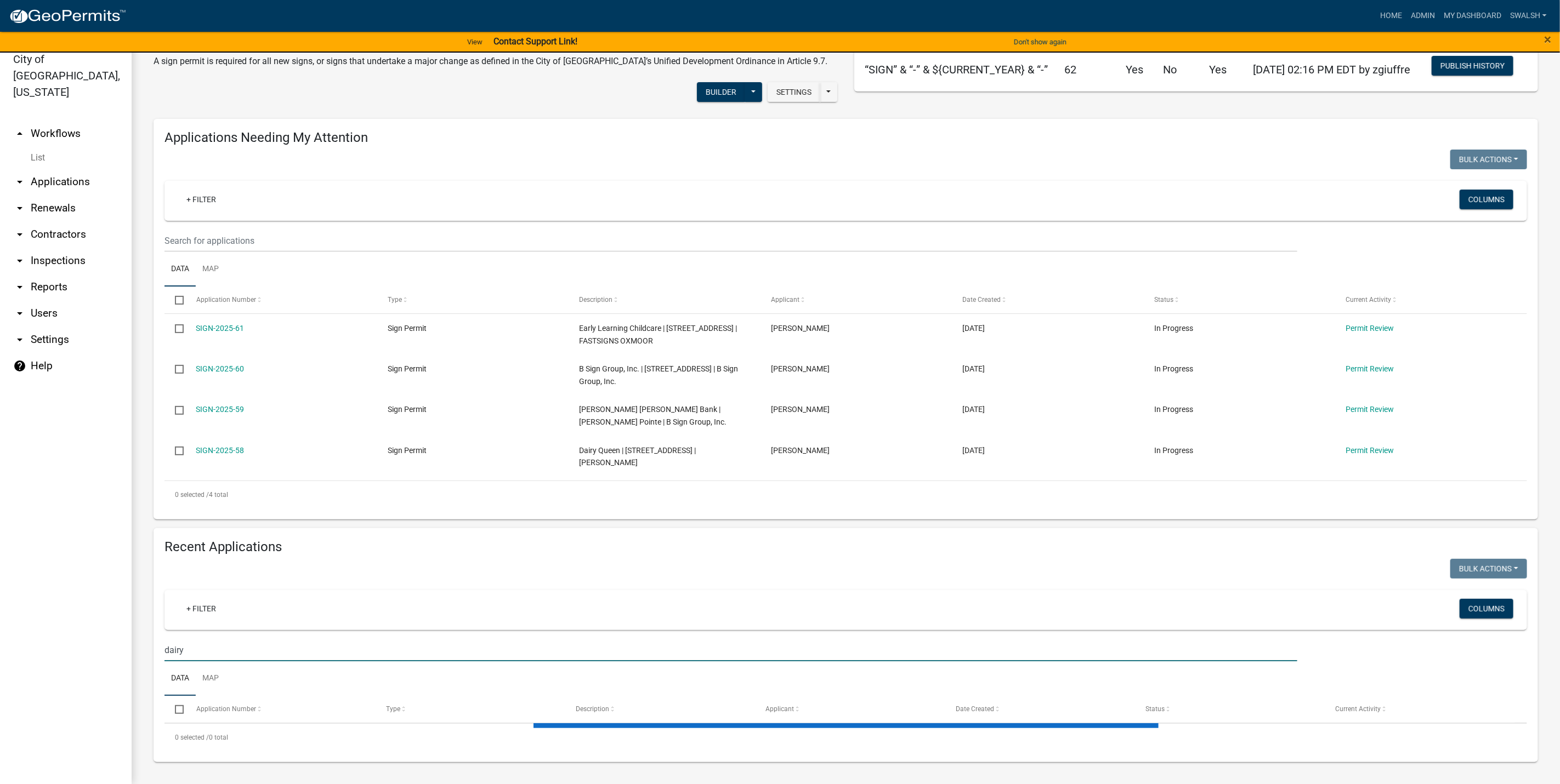
scroll to position [132, 0]
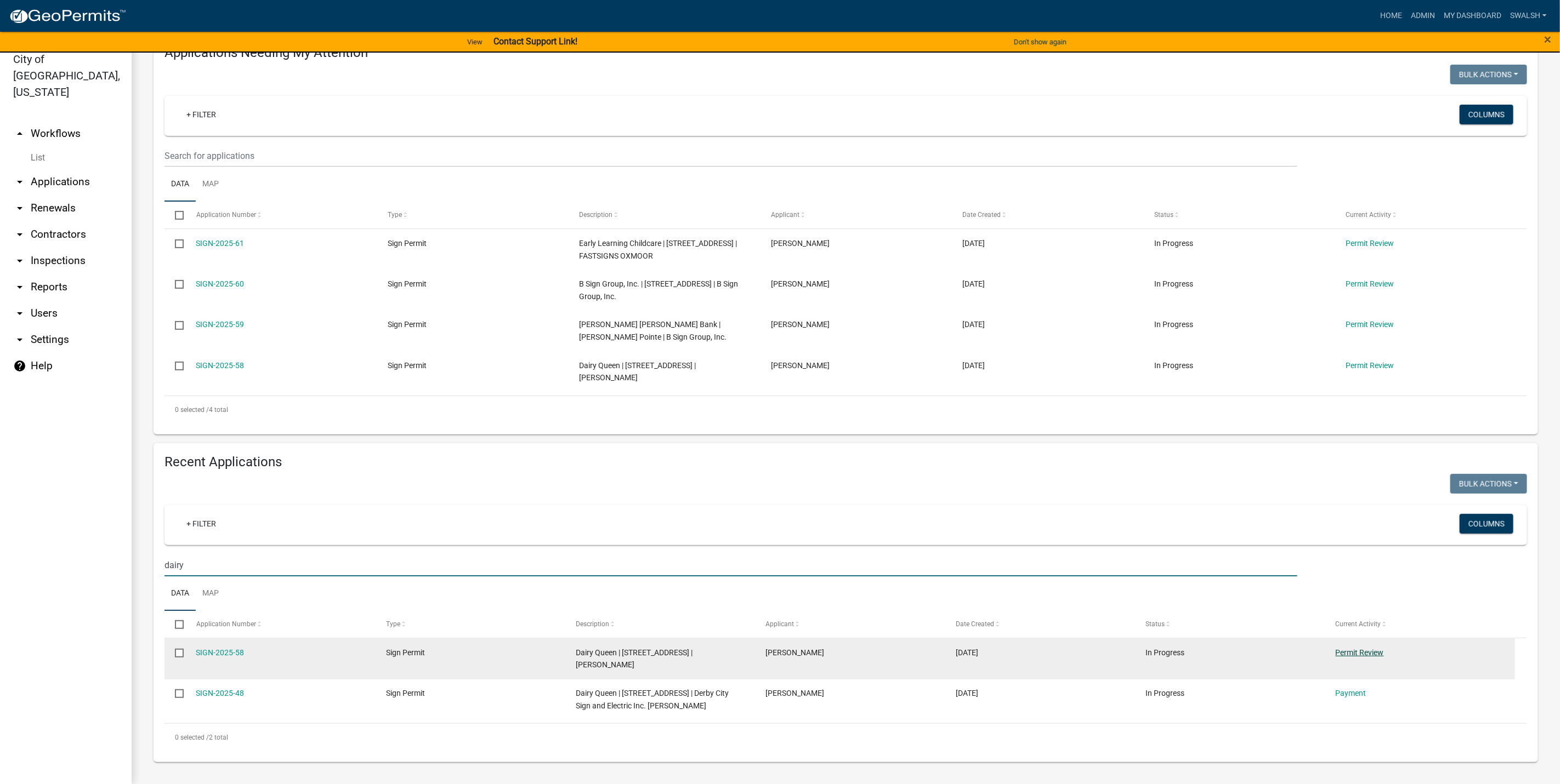
click at [1355, 652] on link "Permit Review" at bounding box center [1359, 653] width 48 height 9
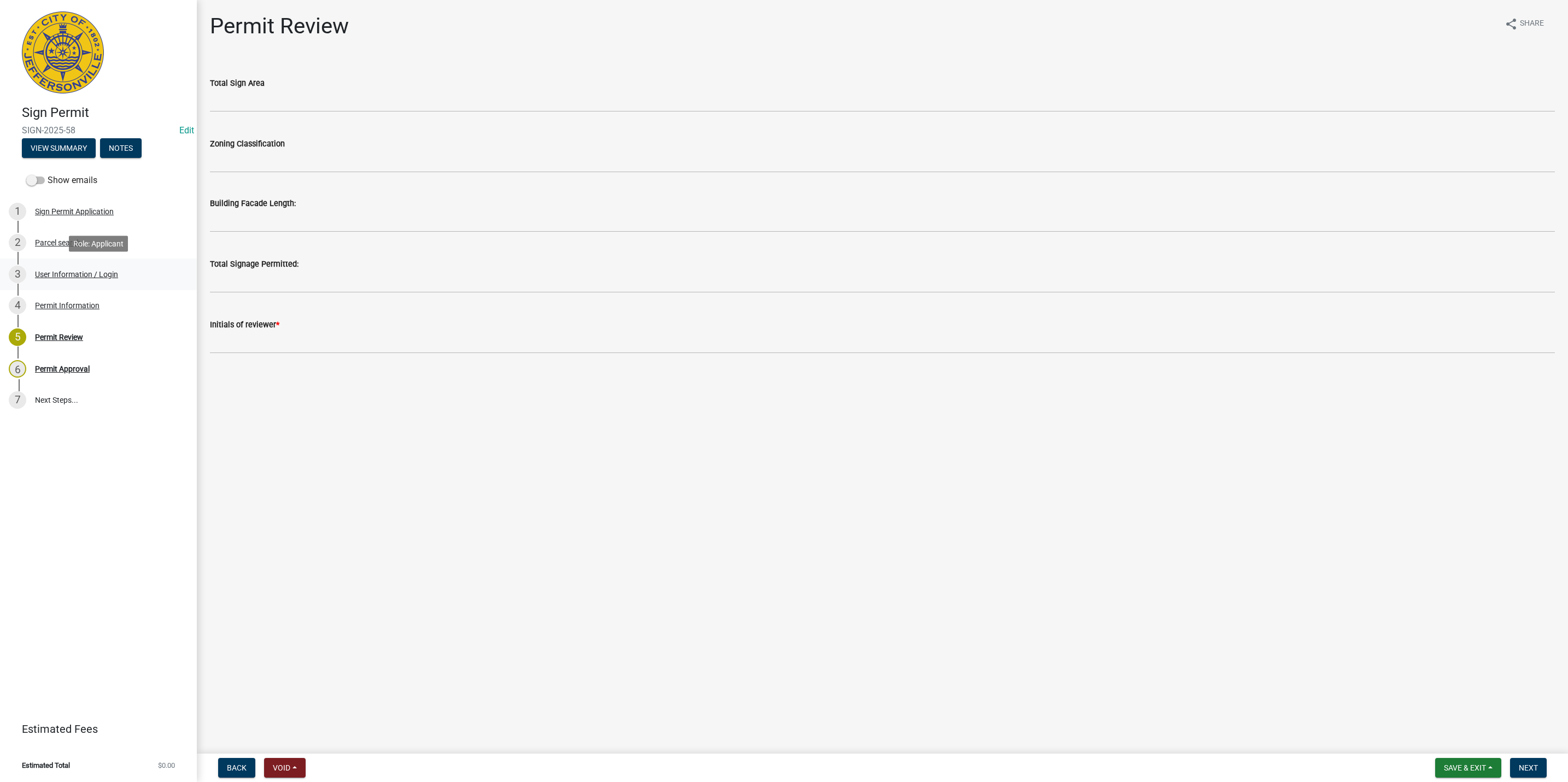
click at [79, 275] on div "User Information / Login" at bounding box center [77, 274] width 83 height 7
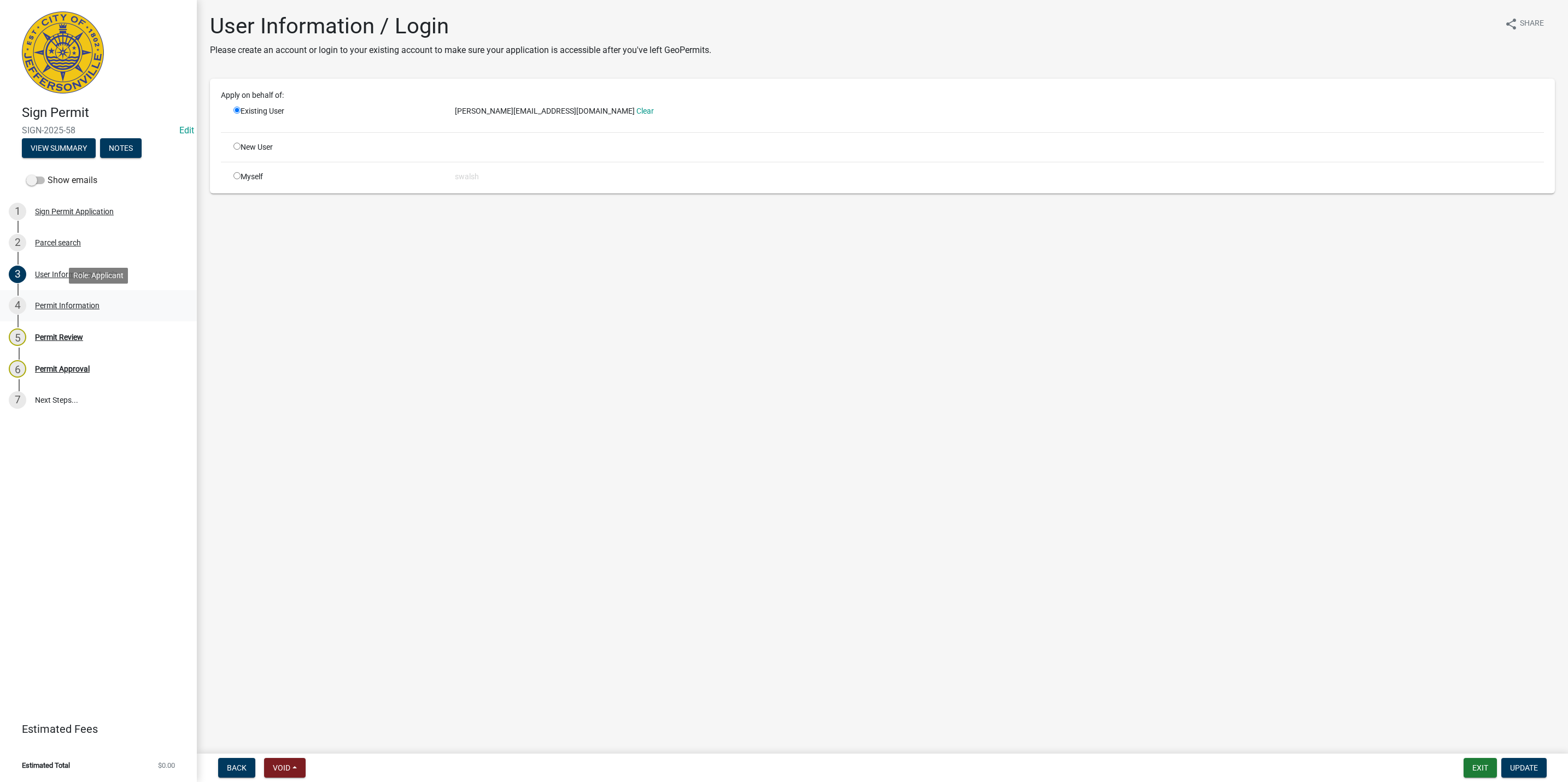
click at [86, 304] on div "Permit Information" at bounding box center [67, 306] width 65 height 7
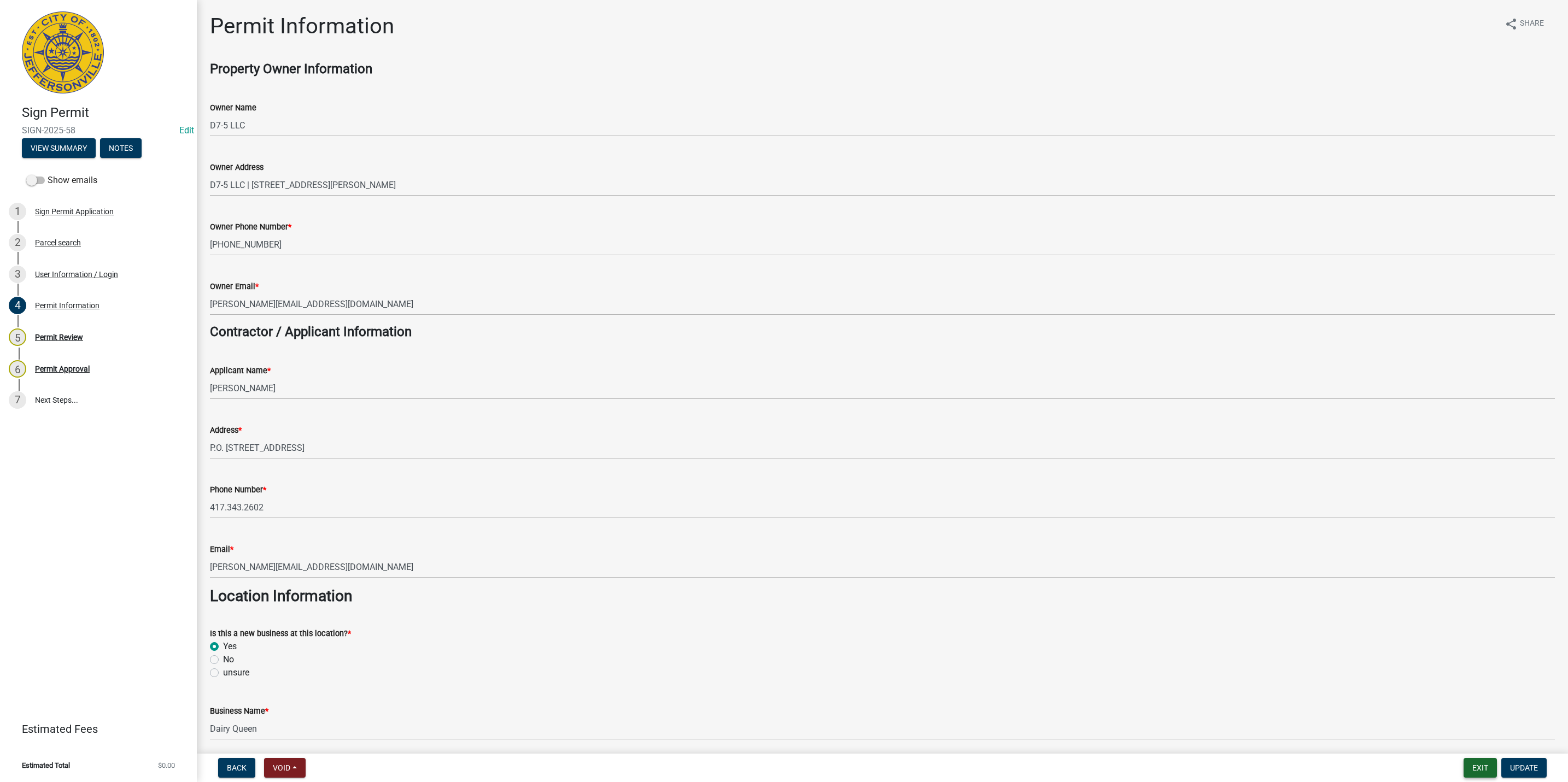
click at [1467, 772] on button "Exit" at bounding box center [1480, 768] width 33 height 20
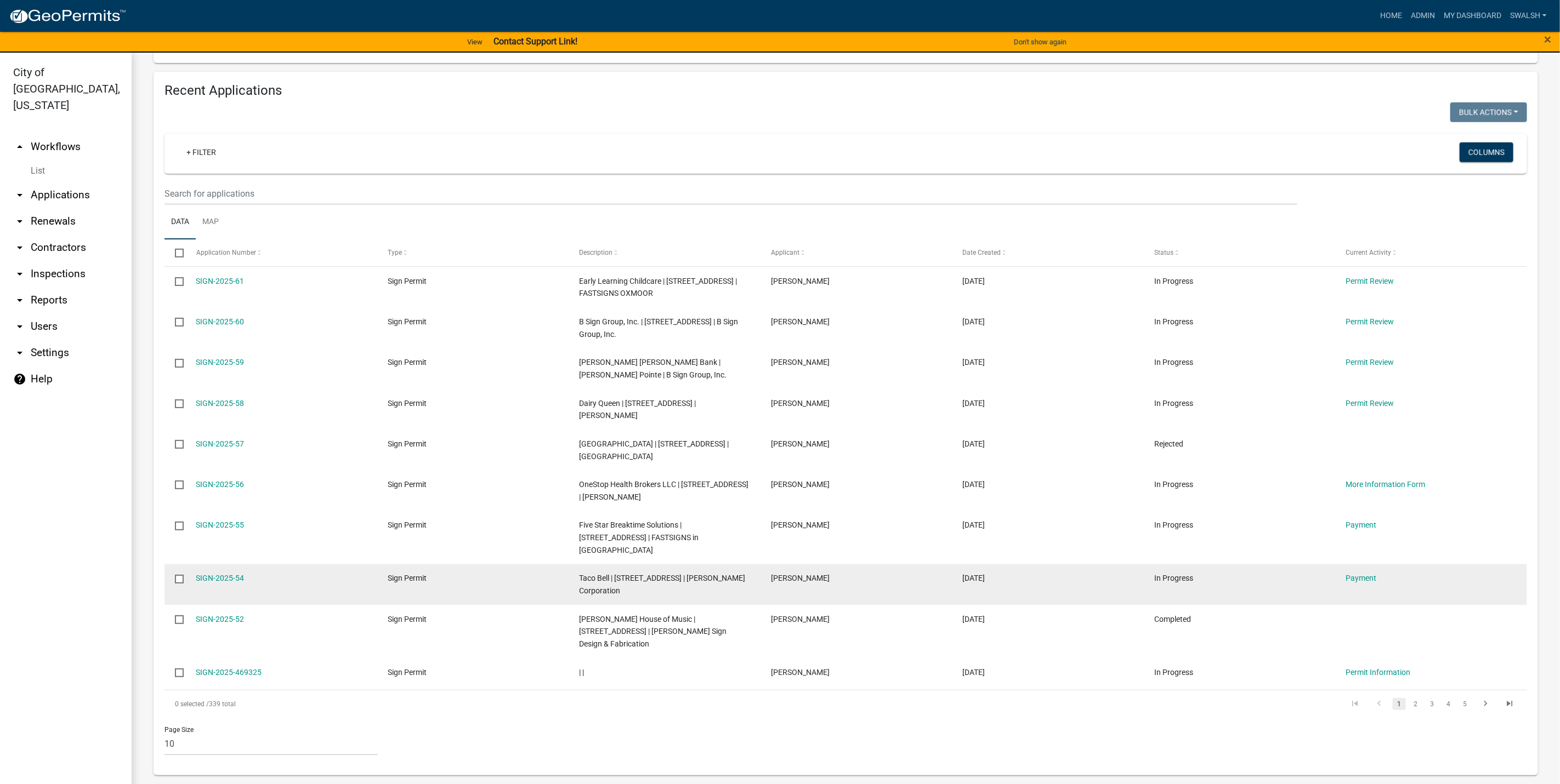
scroll to position [504, 0]
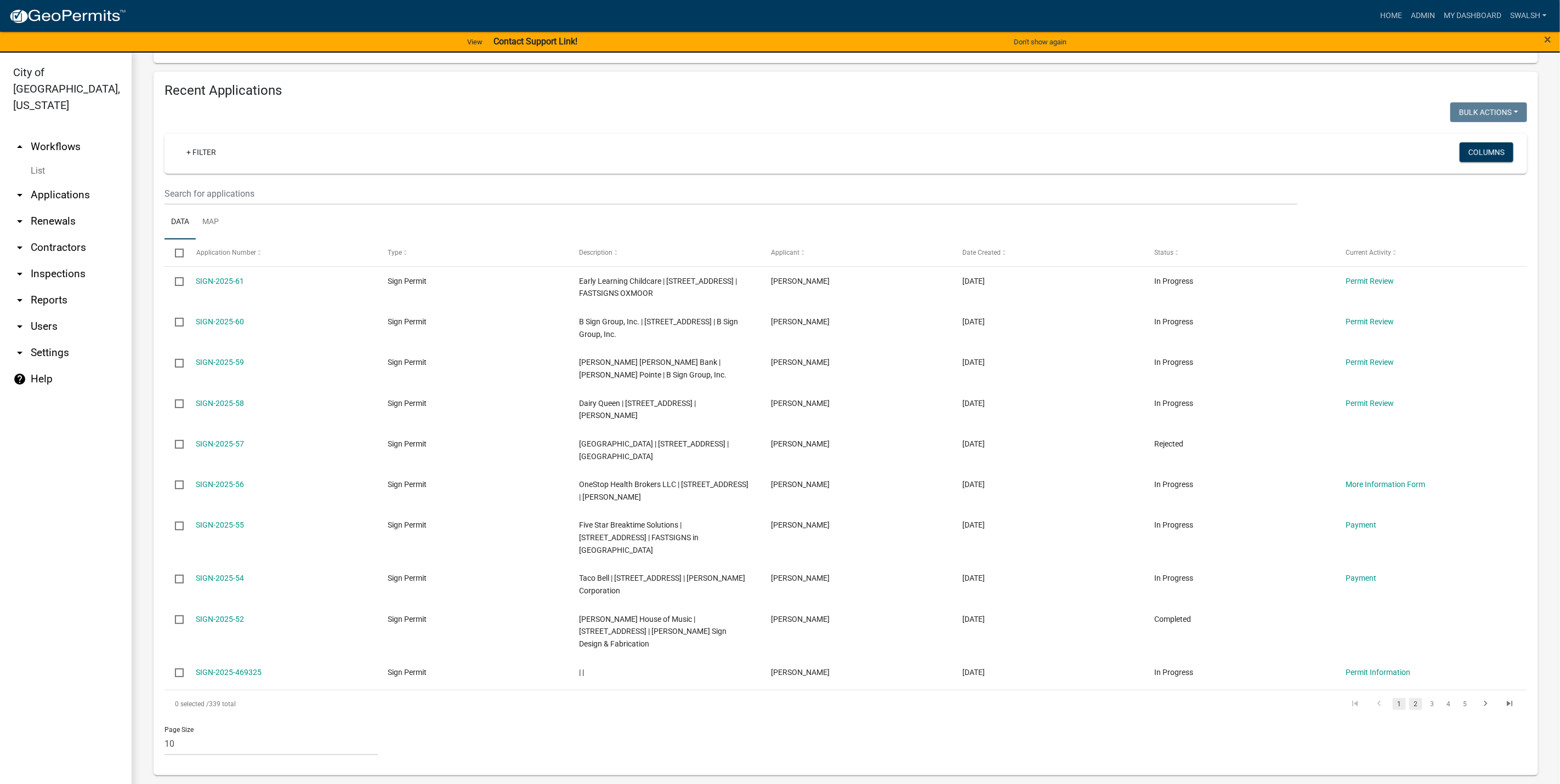
click at [1409, 705] on link "2" at bounding box center [1415, 704] width 13 height 12
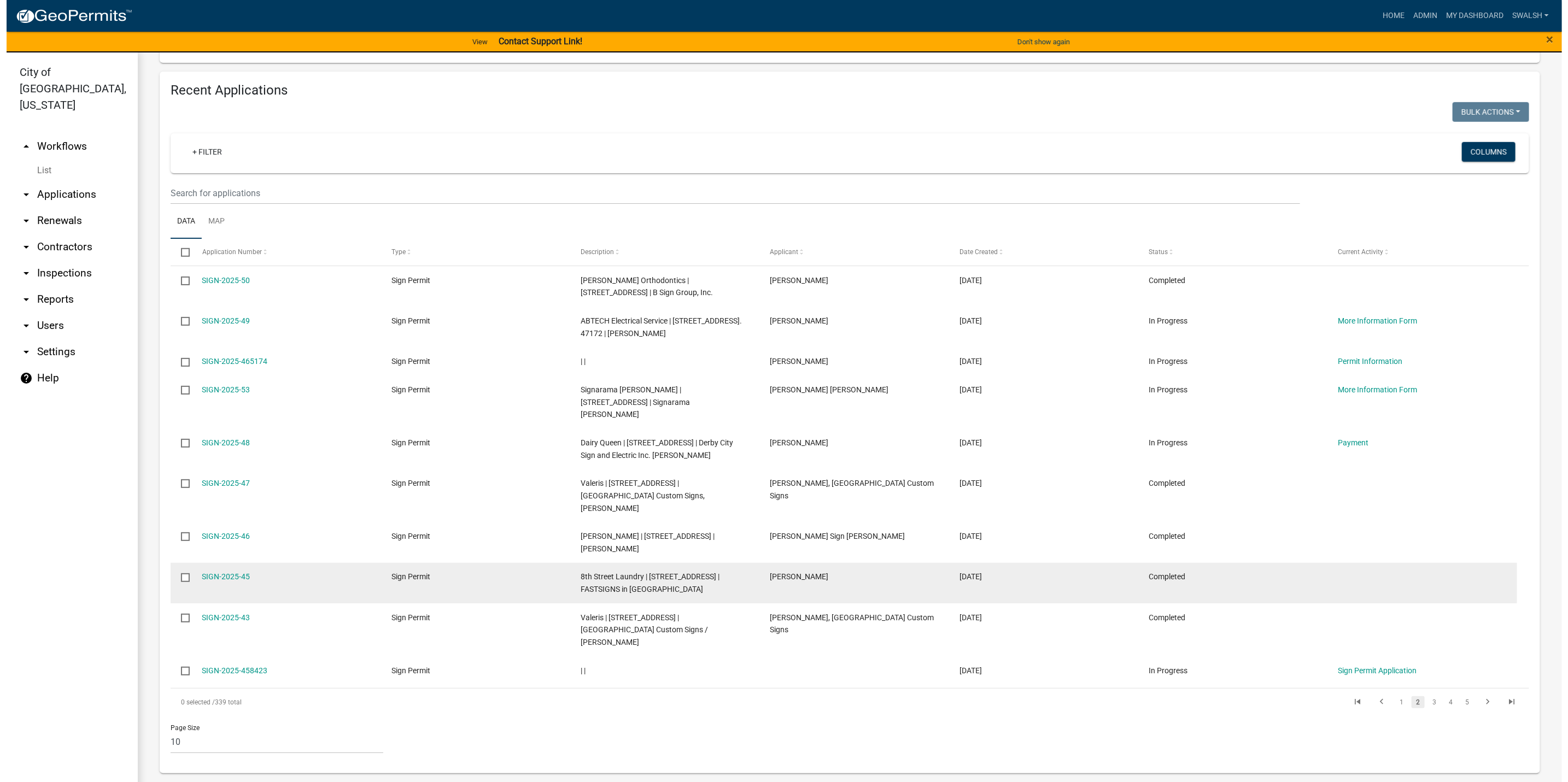
scroll to position [478, 0]
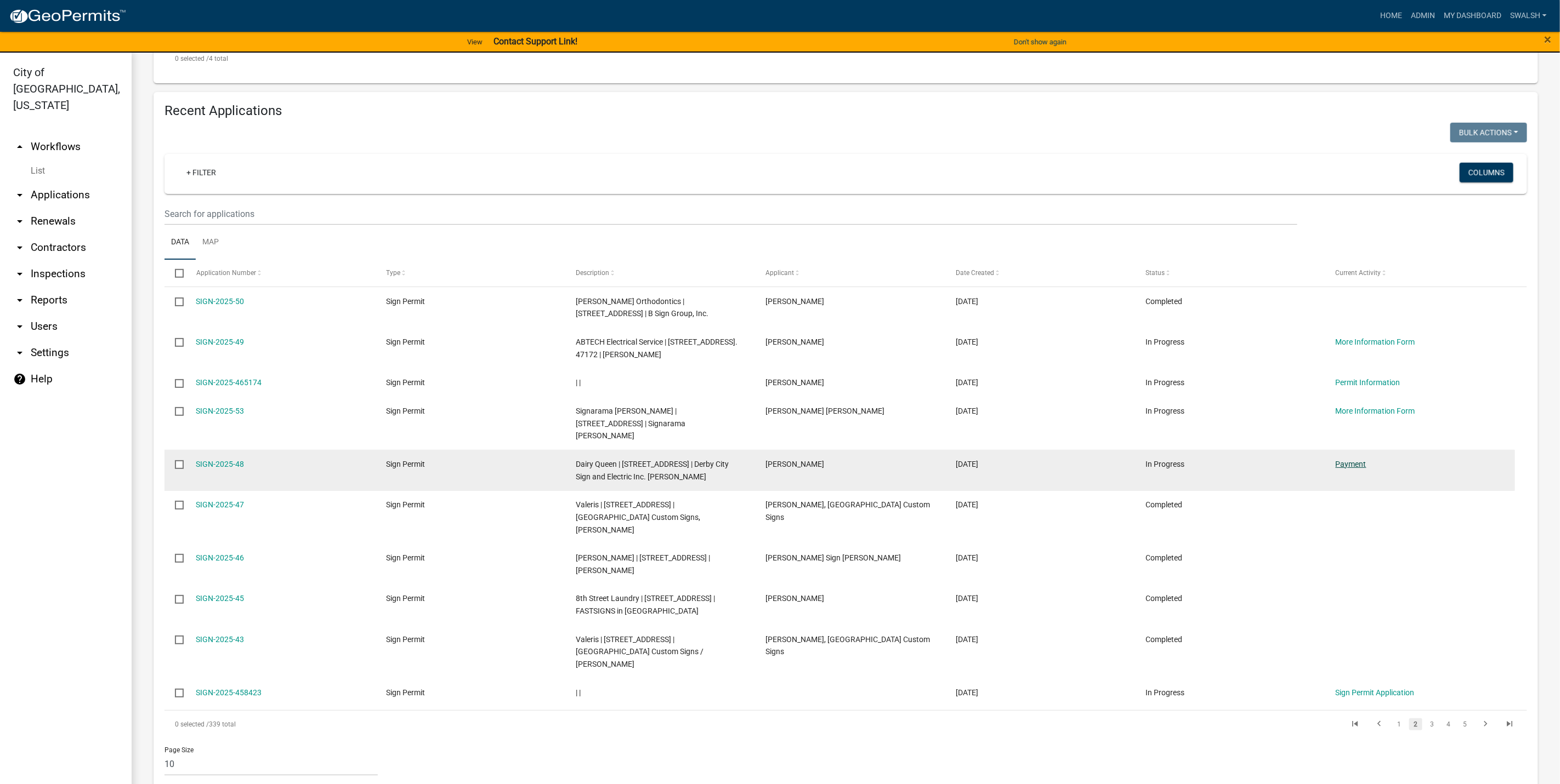
click at [1348, 466] on link "Payment" at bounding box center [1351, 464] width 31 height 9
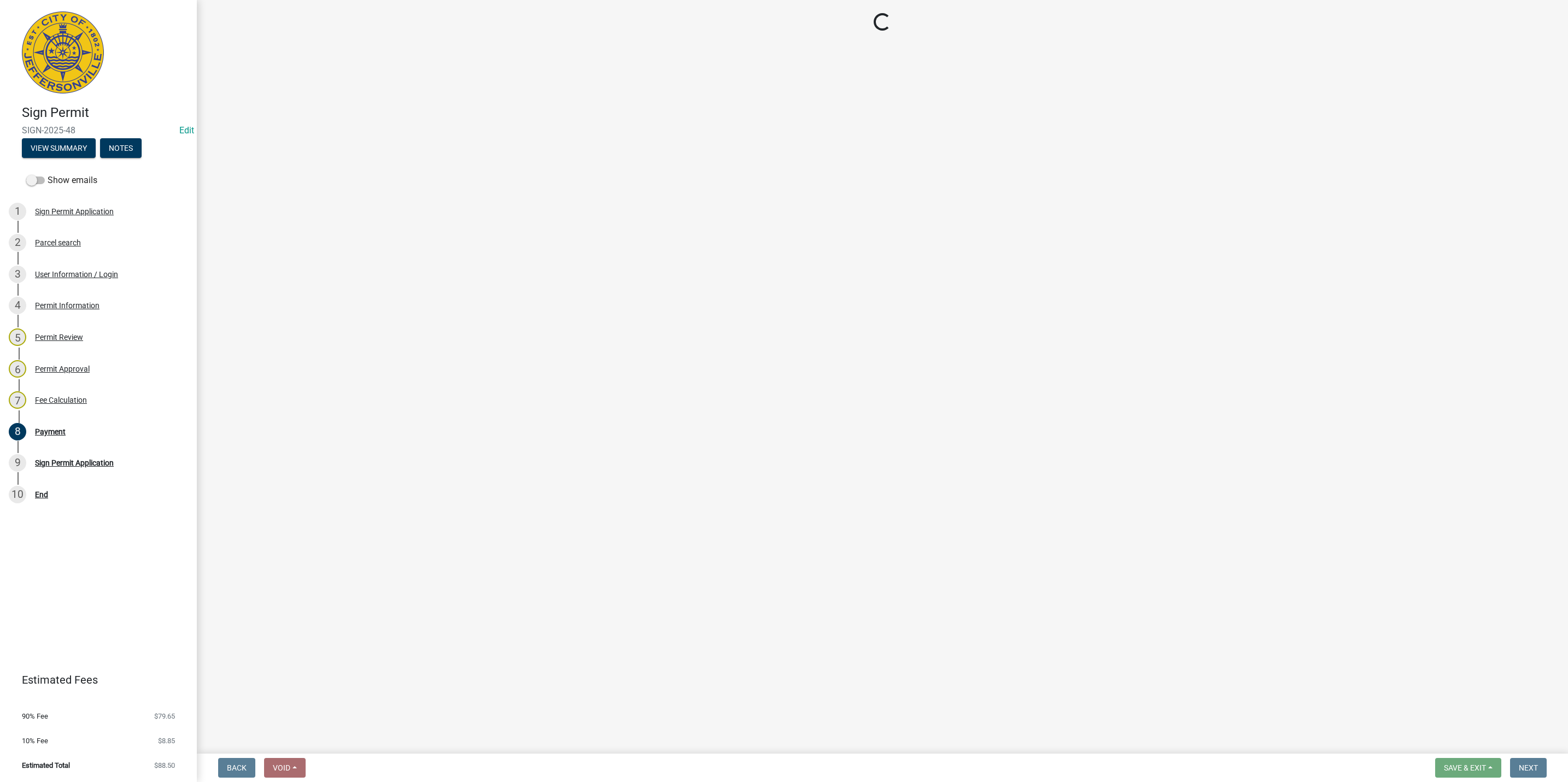
select select "3: 3"
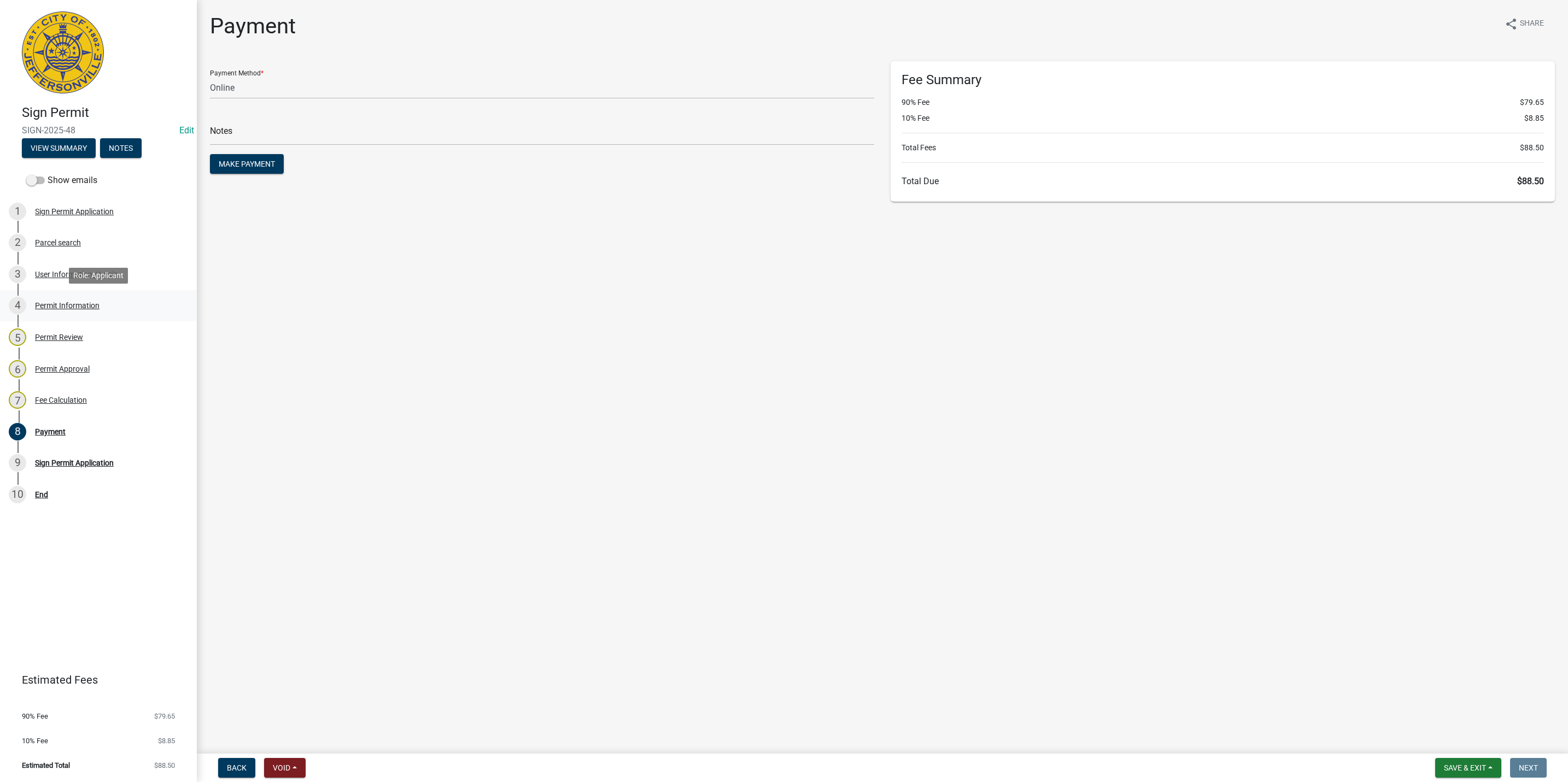
click at [99, 307] on div "4 Permit Information" at bounding box center [94, 306] width 170 height 17
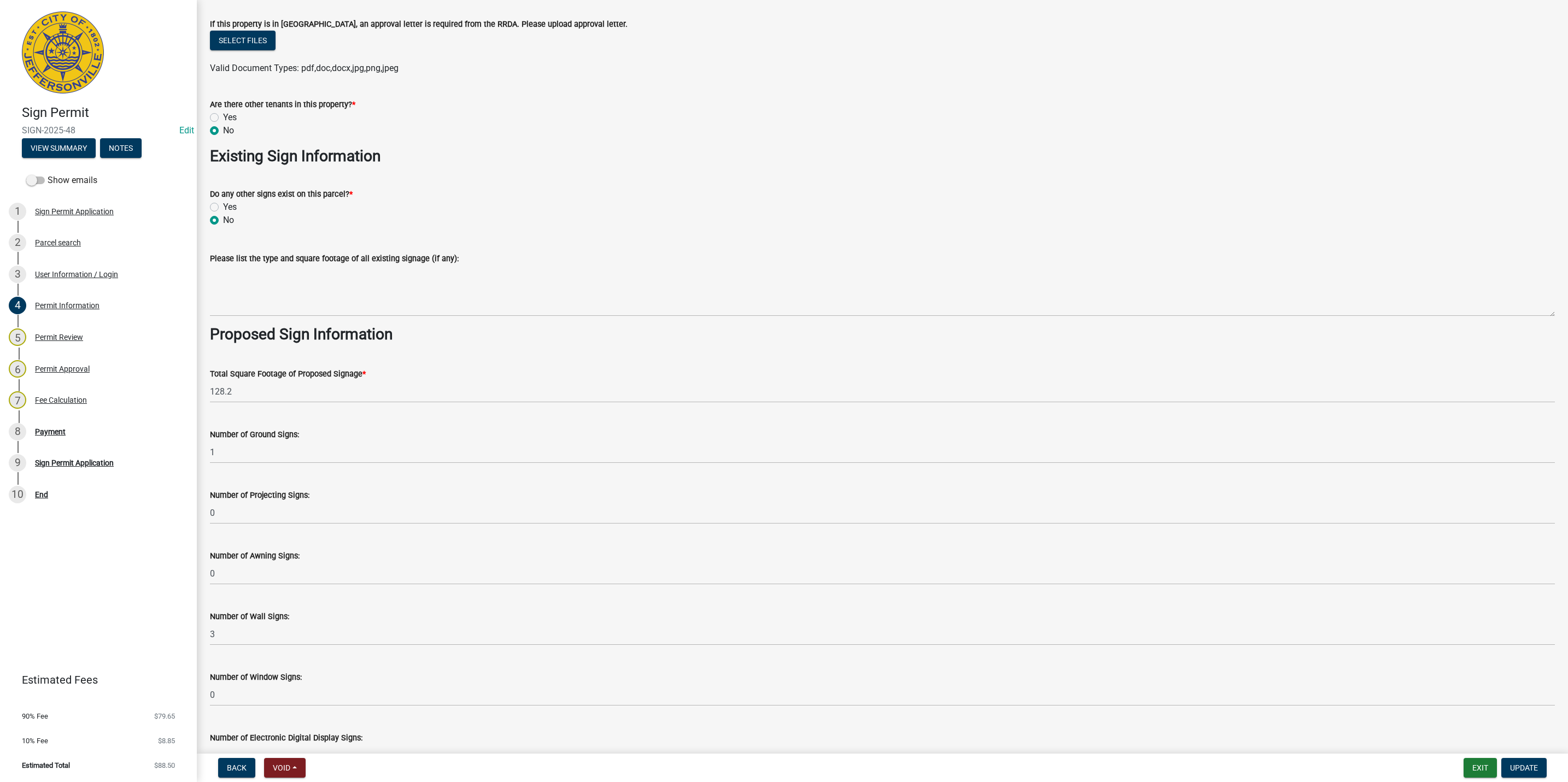
scroll to position [1574, 0]
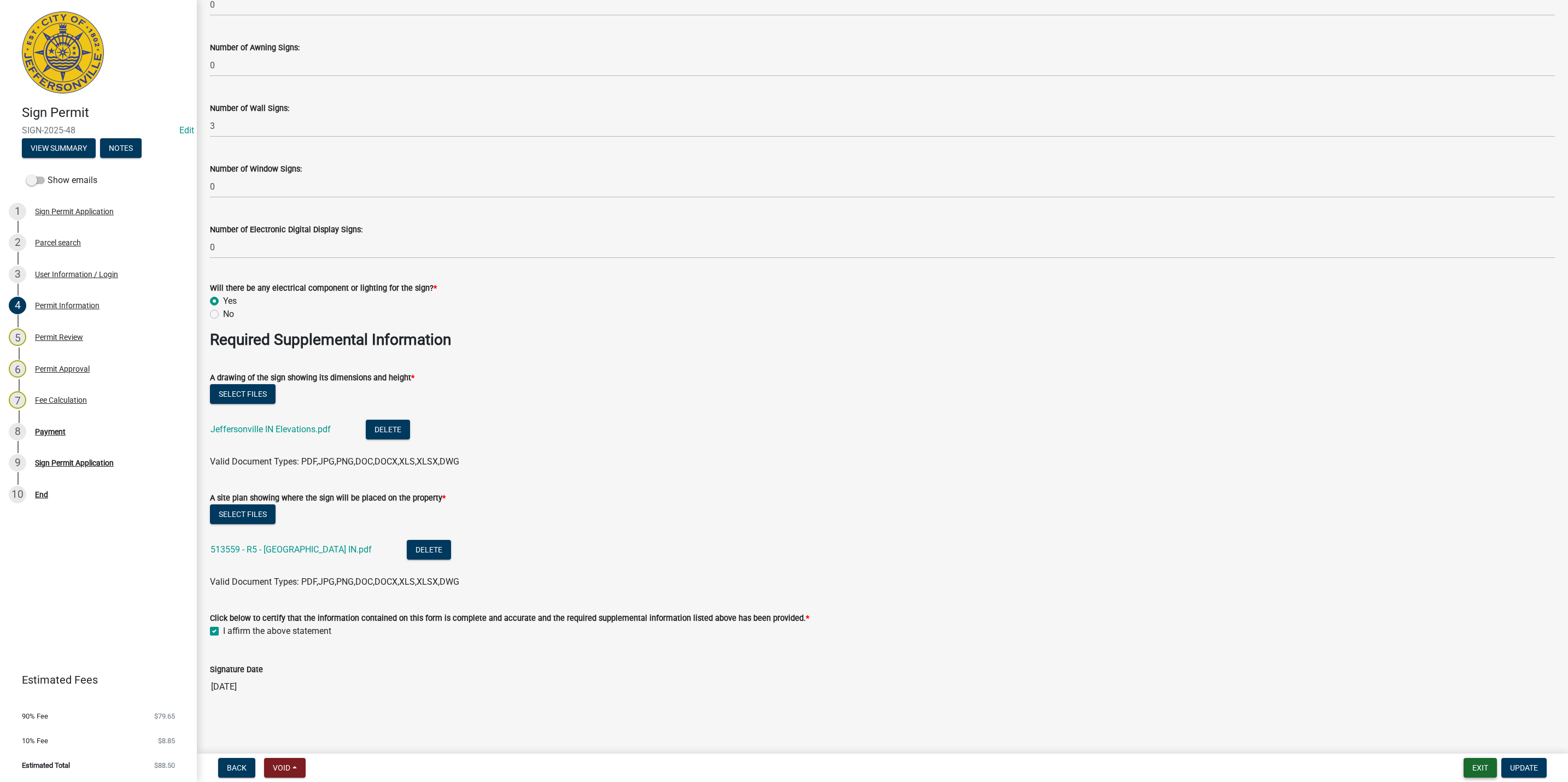
click at [1485, 766] on button "Exit" at bounding box center [1480, 768] width 33 height 20
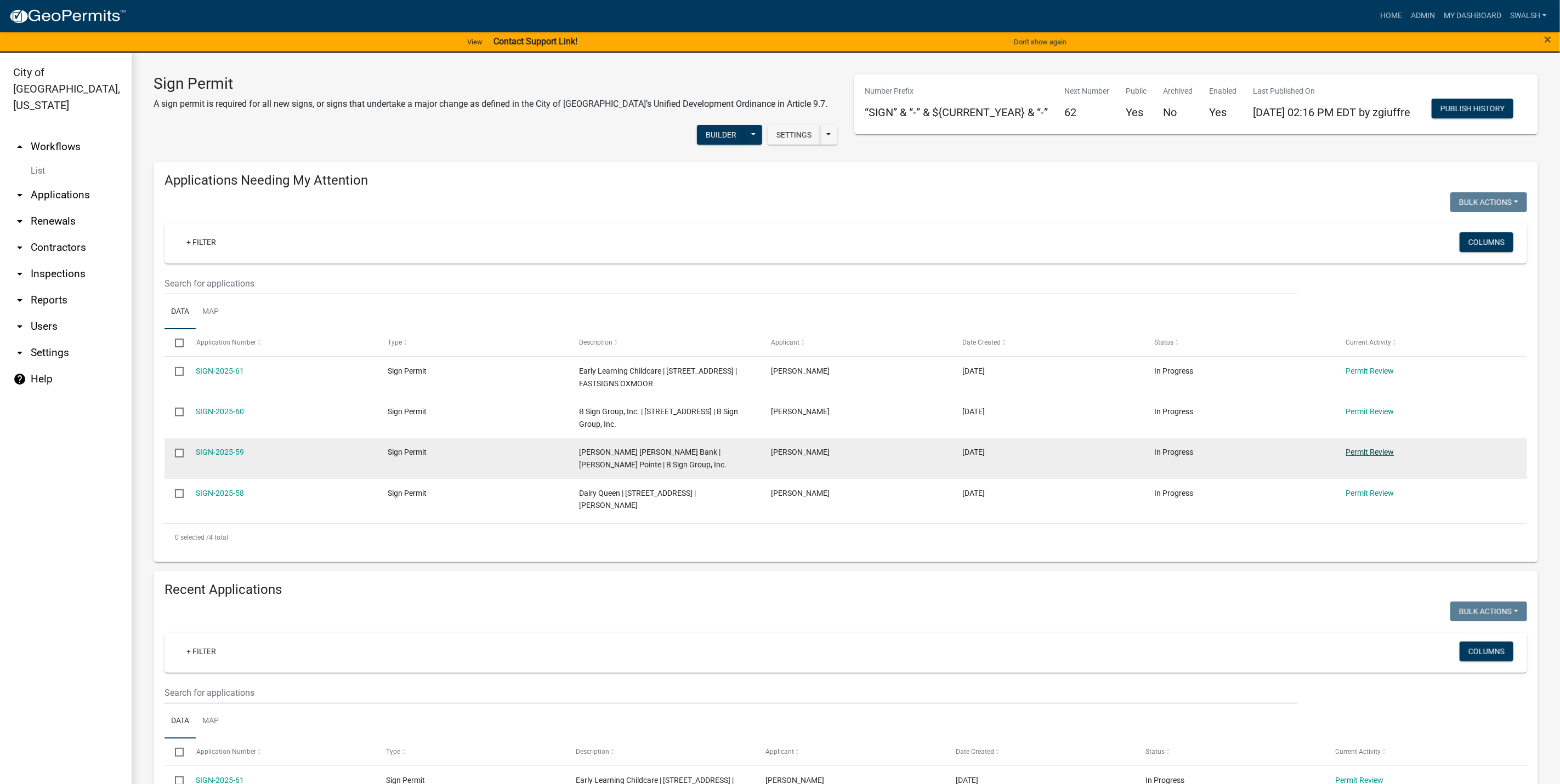
click at [1384, 457] on link "Permit Review" at bounding box center [1370, 452] width 48 height 9
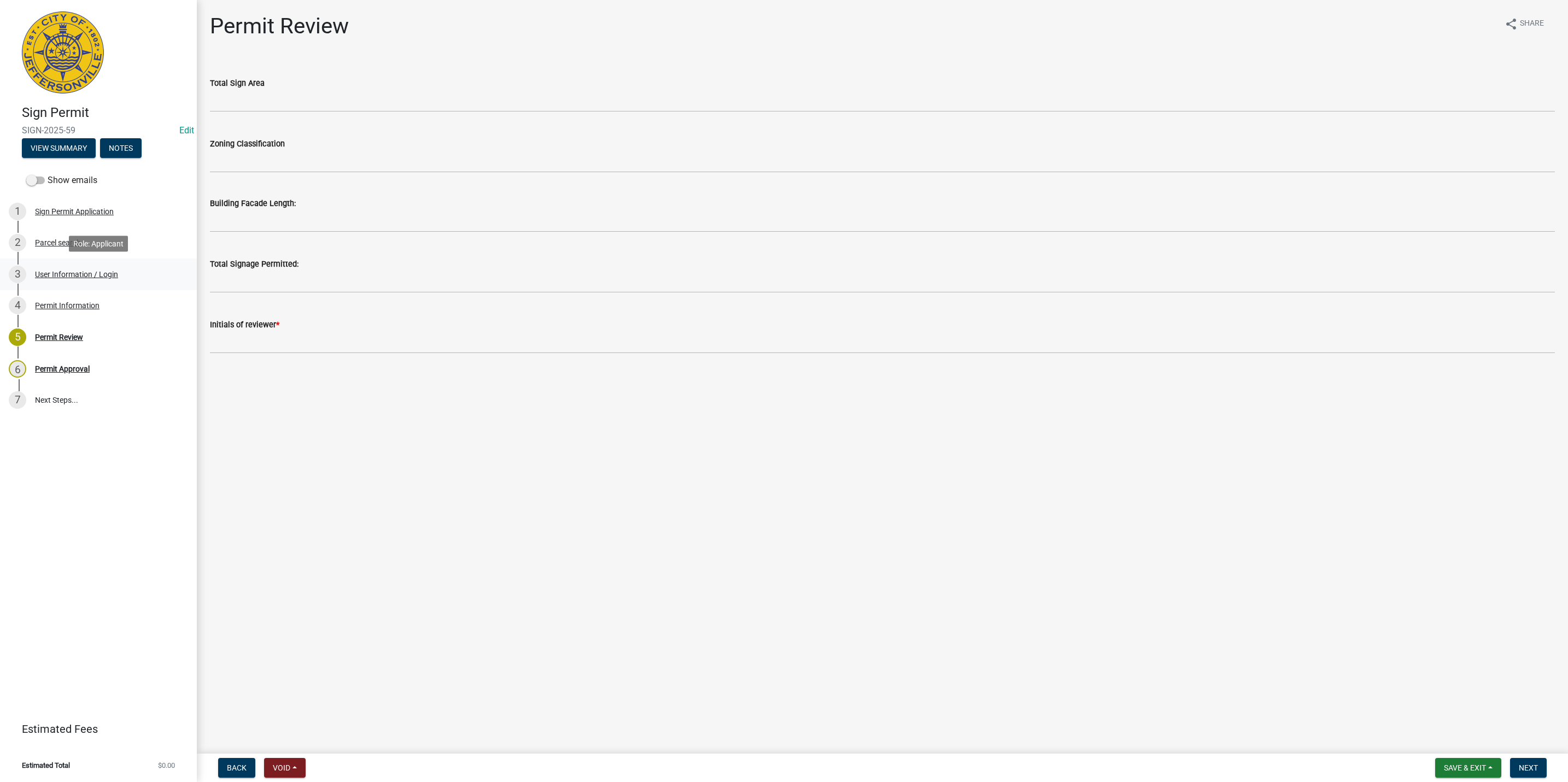
click at [63, 270] on div "User Information / Login" at bounding box center [77, 274] width 83 height 7
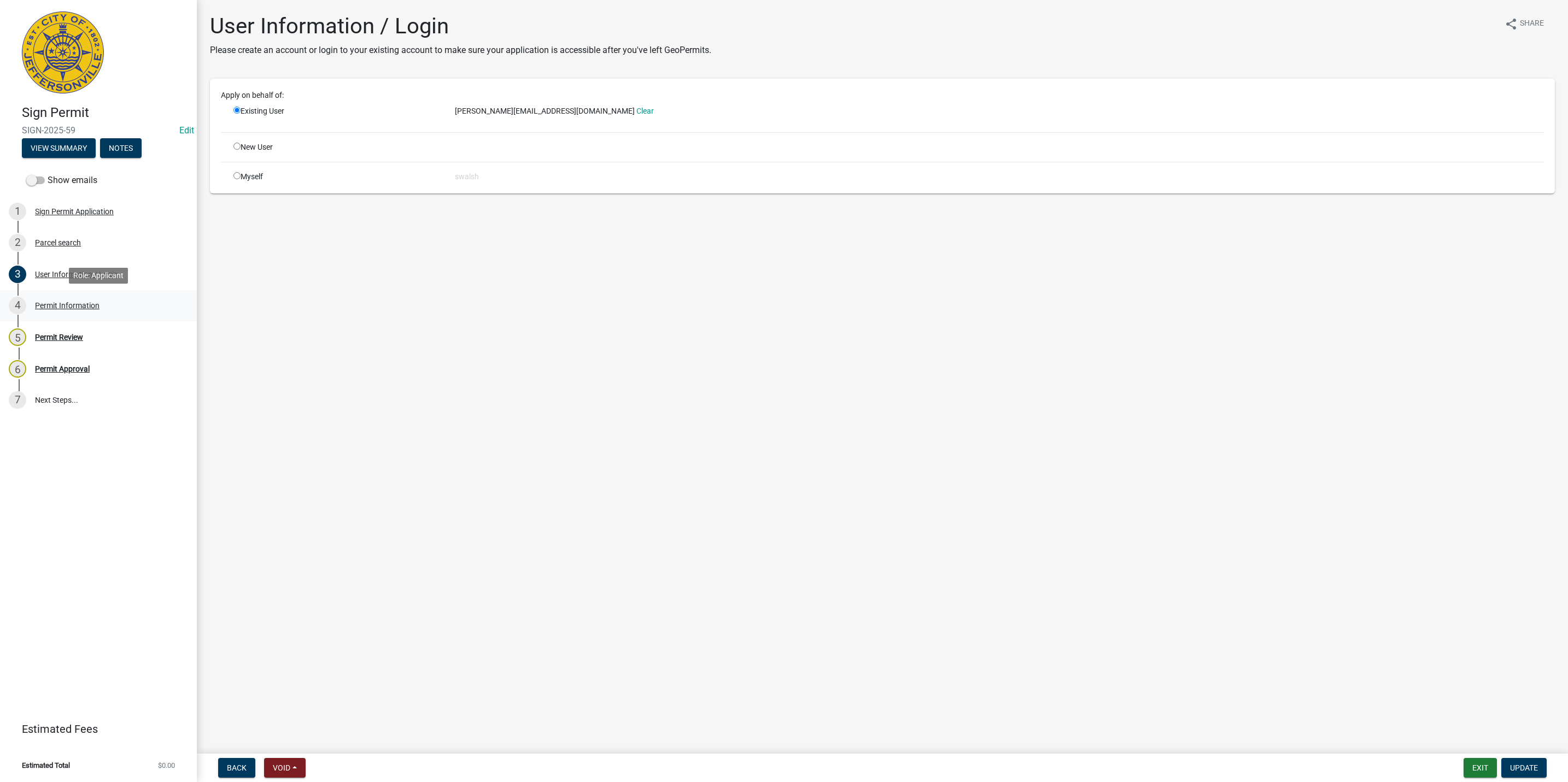
click at [143, 291] on link "4 Permit Information" at bounding box center [98, 306] width 197 height 31
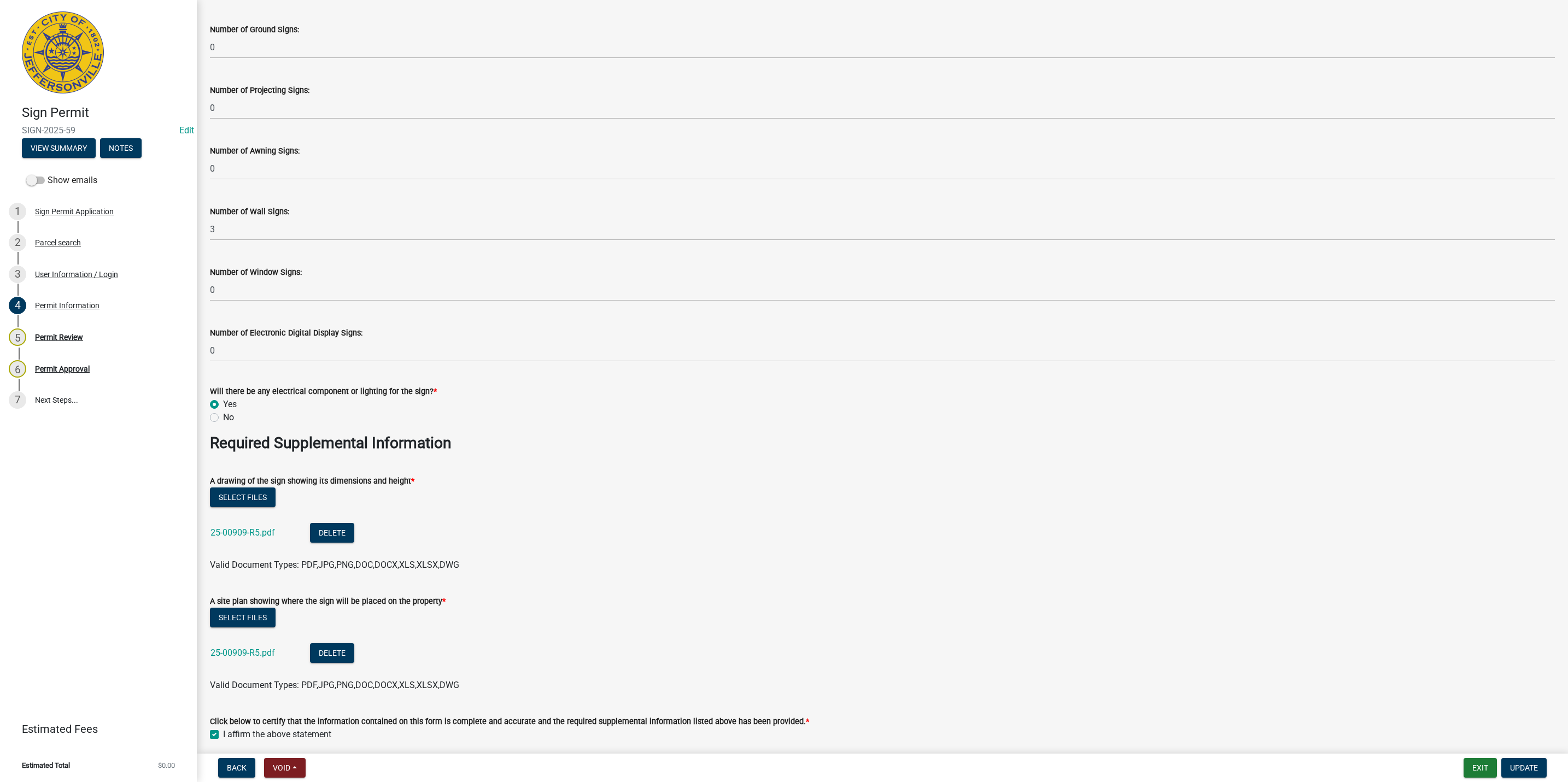
scroll to position [1476, 0]
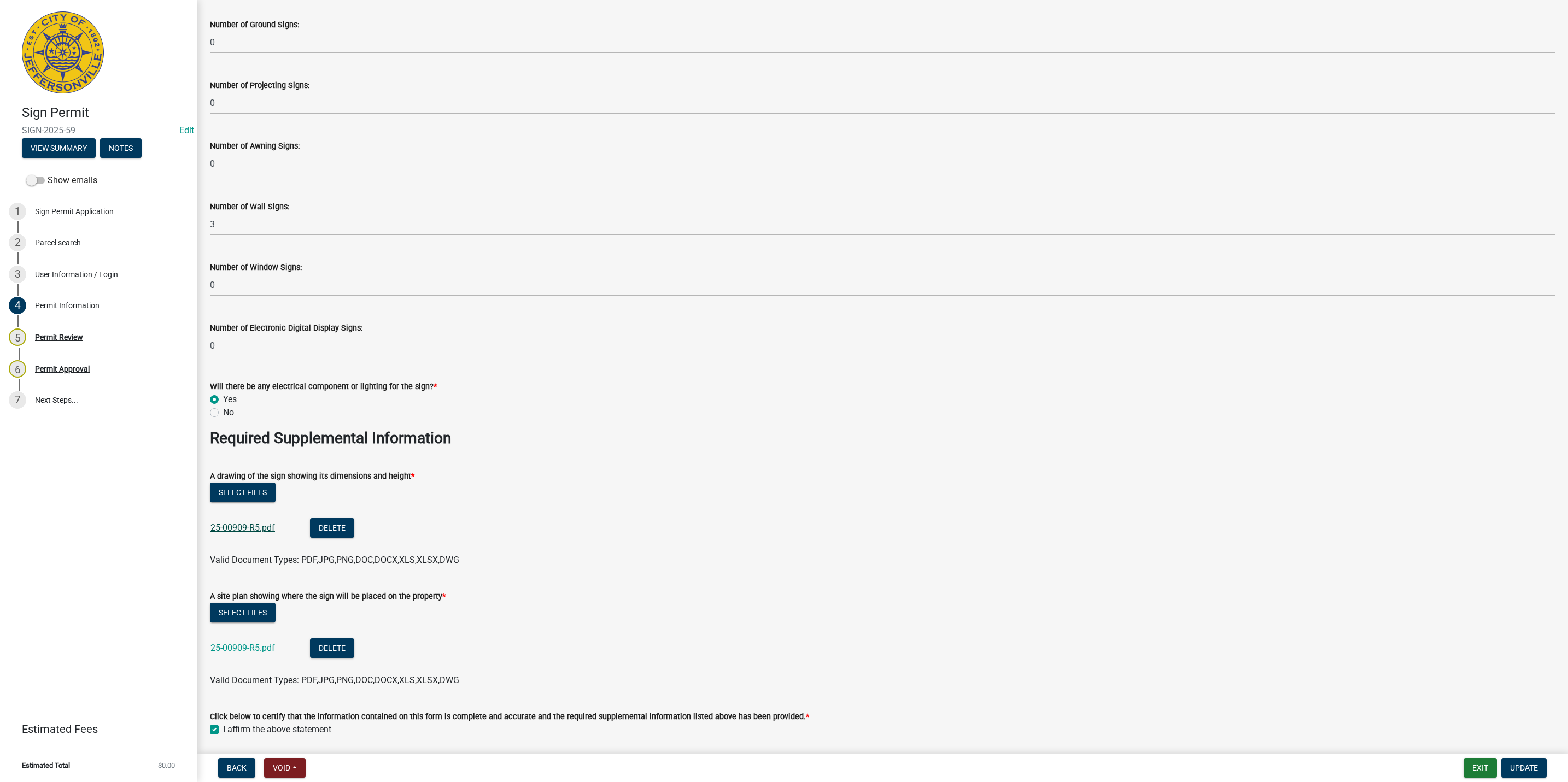
click at [266, 530] on link "25-00909-R5.pdf" at bounding box center [243, 528] width 65 height 10
